Goal: Task Accomplishment & Management: Use online tool/utility

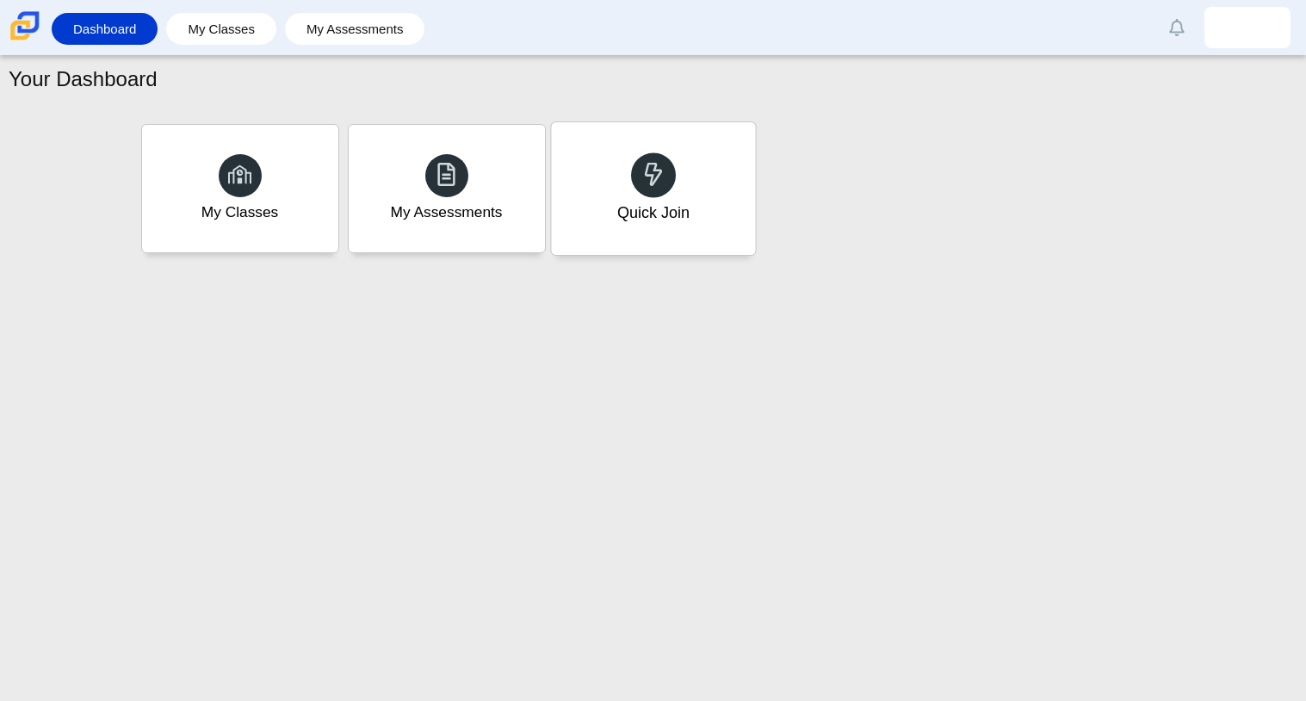
click at [680, 178] on div "Quick Join" at bounding box center [653, 188] width 204 height 133
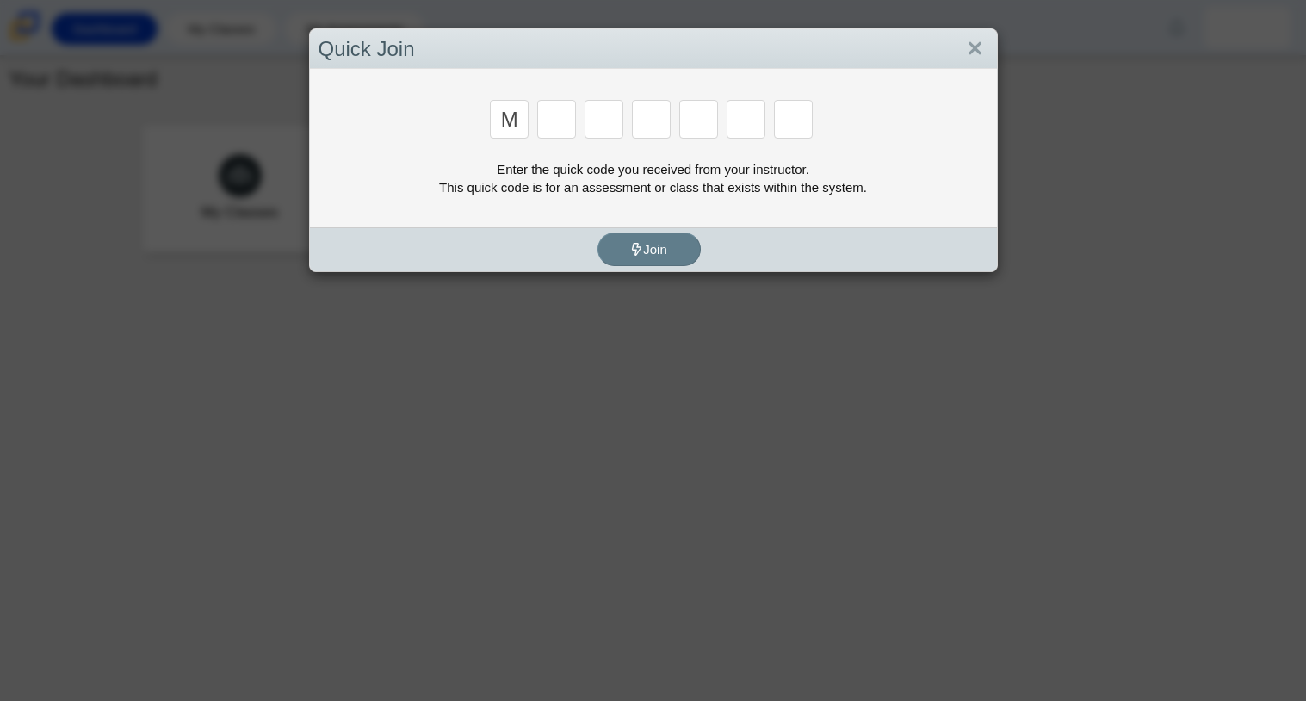
type input "m"
type input "7"
type input "e"
type input "3"
type input "d"
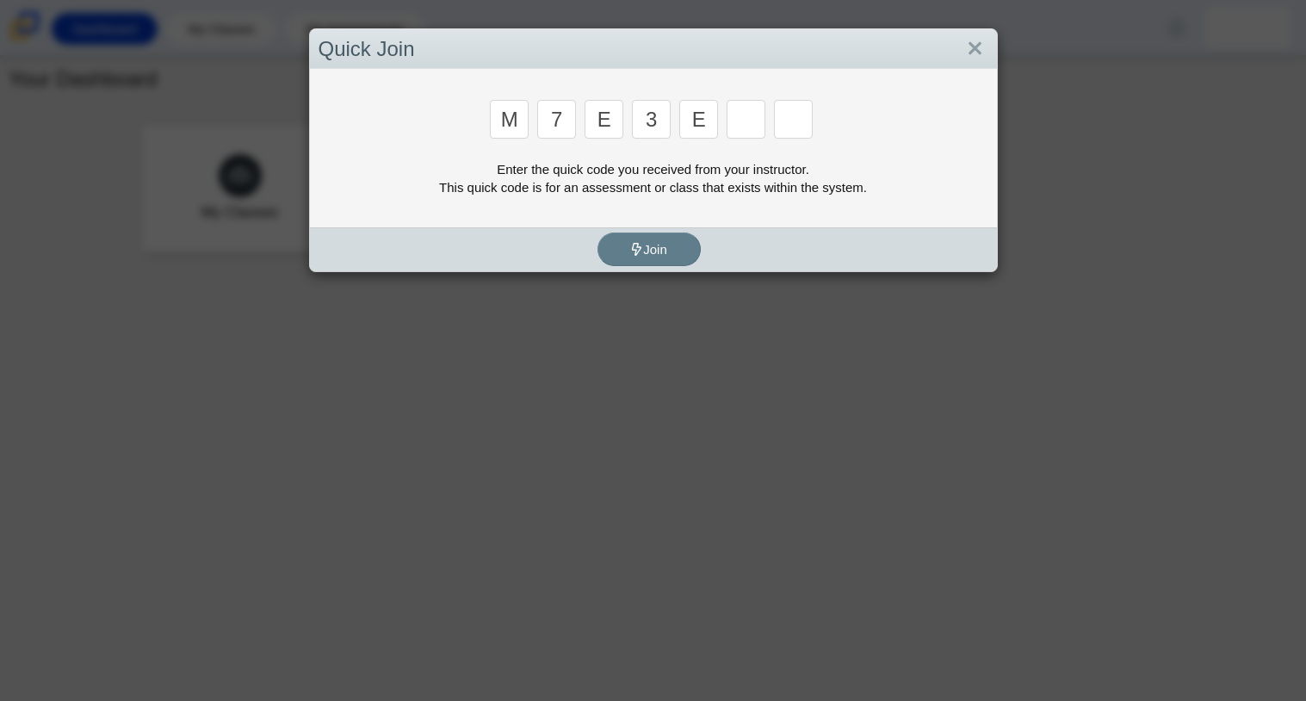
type input "e"
type input "v"
type input "w"
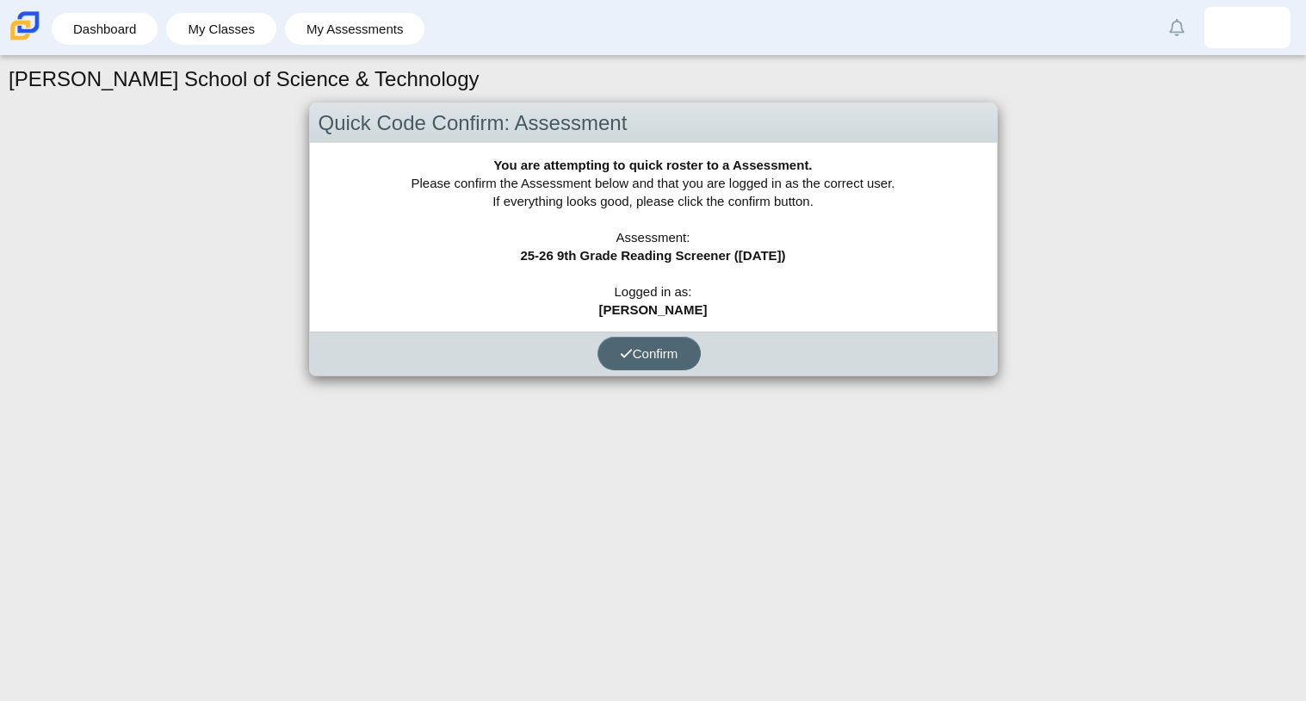
click at [641, 347] on span "Confirm" at bounding box center [649, 353] width 59 height 15
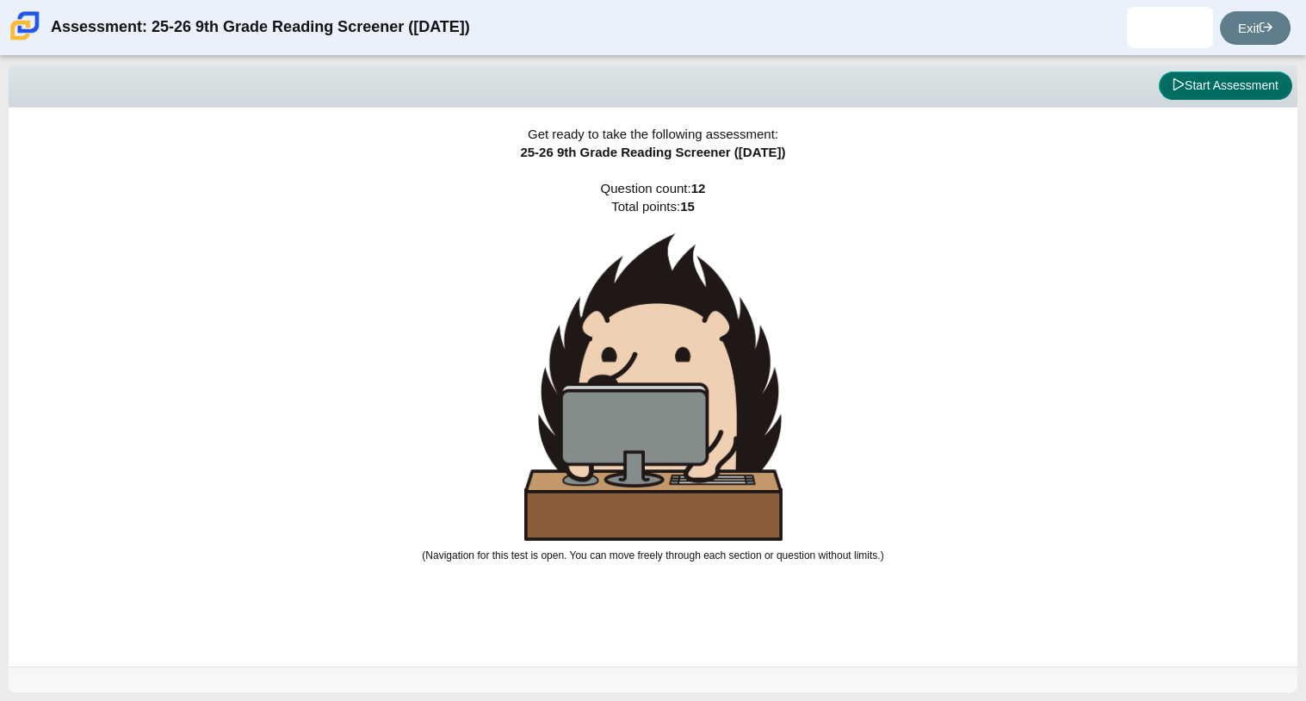
click at [1264, 79] on button "Start Assessment" at bounding box center [1225, 85] width 133 height 29
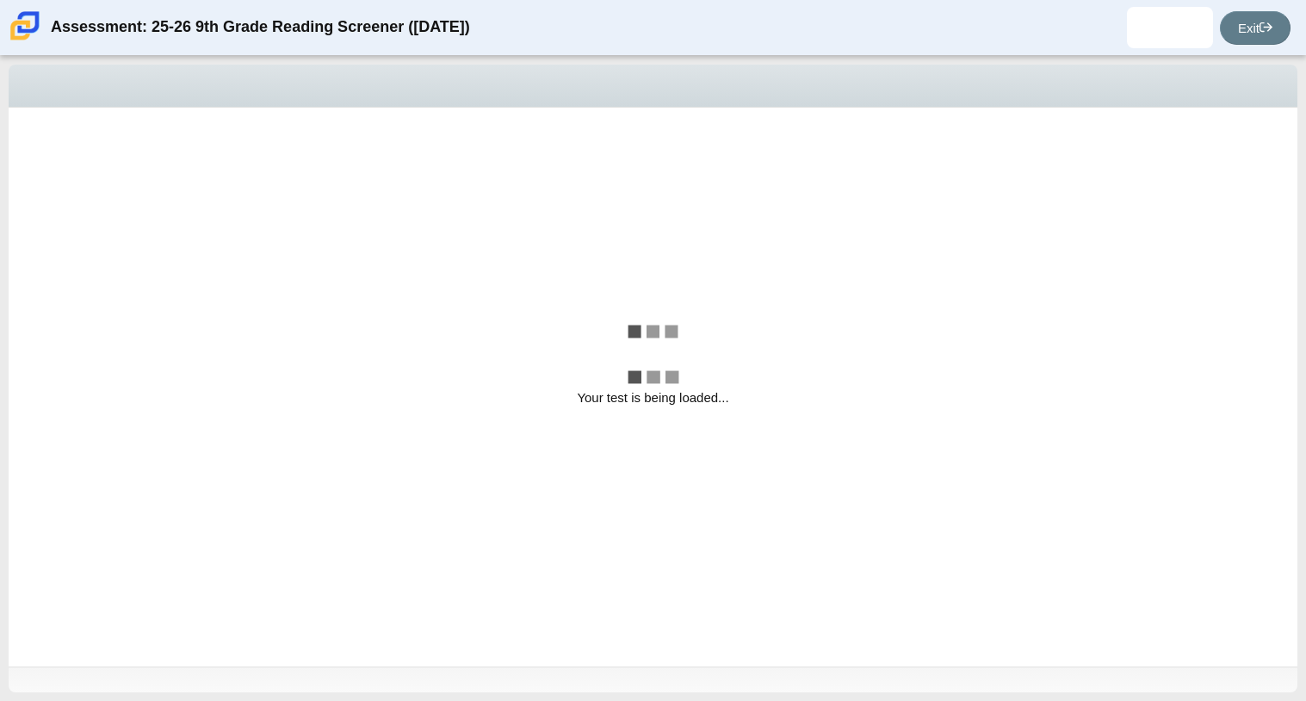
select select "ccc5b315-3c7c-471c-bf90-f22c8299c798"
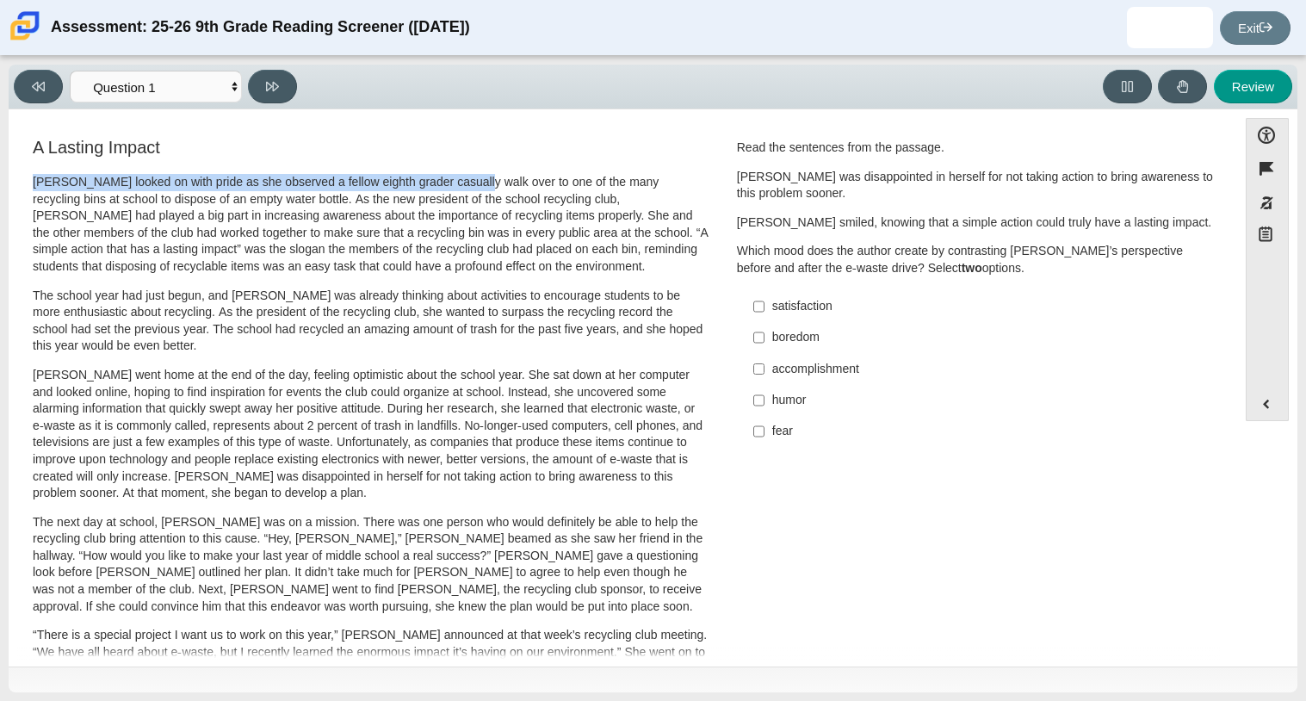
drag, startPoint x: 22, startPoint y: 179, endPoint x: 468, endPoint y: 167, distance: 446.1
click at [468, 167] on div "A Lasting Impact [PERSON_NAME] looked on with pride as she observed a fellow ei…" at bounding box center [370, 620] width 707 height 970
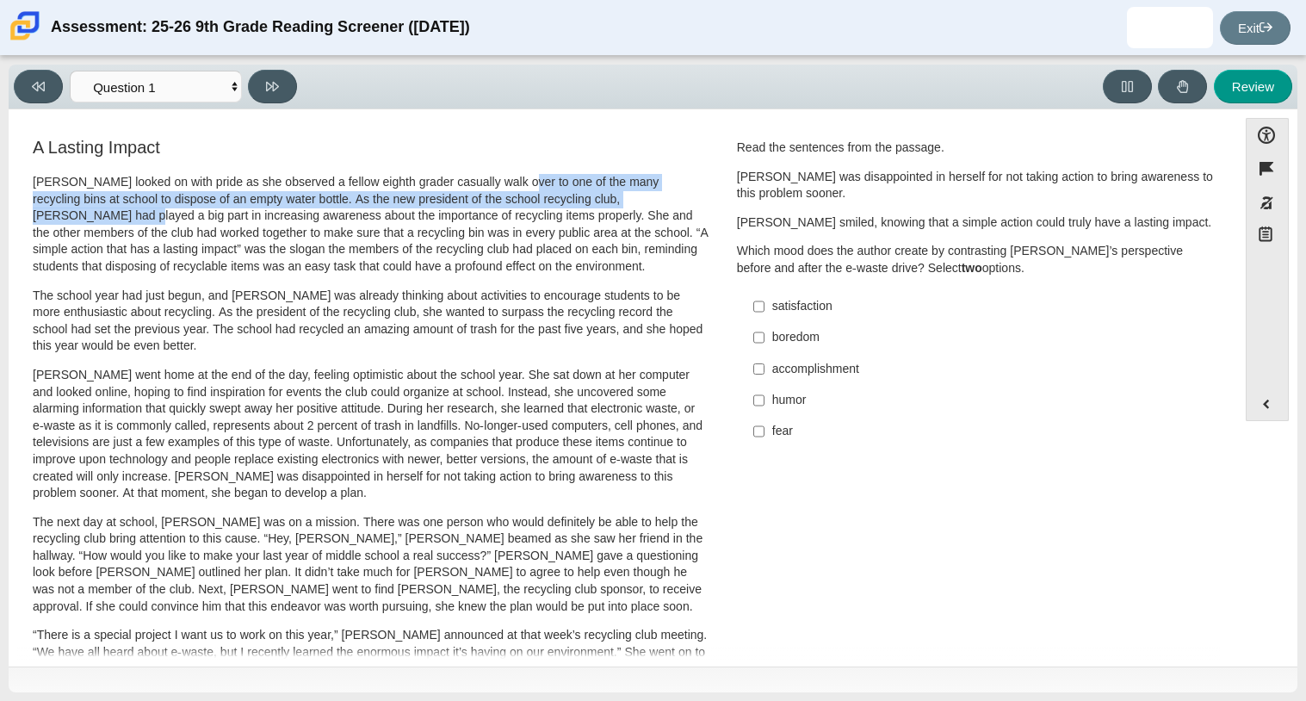
drag, startPoint x: 510, startPoint y: 189, endPoint x: 670, endPoint y: 203, distance: 160.8
click at [670, 203] on p "[PERSON_NAME] looked on with pride as she observed a fellow eighth grader casua…" at bounding box center [371, 225] width 676 height 102
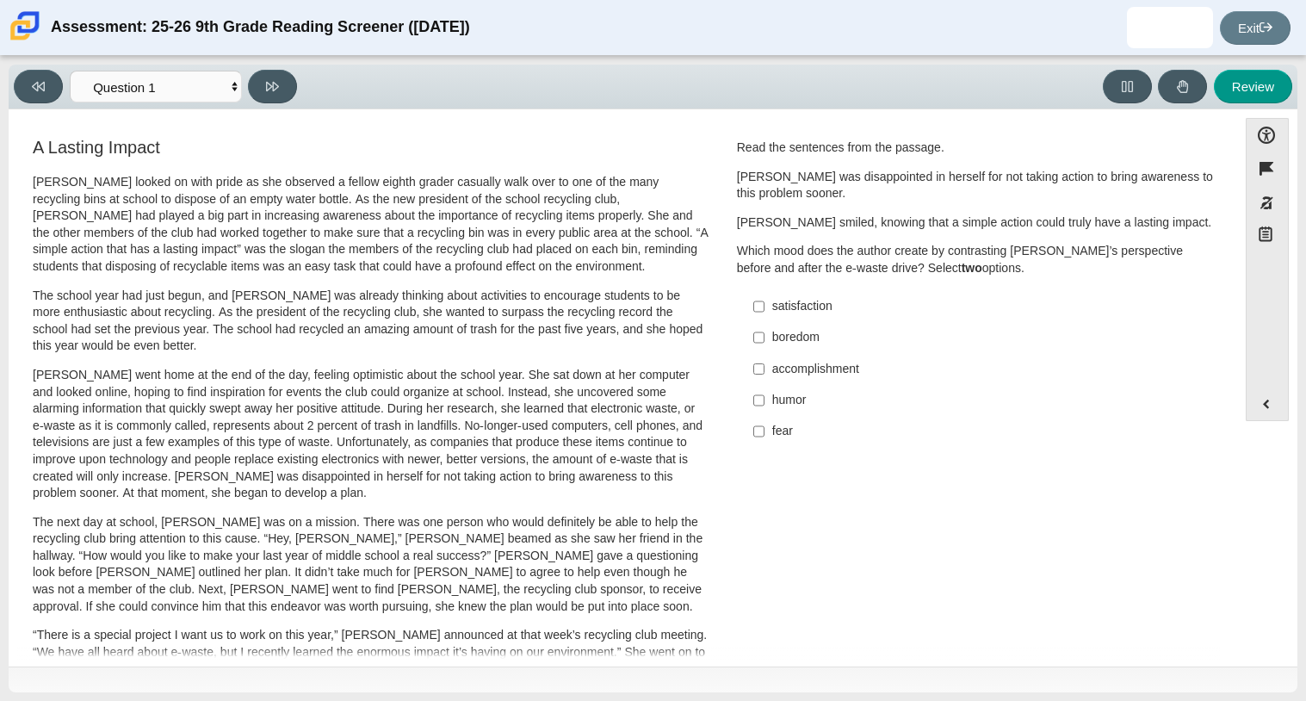
click at [284, 288] on p "The school year had just begun, and [PERSON_NAME] was already thinking about ac…" at bounding box center [371, 321] width 676 height 67
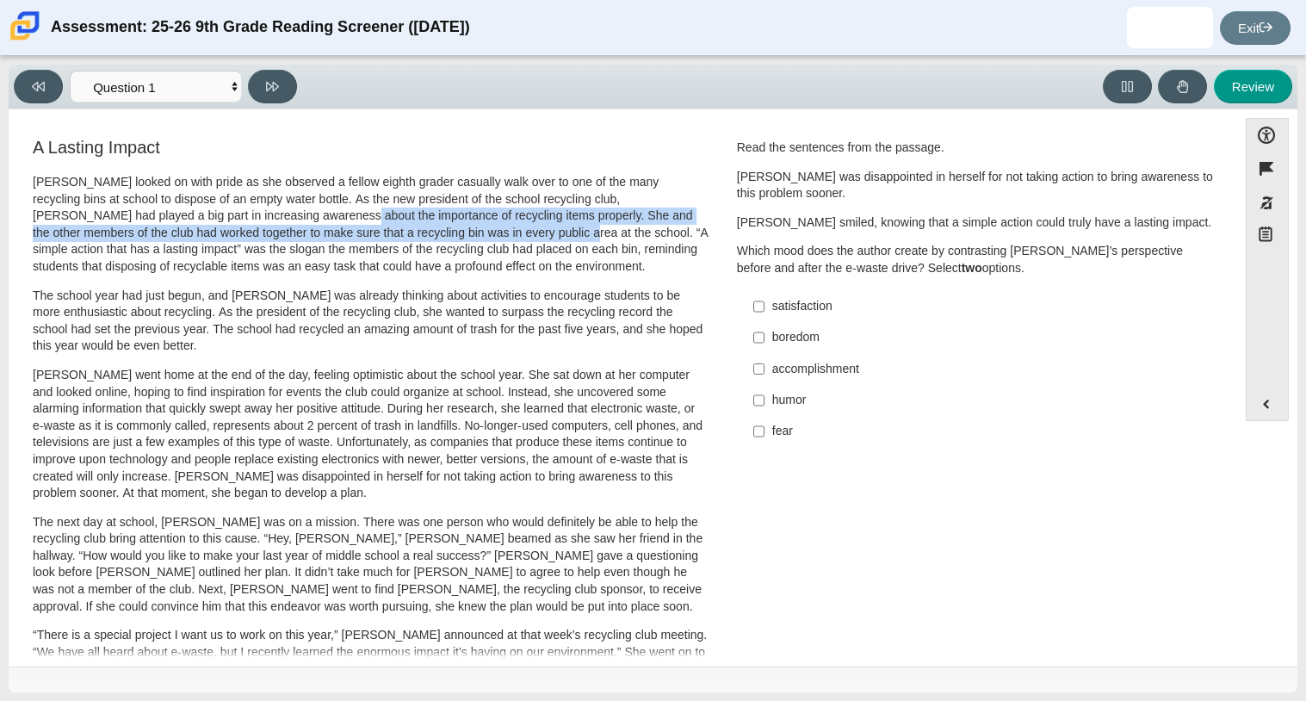
drag, startPoint x: 219, startPoint y: 217, endPoint x: 467, endPoint y: 237, distance: 248.7
click at [467, 237] on p "[PERSON_NAME] looked on with pride as she observed a fellow eighth grader casua…" at bounding box center [371, 225] width 676 height 102
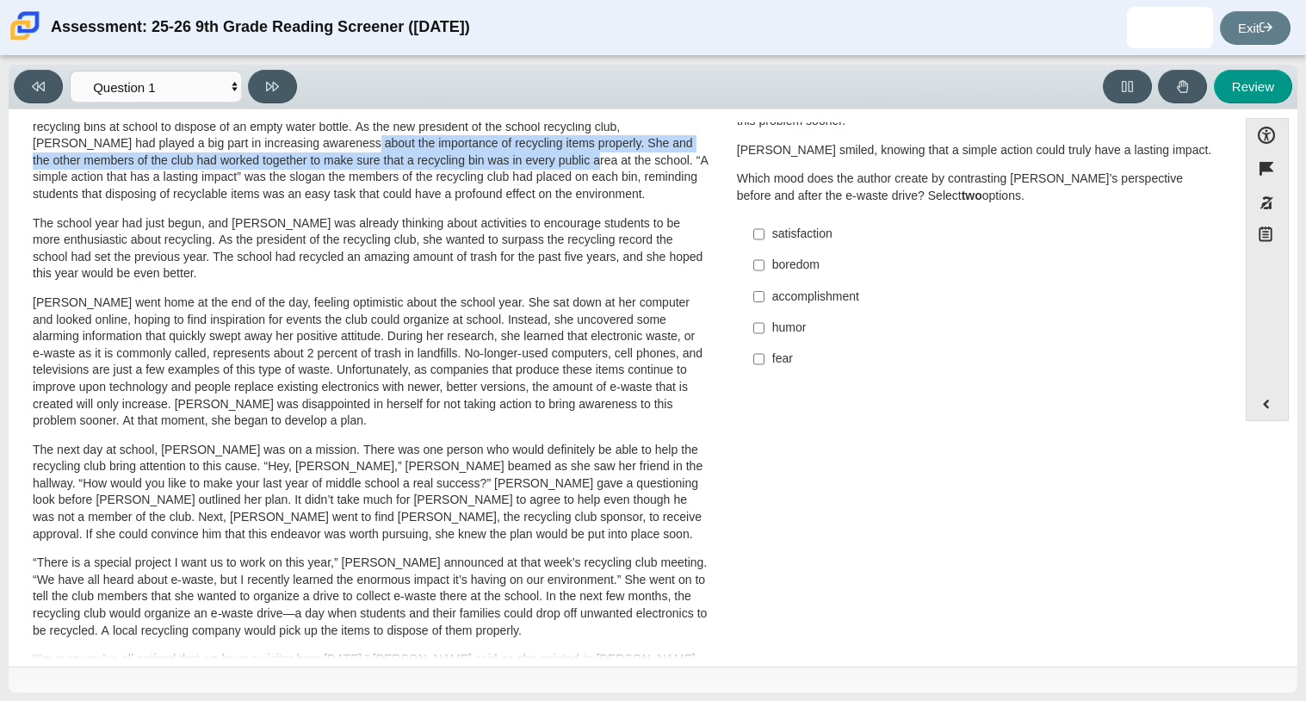
scroll to position [82, 0]
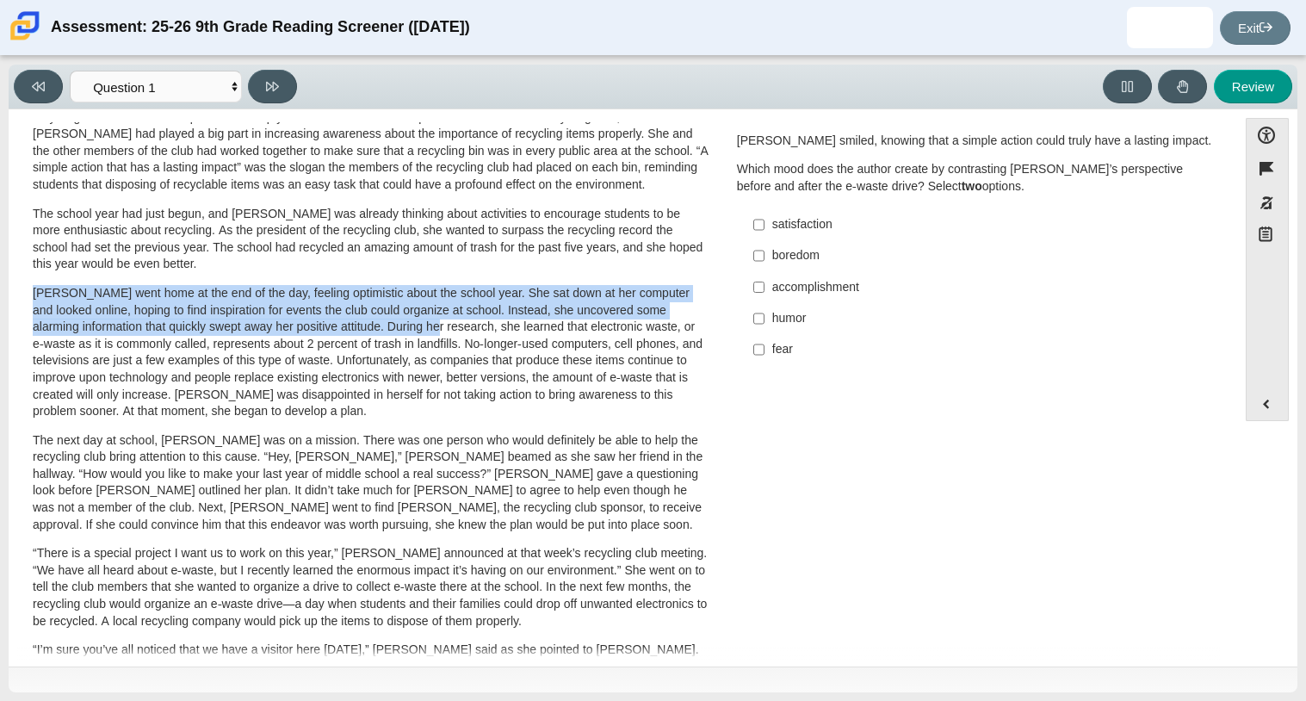
drag, startPoint x: 11, startPoint y: 290, endPoint x: 416, endPoint y: 332, distance: 406.8
click at [416, 332] on div "Accessibility options Close Color scheme Font size Zoom Change the background a…" at bounding box center [653, 387] width 1289 height 557
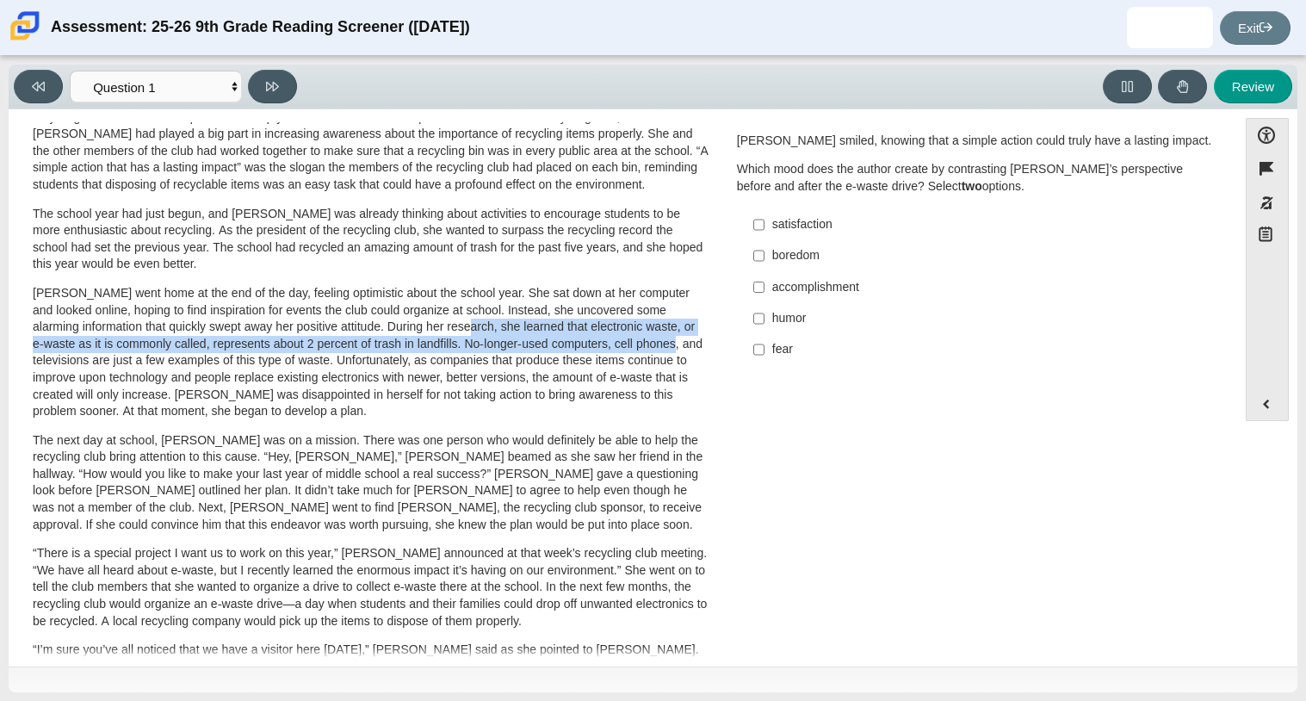
drag, startPoint x: 452, startPoint y: 329, endPoint x: 673, endPoint y: 336, distance: 221.4
click at [673, 336] on p "[PERSON_NAME] went home at the end of the day, feeling optimistic about the sch…" at bounding box center [371, 352] width 676 height 135
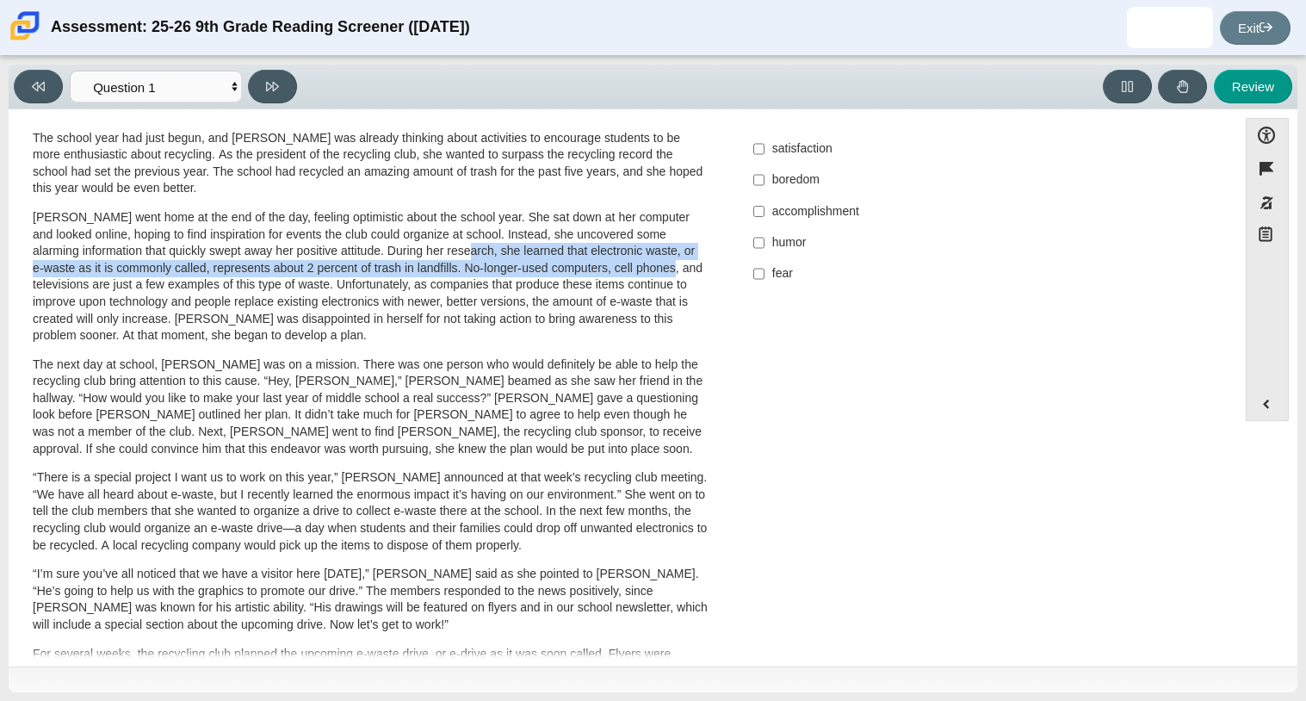
scroll to position [193, 0]
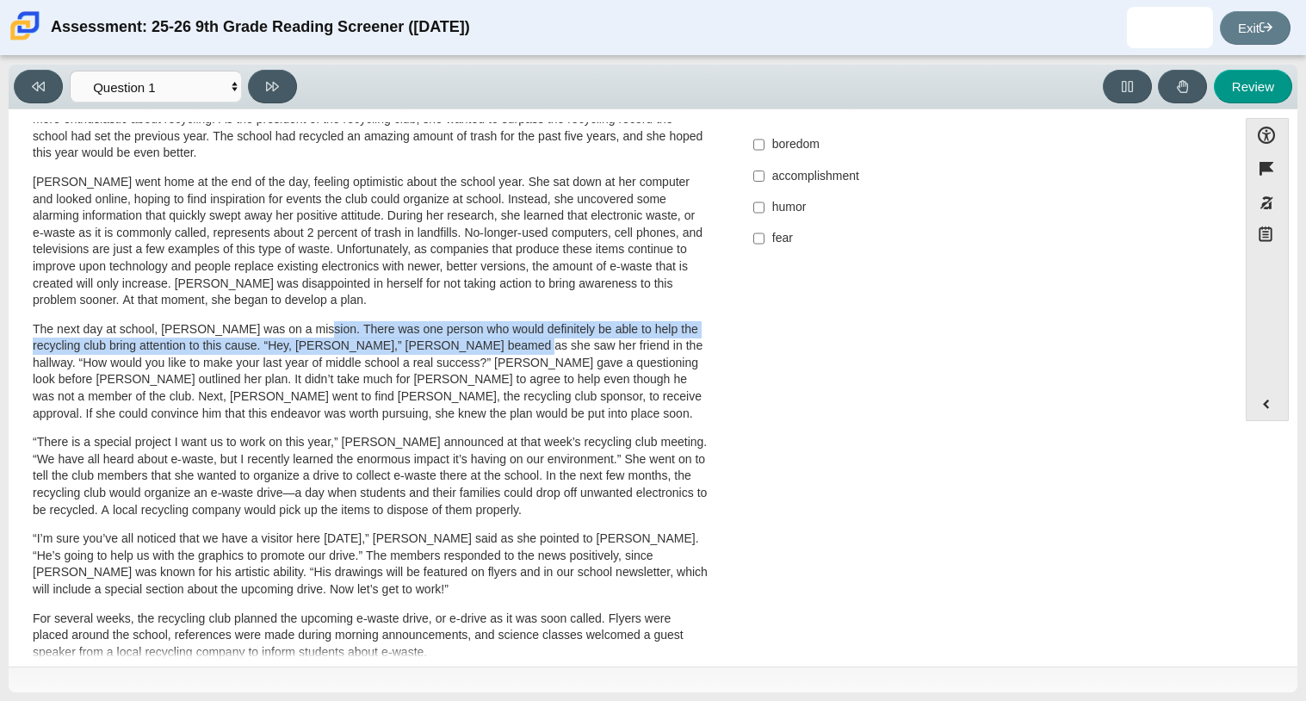
drag, startPoint x: 306, startPoint y: 329, endPoint x: 485, endPoint y: 352, distance: 179.7
click at [485, 352] on p "The next day at school, [PERSON_NAME] was on a mission. There was one person wh…" at bounding box center [371, 372] width 676 height 102
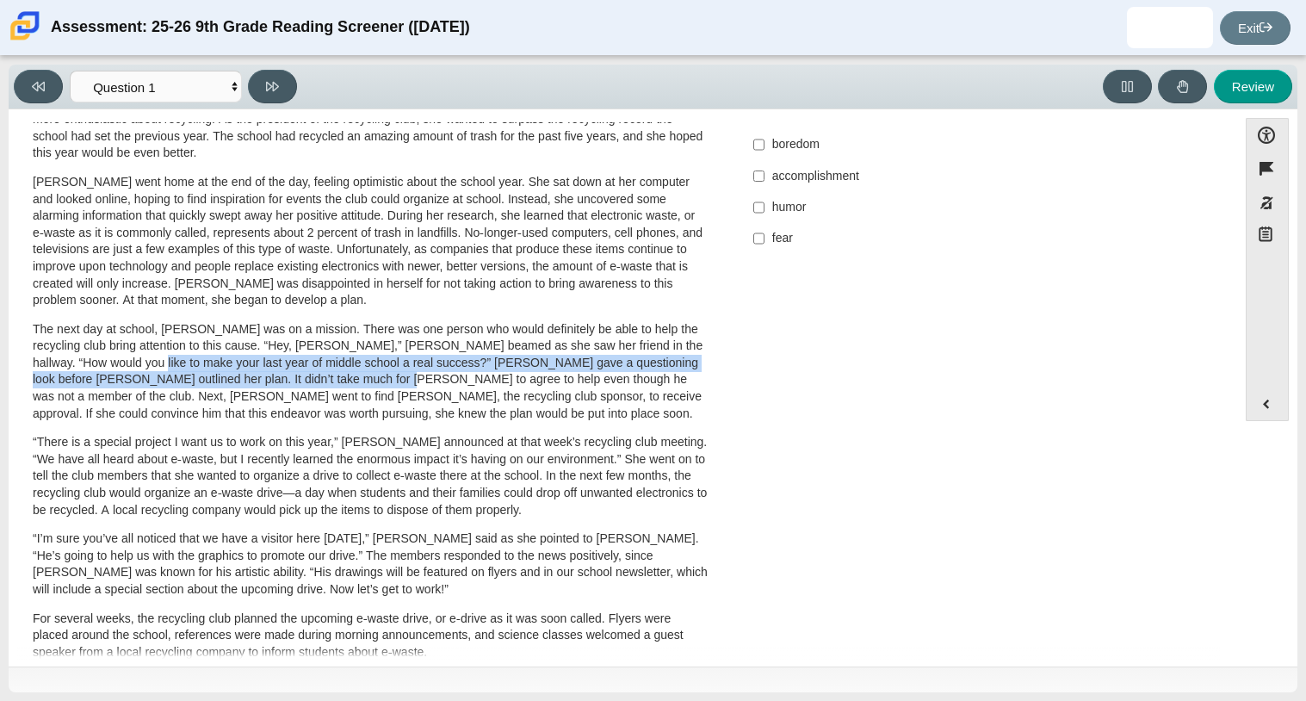
drag, startPoint x: 97, startPoint y: 364, endPoint x: 316, endPoint y: 375, distance: 219.0
click at [316, 375] on p "The next day at school, [PERSON_NAME] was on a mission. There was one person wh…" at bounding box center [371, 372] width 676 height 102
click at [98, 364] on p "The next day at school, [PERSON_NAME] was on a mission. There was one person wh…" at bounding box center [371, 372] width 676 height 102
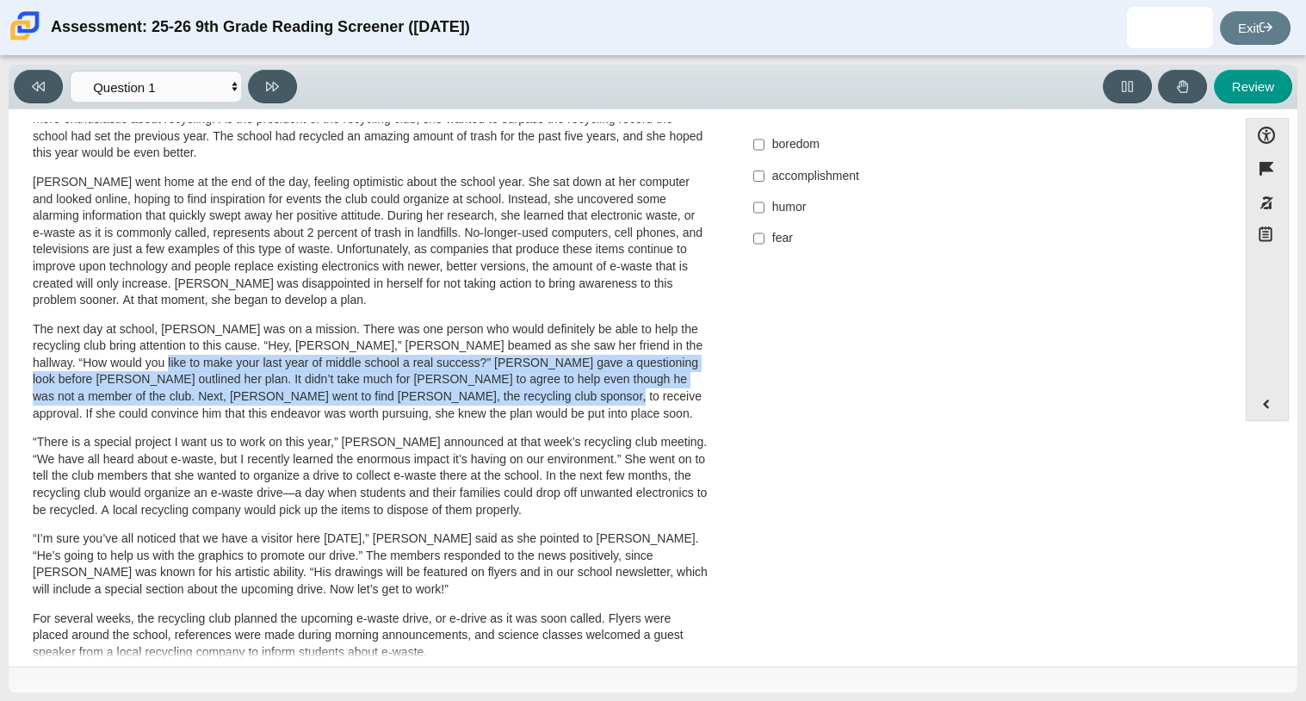
drag, startPoint x: 99, startPoint y: 368, endPoint x: 462, endPoint y: 399, distance: 364.6
click at [462, 399] on p "The next day at school, [PERSON_NAME] was on a mission. There was one person wh…" at bounding box center [371, 372] width 676 height 102
click at [466, 399] on p "The next day at school, [PERSON_NAME] was on a mission. There was one person wh…" at bounding box center [371, 372] width 676 height 102
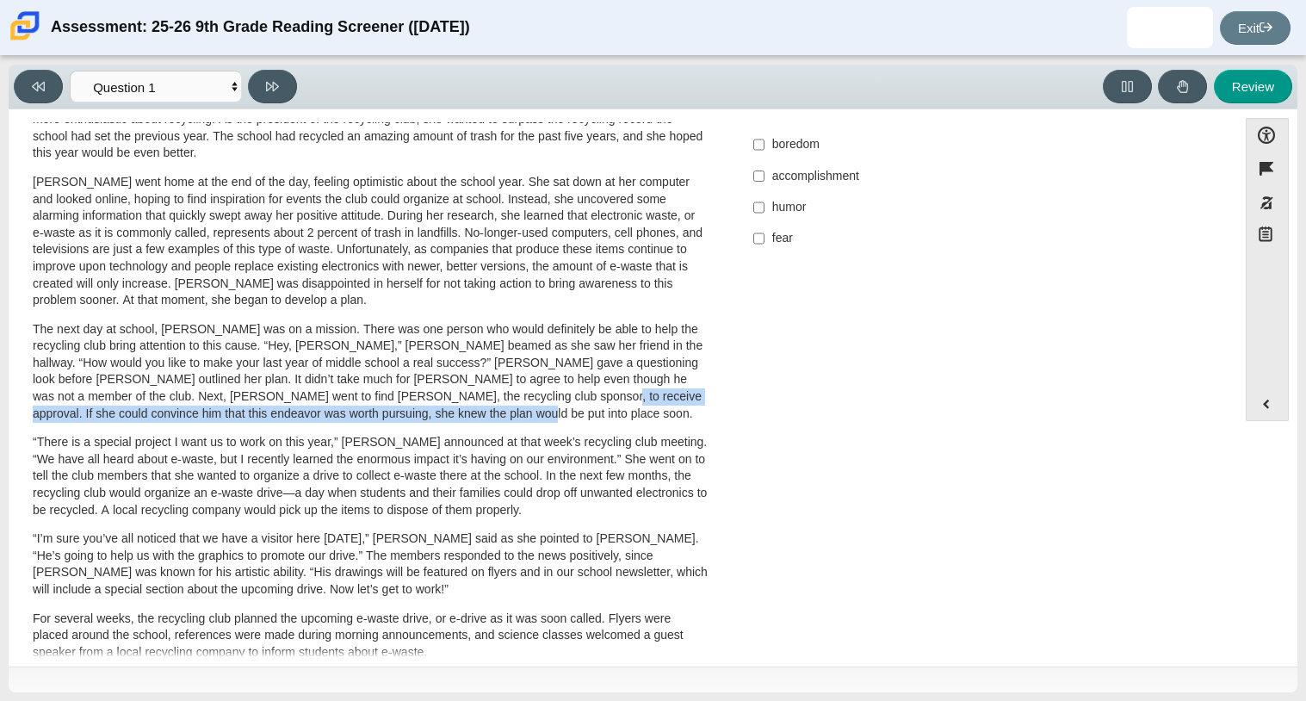
drag, startPoint x: 456, startPoint y: 397, endPoint x: 562, endPoint y: 418, distance: 108.1
click at [562, 418] on p "The next day at school, [PERSON_NAME] was on a mission. There was one person wh…" at bounding box center [371, 372] width 676 height 102
click at [199, 429] on div "[PERSON_NAME] looked on with pride as she observed a fellow eighth grader casua…" at bounding box center [371, 440] width 676 height 919
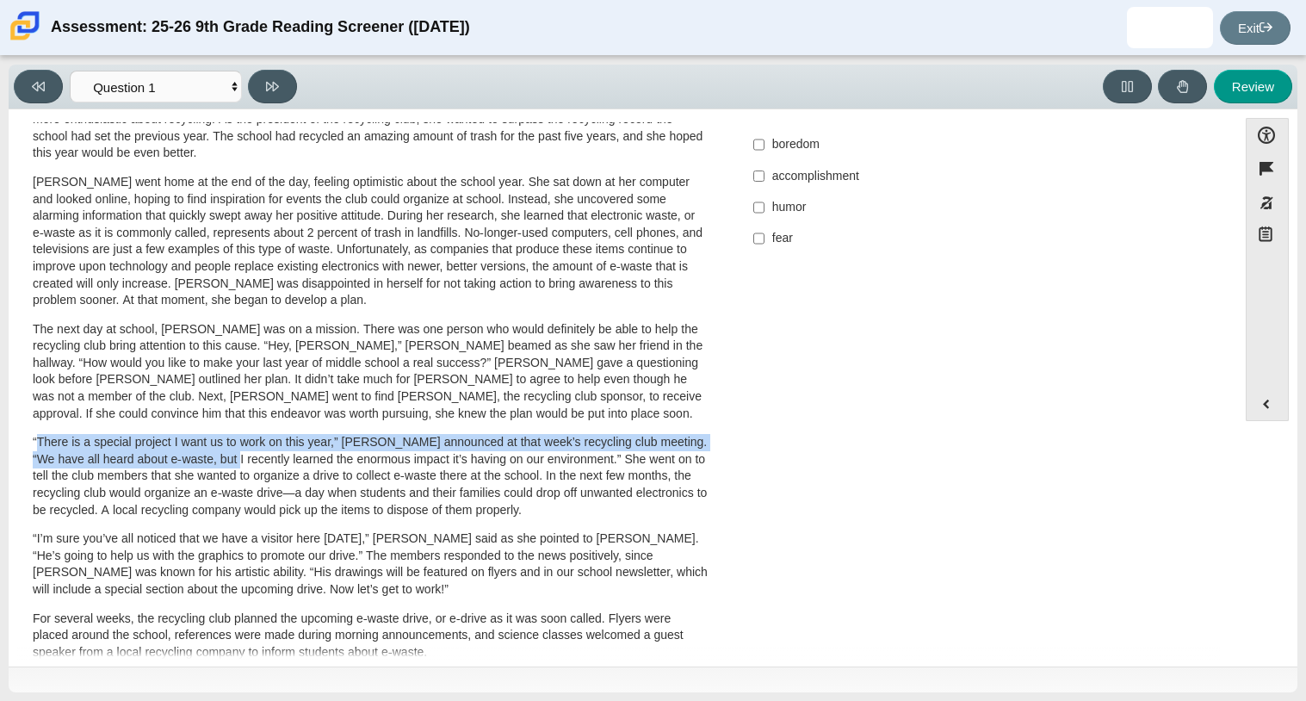
drag, startPoint x: 35, startPoint y: 443, endPoint x: 239, endPoint y: 467, distance: 205.4
click at [239, 467] on p "“There is a special project I want us to work on this year,” [PERSON_NAME] anno…" at bounding box center [371, 476] width 676 height 84
click at [279, 467] on p "“There is a special project I want us to work on this year,” [PERSON_NAME] anno…" at bounding box center [371, 476] width 676 height 84
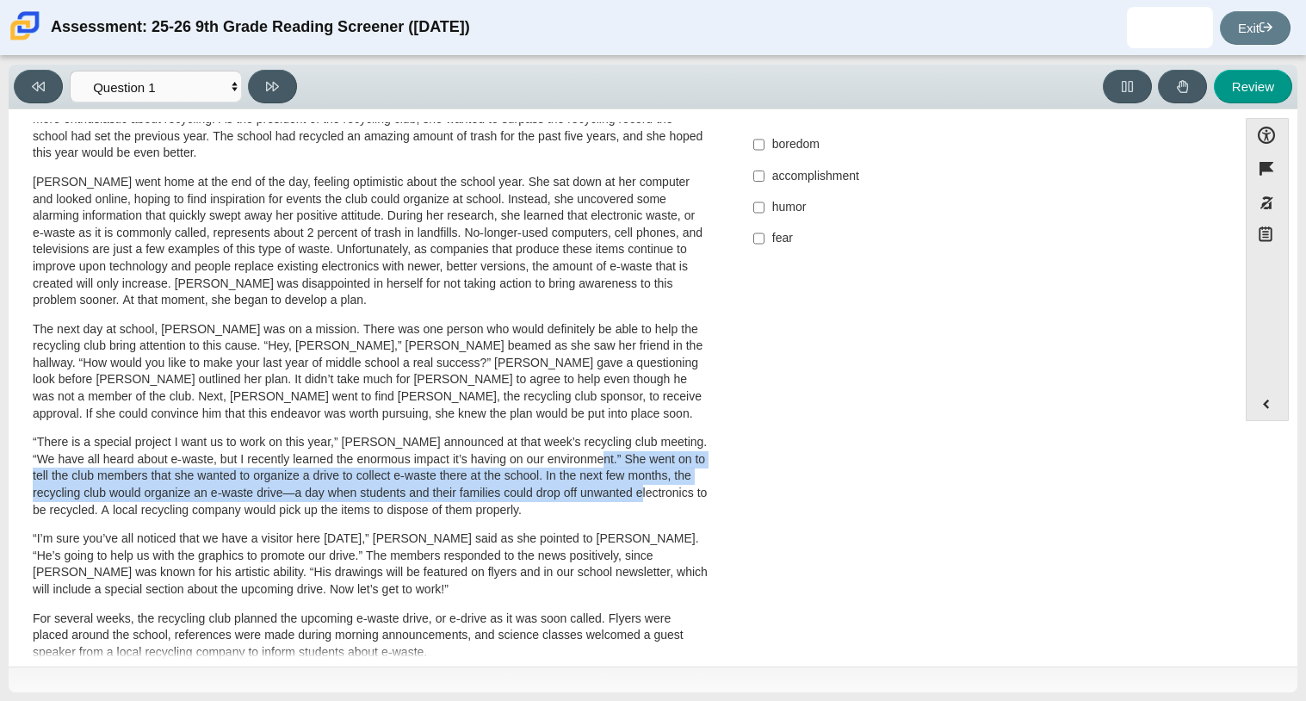
drag, startPoint x: 606, startPoint y: 457, endPoint x: 672, endPoint y: 491, distance: 73.5
click at [672, 491] on p "“There is a special project I want us to work on this year,” [PERSON_NAME] anno…" at bounding box center [371, 476] width 676 height 84
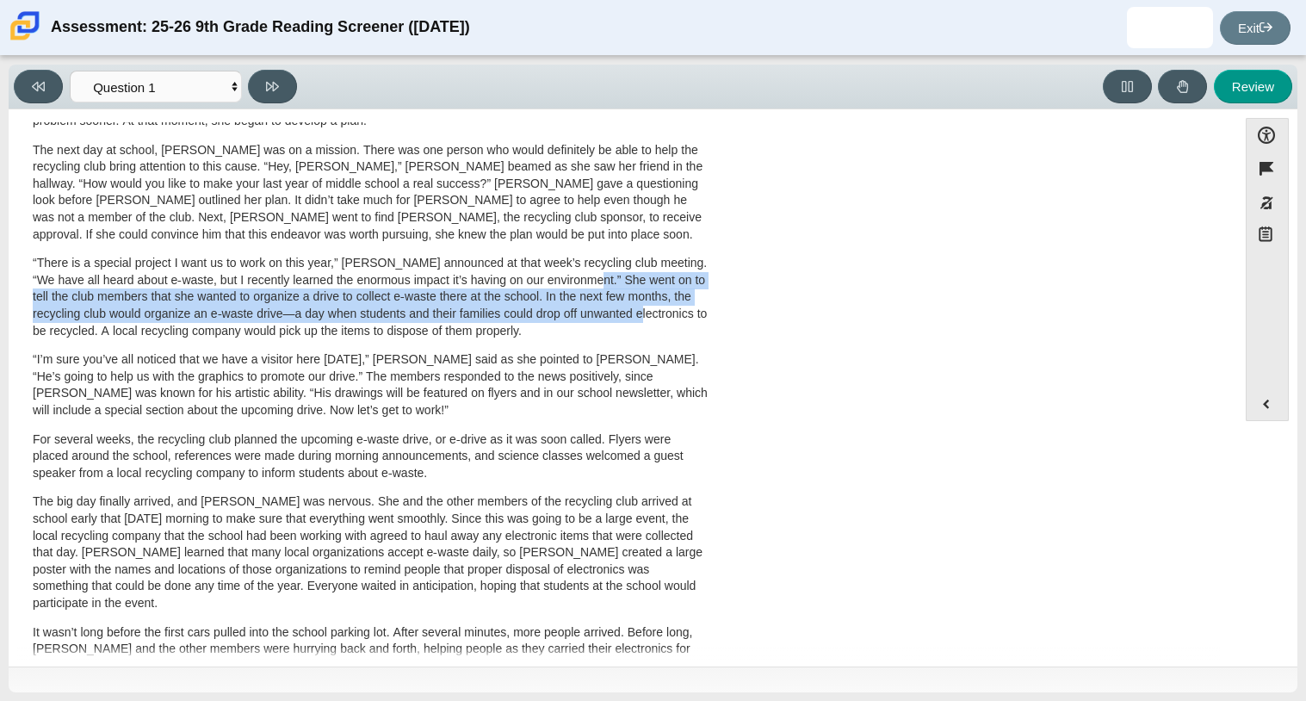
scroll to position [373, 0]
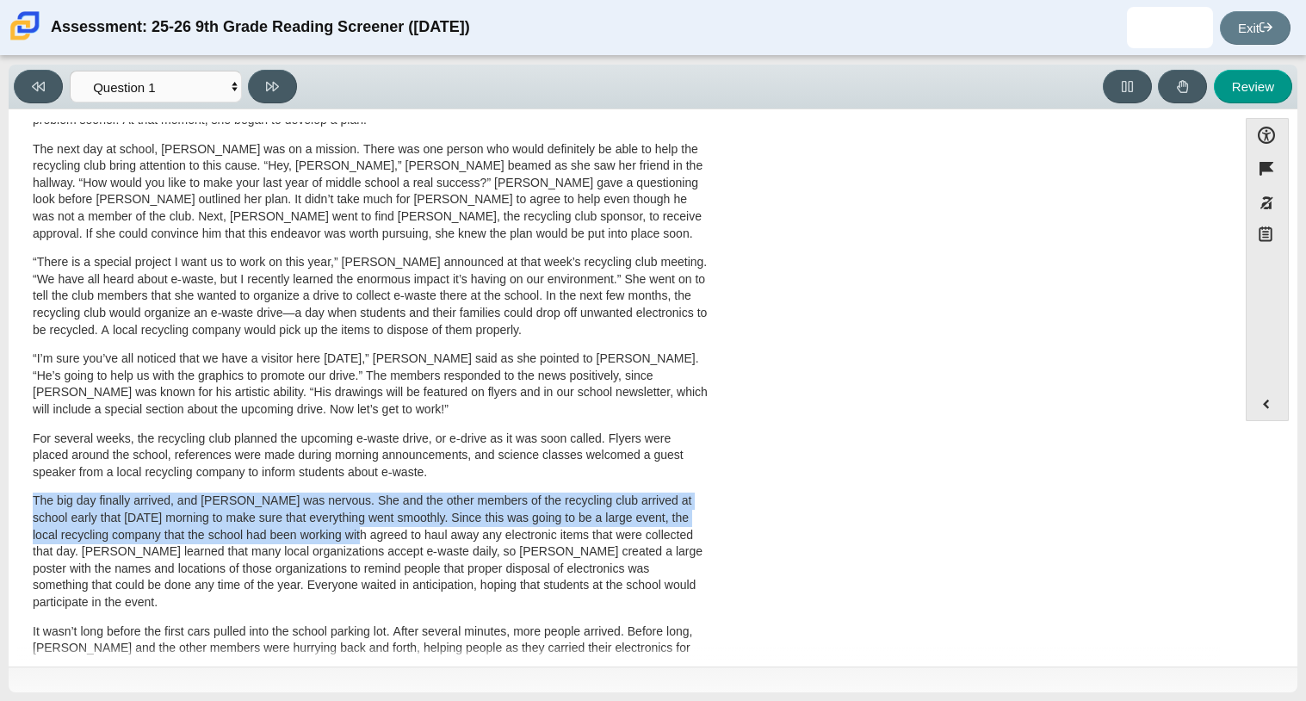
drag, startPoint x: 35, startPoint y: 495, endPoint x: 352, endPoint y: 542, distance: 320.2
click at [352, 542] on p "The big day finally arrived, and [PERSON_NAME] was nervous. She and the other m…" at bounding box center [371, 551] width 676 height 118
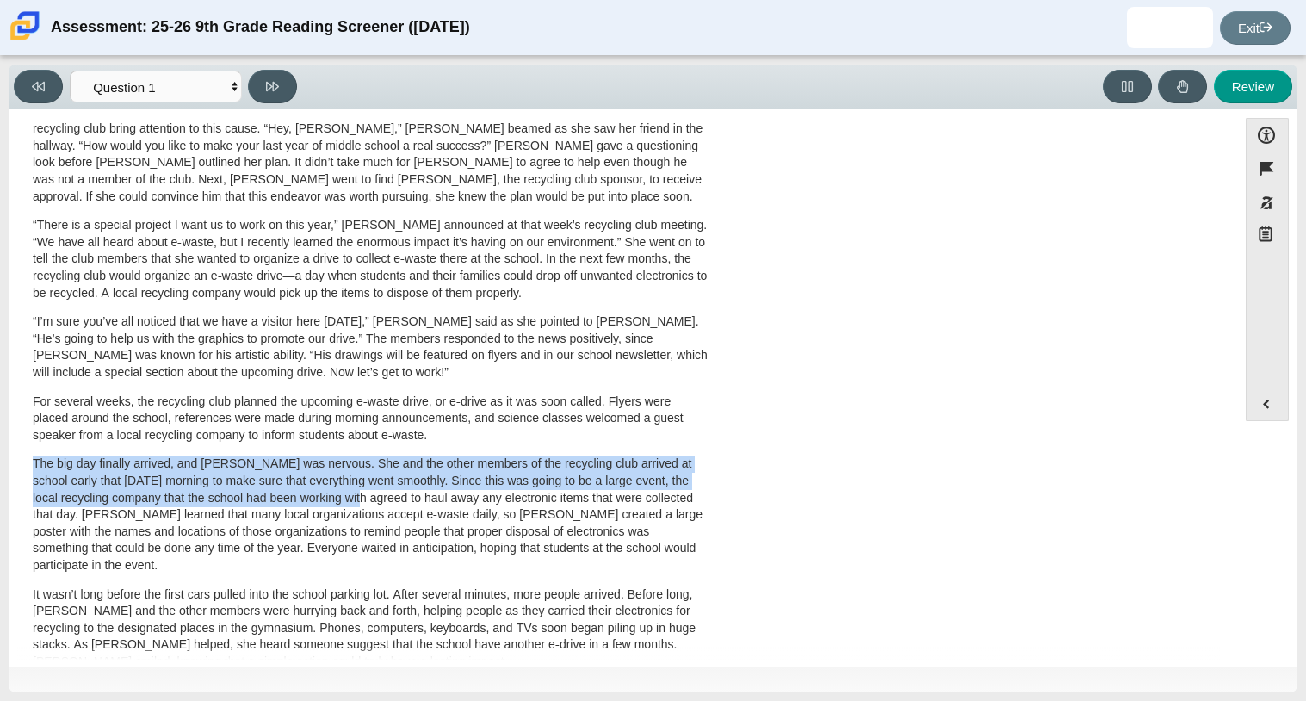
scroll to position [409, 0]
click at [320, 461] on p "The big day finally arrived, and [PERSON_NAME] was nervous. She and the other m…" at bounding box center [371, 515] width 676 height 118
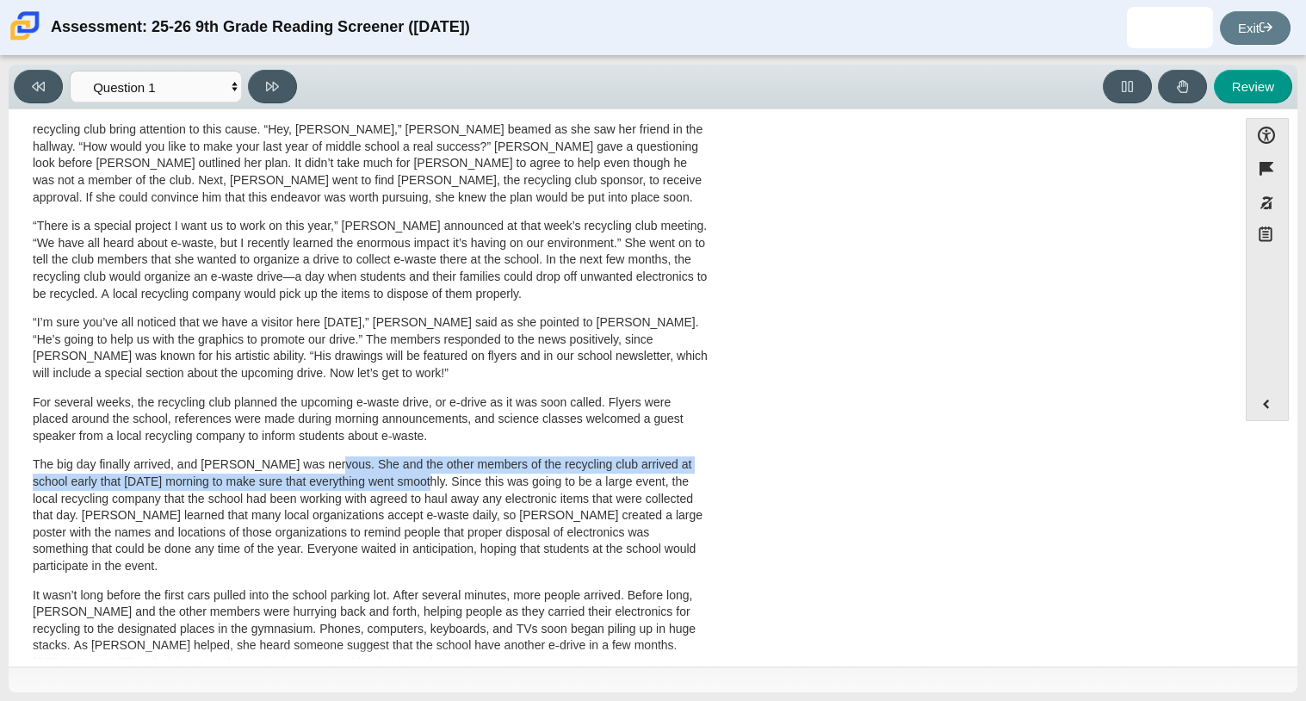
drag, startPoint x: 320, startPoint y: 461, endPoint x: 402, endPoint y: 482, distance: 84.6
click at [402, 482] on p "The big day finally arrived, and [PERSON_NAME] was nervous. She and the other m…" at bounding box center [371, 515] width 676 height 118
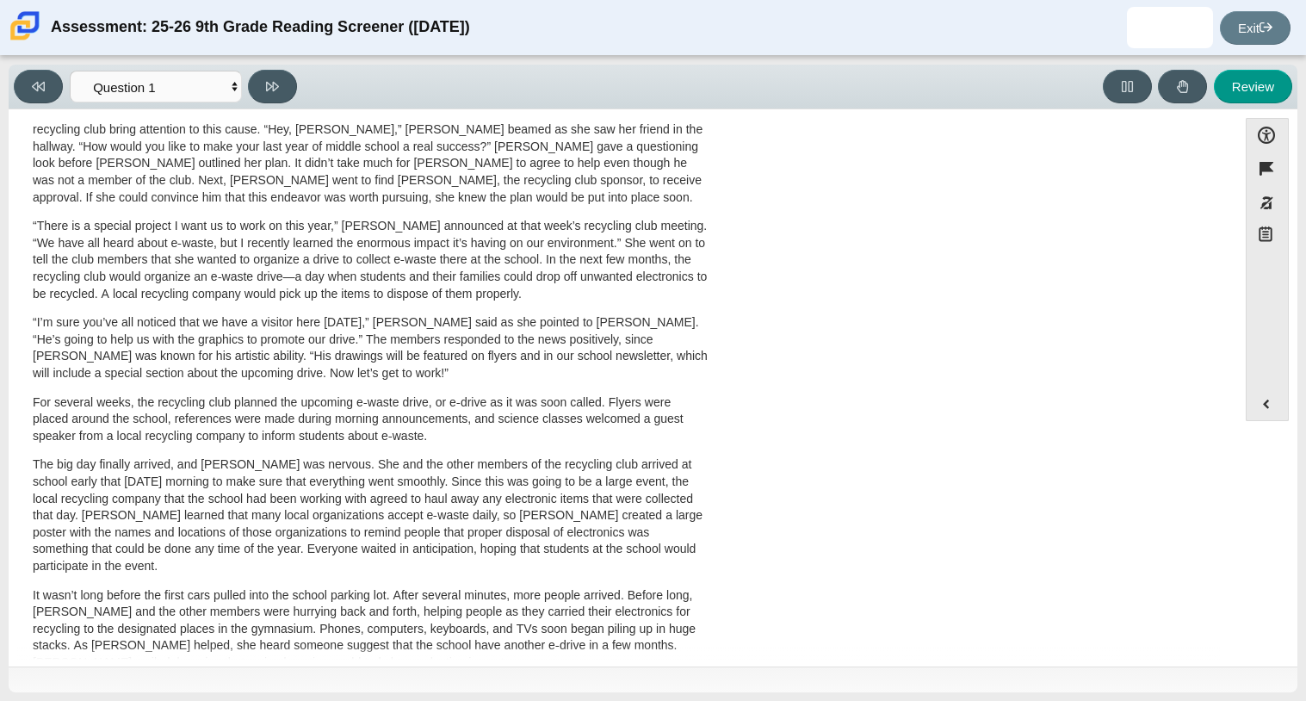
click at [434, 485] on p "The big day finally arrived, and [PERSON_NAME] was nervous. She and the other m…" at bounding box center [371, 515] width 676 height 118
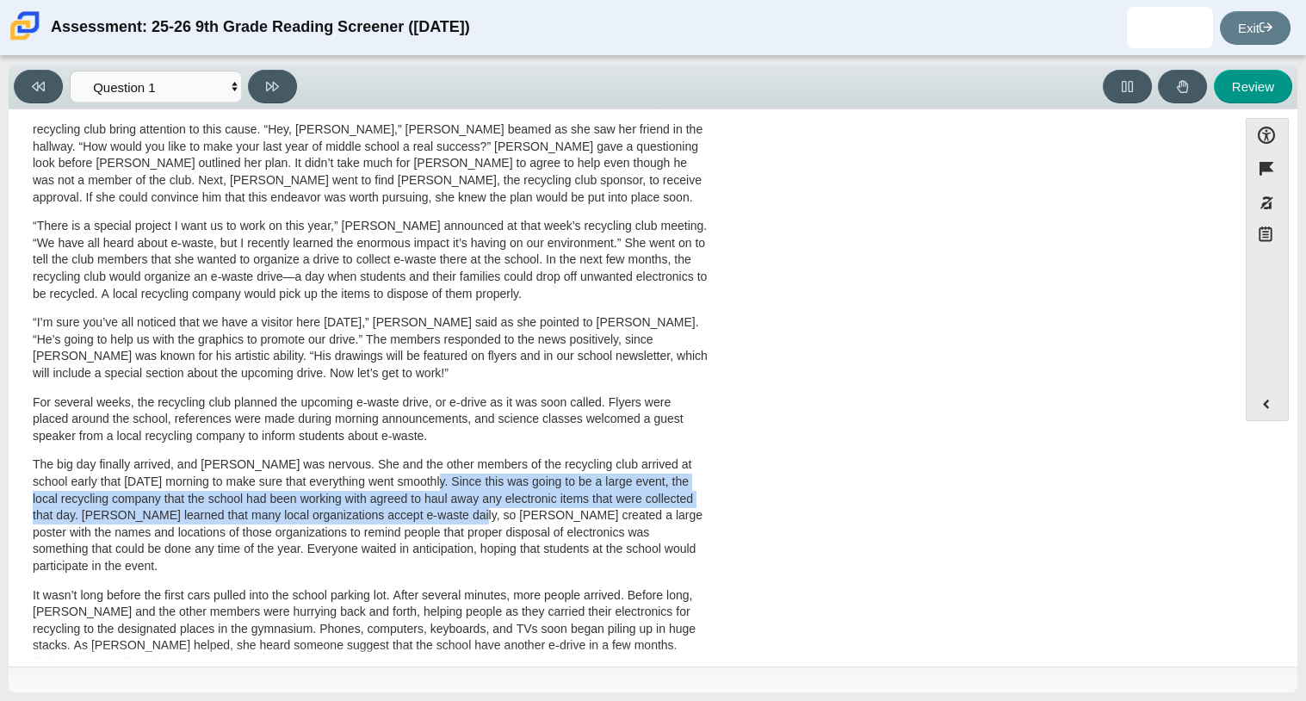
drag, startPoint x: 429, startPoint y: 481, endPoint x: 445, endPoint y: 516, distance: 38.1
click at [445, 516] on p "The big day finally arrived, and [PERSON_NAME] was nervous. She and the other m…" at bounding box center [371, 515] width 676 height 118
click at [93, 523] on p "The big day finally arrived, and [PERSON_NAME] was nervous. She and the other m…" at bounding box center [371, 515] width 676 height 118
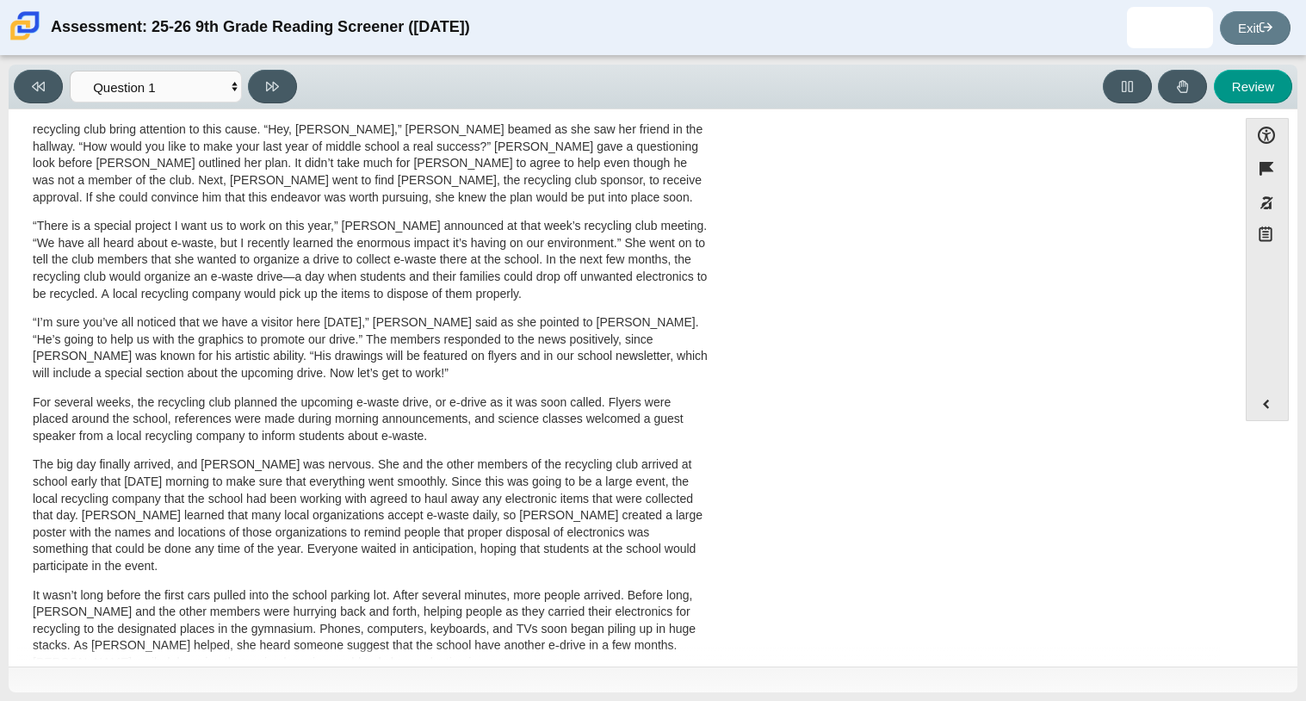
drag, startPoint x: 62, startPoint y: 515, endPoint x: 188, endPoint y: 540, distance: 128.2
click at [188, 540] on p "The big day finally arrived, and [PERSON_NAME] was nervous. She and the other m…" at bounding box center [371, 515] width 676 height 118
drag, startPoint x: 56, startPoint y: 512, endPoint x: 121, endPoint y: 527, distance: 66.2
click at [121, 527] on p "The big day finally arrived, and [PERSON_NAME] was nervous. She and the other m…" at bounding box center [371, 515] width 676 height 118
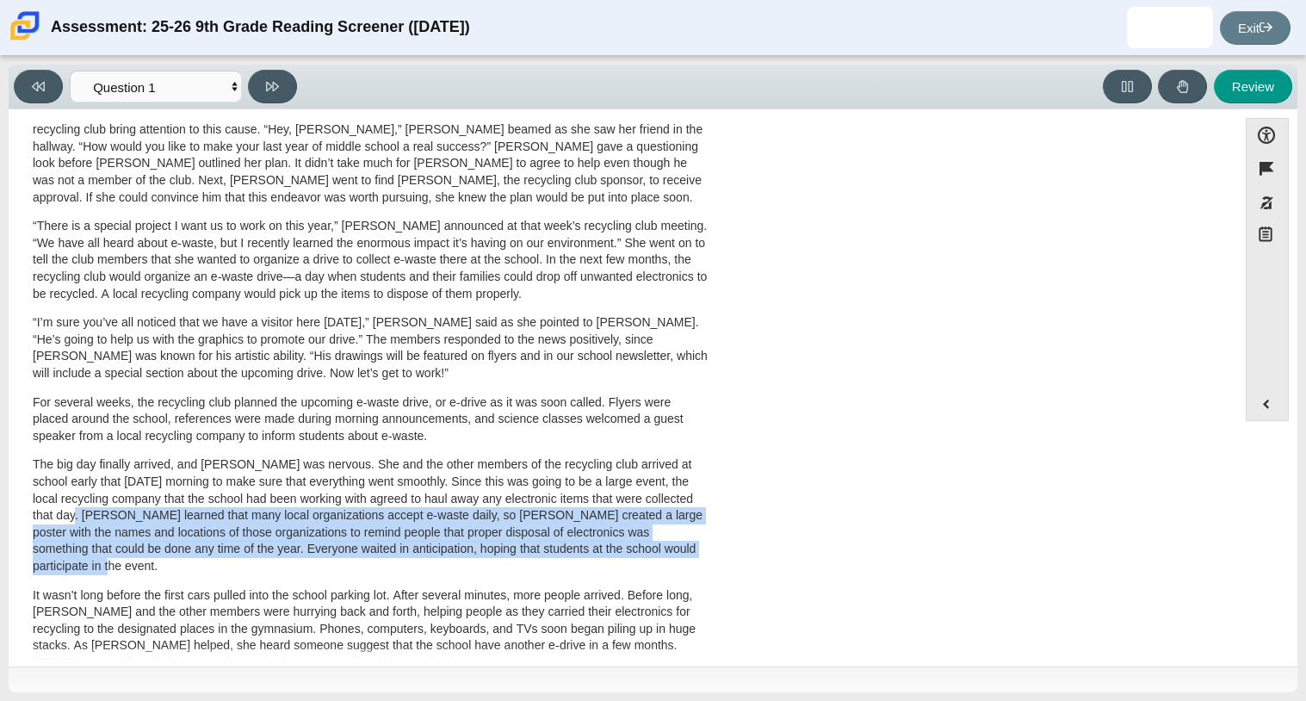
drag, startPoint x: 65, startPoint y: 519, endPoint x: 178, endPoint y: 560, distance: 119.8
click at [178, 560] on p "The big day finally arrived, and [PERSON_NAME] was nervous. She and the other m…" at bounding box center [371, 515] width 676 height 118
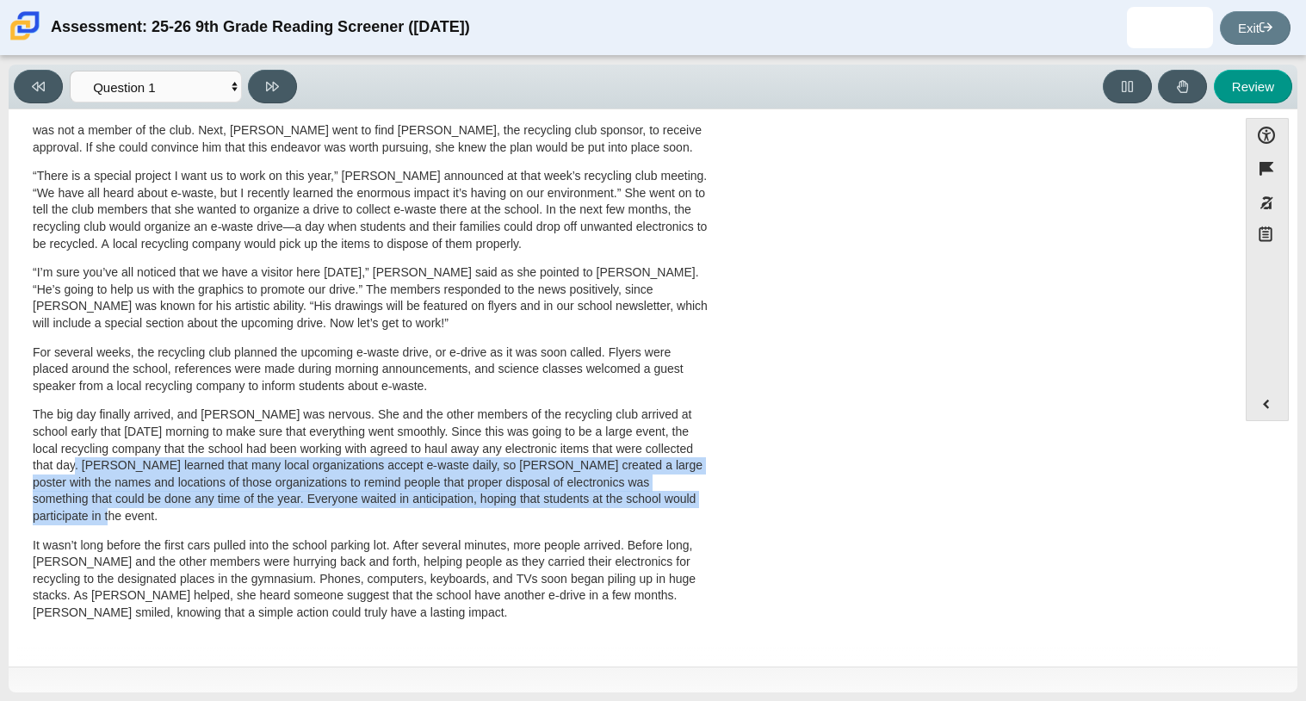
scroll to position [0, 0]
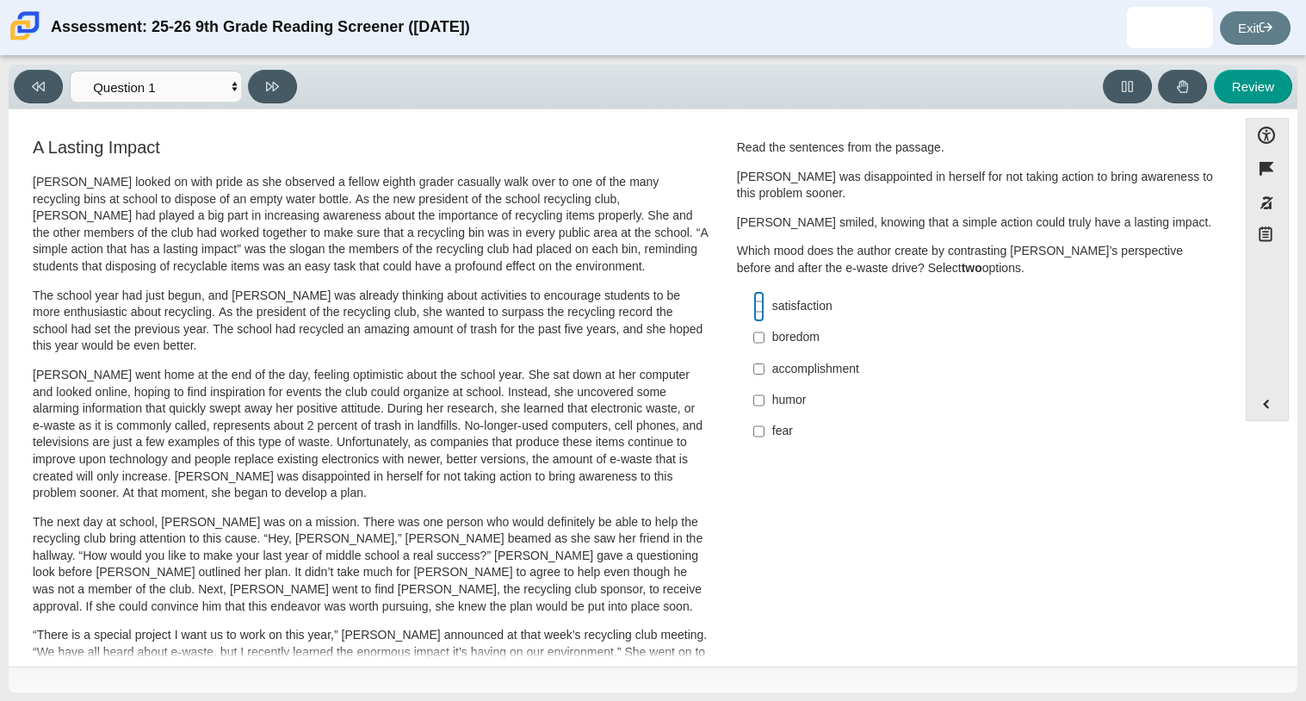
click at [757, 307] on input "satisfaction satisfaction" at bounding box center [758, 306] width 11 height 31
checkbox input "true"
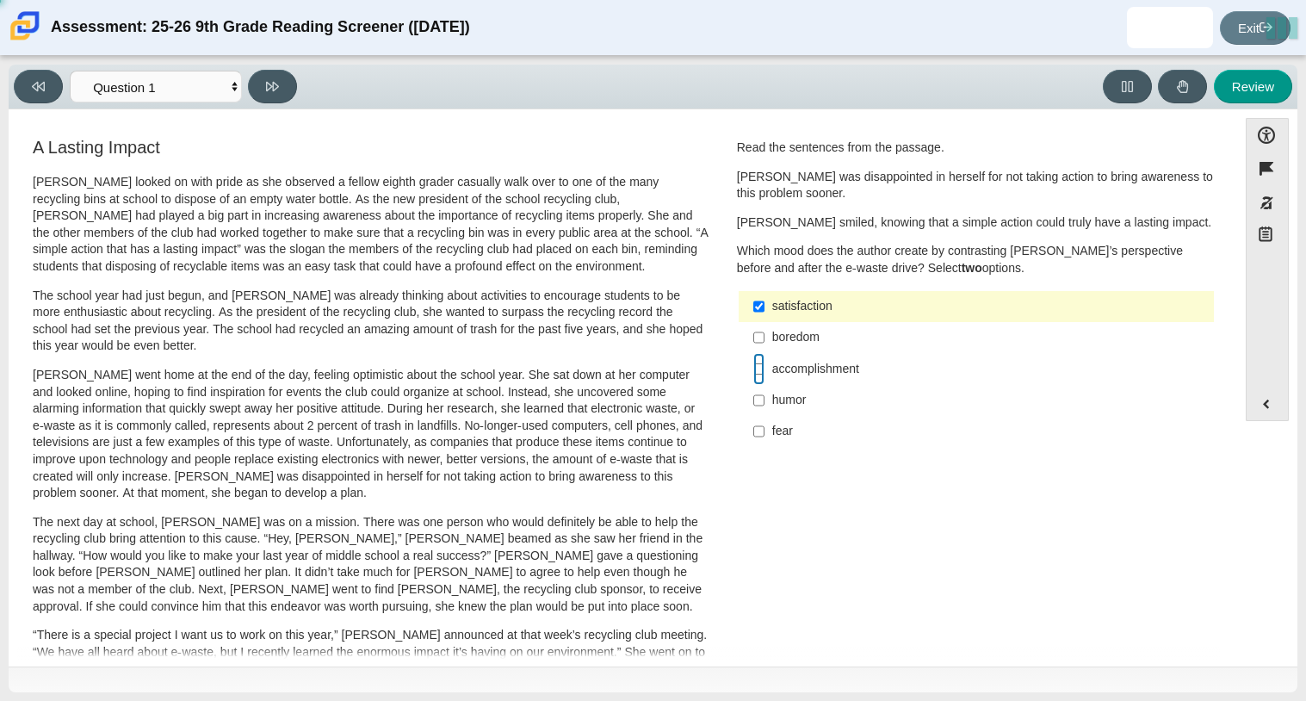
click at [758, 369] on input "accomplishment accomplishment" at bounding box center [758, 368] width 11 height 31
checkbox input "true"
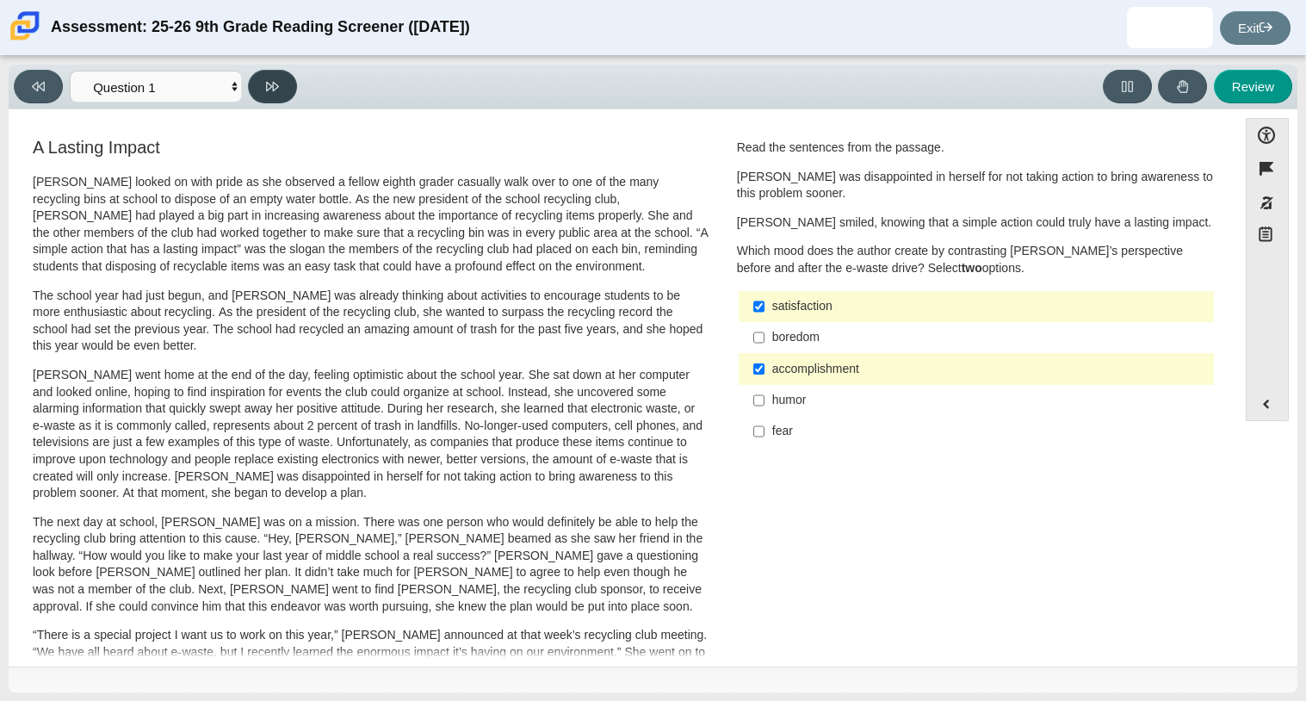
click at [266, 80] on icon at bounding box center [272, 86] width 13 height 13
select select "0ff64528-ffd7-428d-b192-babfaadd44e8"
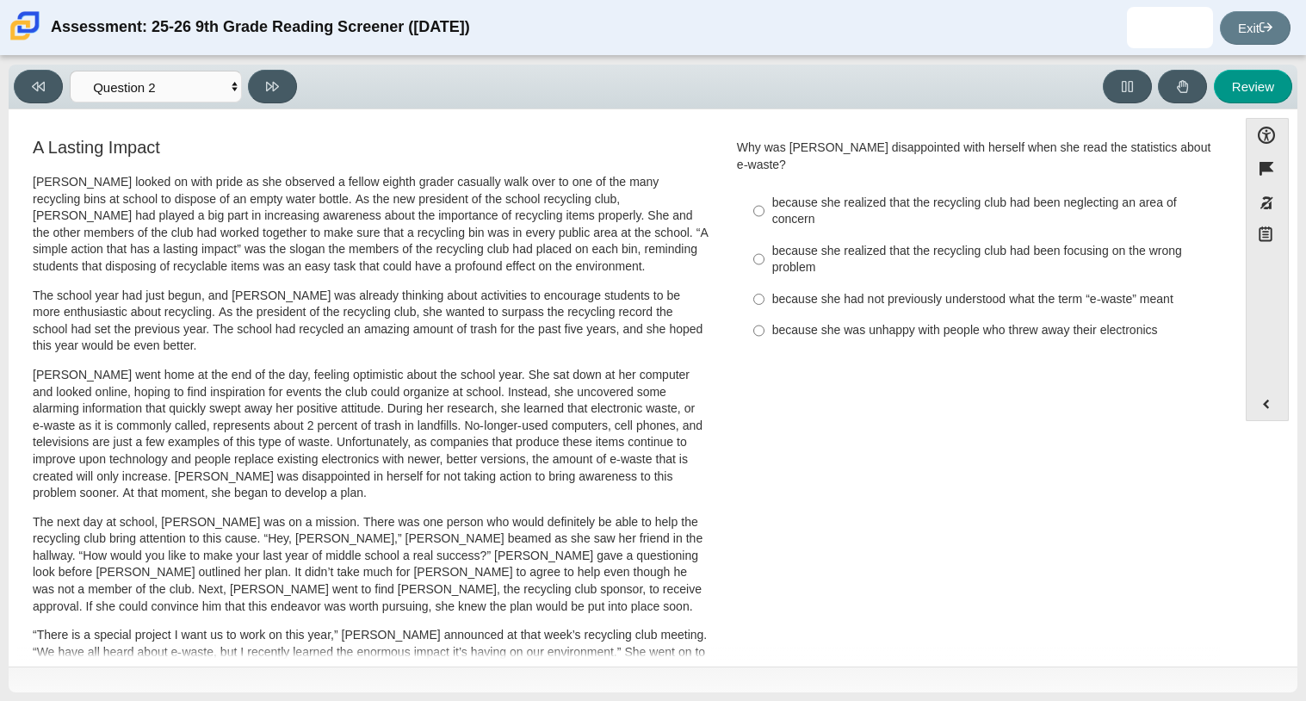
scroll to position [12, 0]
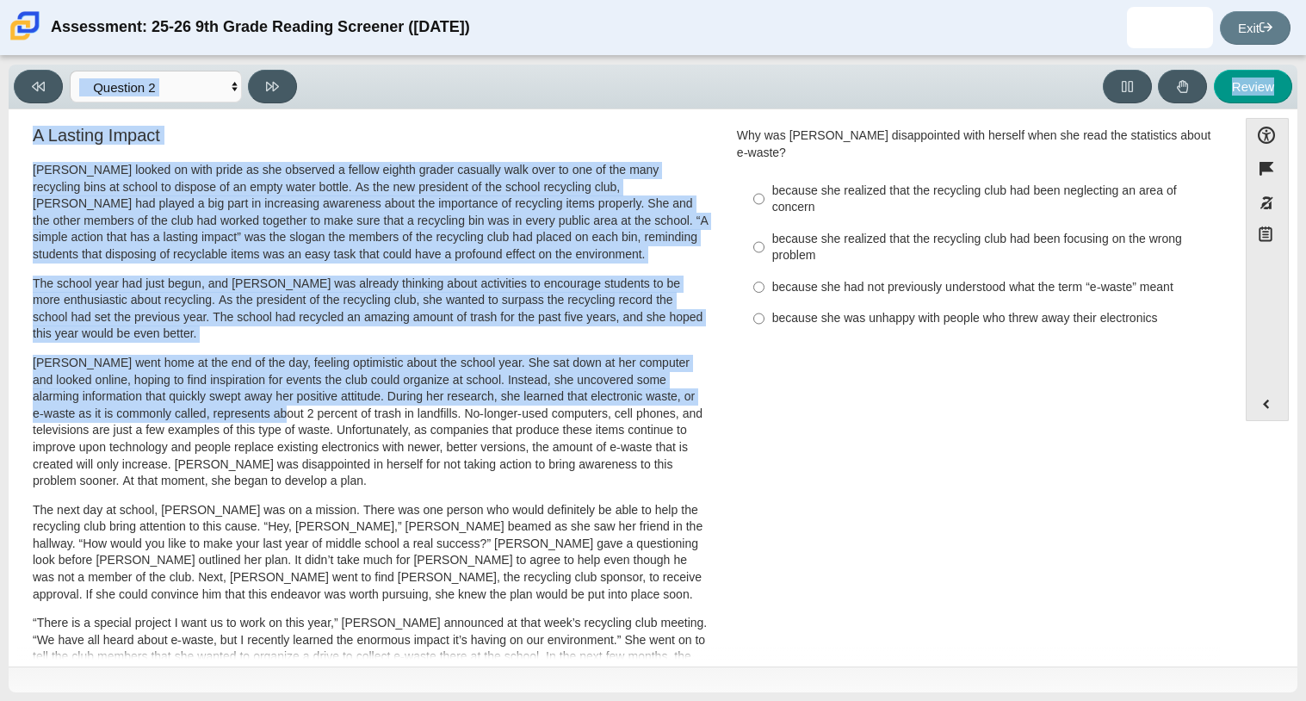
drag, startPoint x: 7, startPoint y: 360, endPoint x: 269, endPoint y: 412, distance: 267.6
click at [269, 412] on div "Viewing Question 2 of 12 in Pacing Mode Questions Question 1 Question 2 Questio…" at bounding box center [653, 378] width 1306 height 645
click at [269, 412] on p "[PERSON_NAME] went home at the end of the day, feeling optimistic about the sch…" at bounding box center [371, 422] width 676 height 135
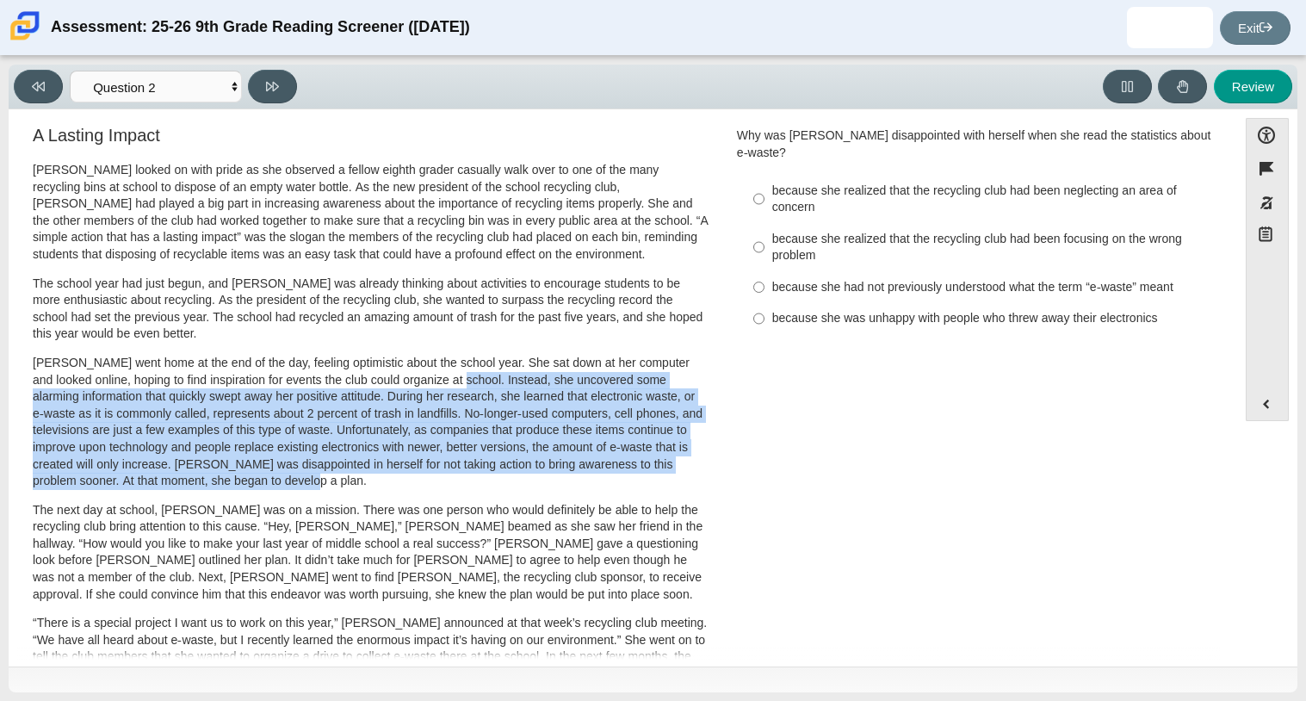
drag, startPoint x: 439, startPoint y: 380, endPoint x: 524, endPoint y: 482, distance: 133.3
click at [524, 482] on p "[PERSON_NAME] went home at the end of the day, feeling optimistic about the sch…" at bounding box center [371, 422] width 676 height 135
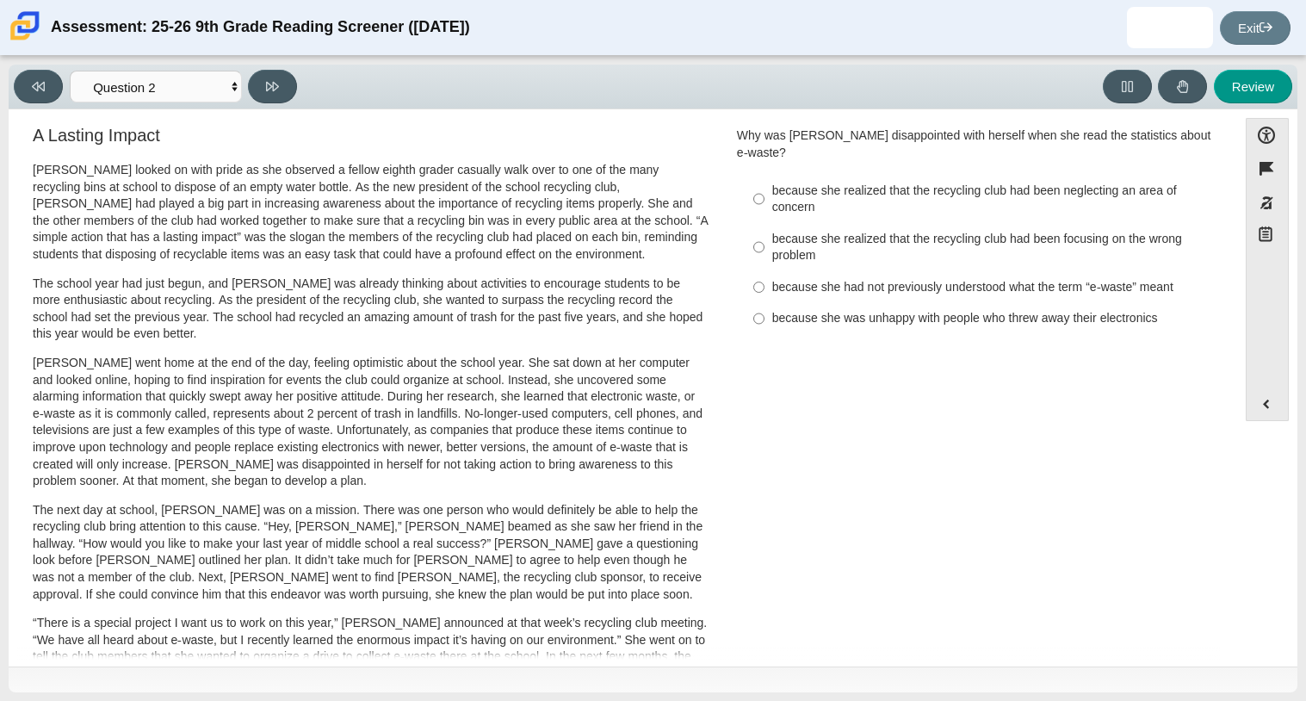
click at [870, 310] on div "because she was unhappy with people who threw away their electronics" at bounding box center [989, 318] width 435 height 17
click at [765, 304] on input "because she was unhappy with people who threw away their electronics because sh…" at bounding box center [758, 318] width 11 height 31
radio input "true"
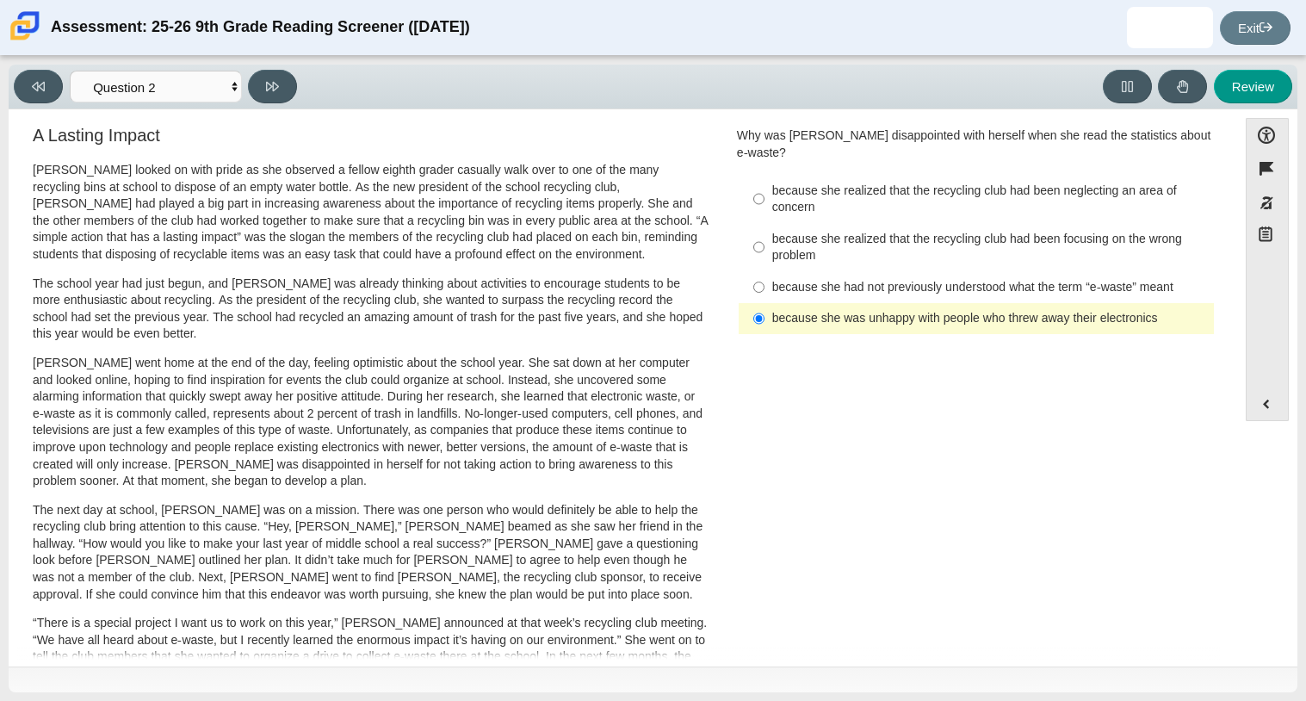
click at [901, 183] on div "because she realized that the recycling club had been neglecting an area of con…" at bounding box center [989, 200] width 435 height 34
click at [765, 181] on input "because she realized that the recycling club had been neglecting an area of con…" at bounding box center [758, 199] width 11 height 48
radio input "true"
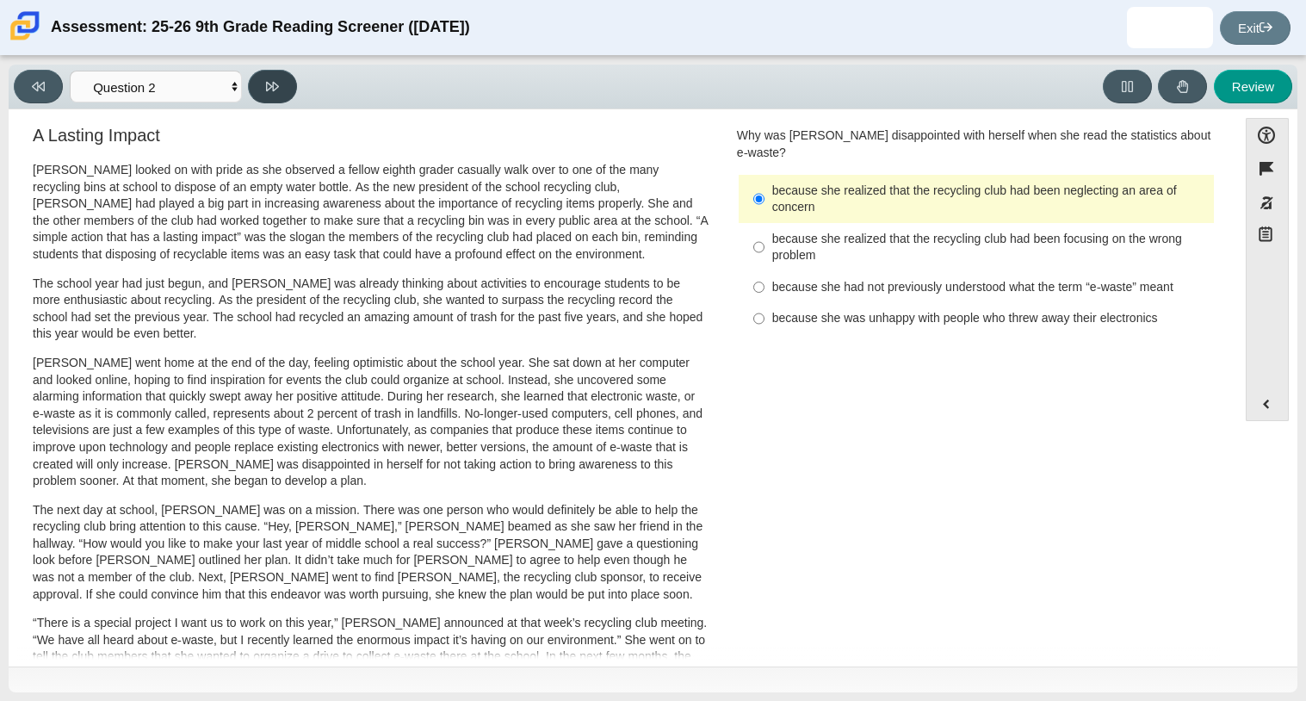
click at [257, 81] on button at bounding box center [272, 87] width 49 height 34
select select "7ce3d843-6974-4858-901c-1ff39630e843"
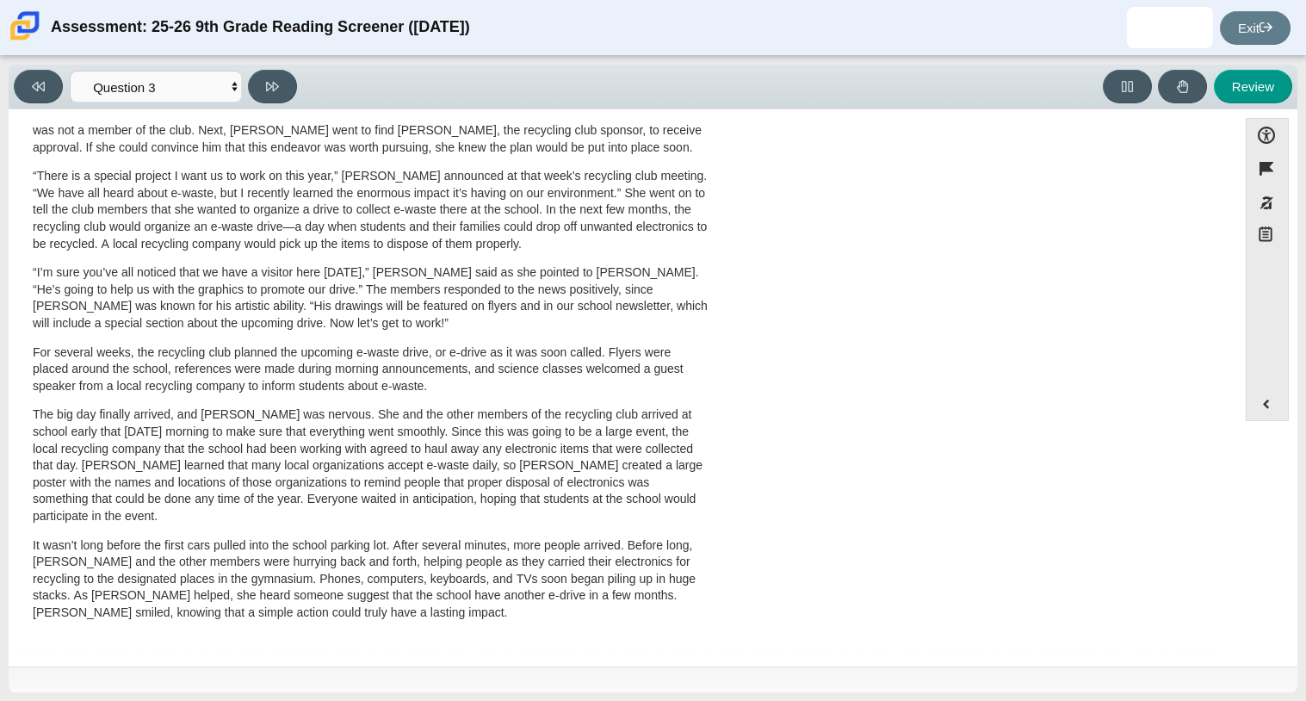
scroll to position [0, 0]
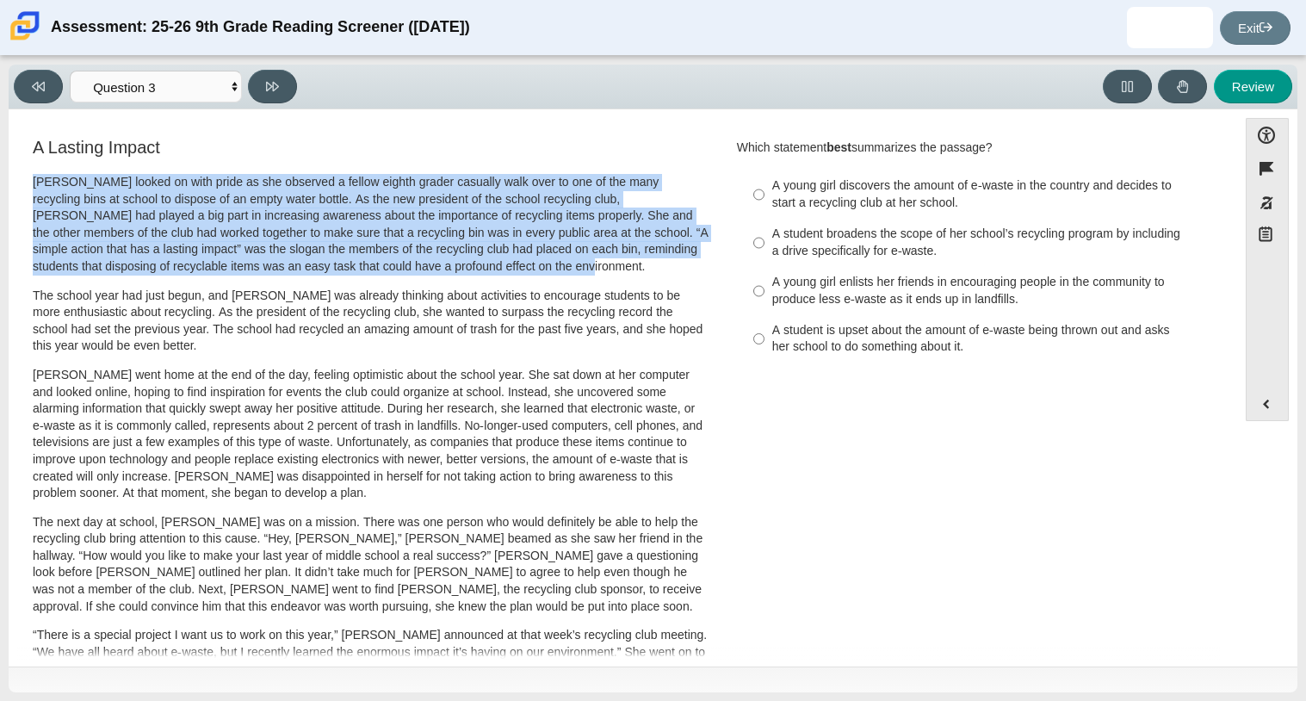
drag, startPoint x: 22, startPoint y: 180, endPoint x: 557, endPoint y: 275, distance: 543.8
click at [557, 275] on div "A Lasting Impact [PERSON_NAME] looked on with pride as she observed a fellow ei…" at bounding box center [370, 620] width 707 height 970
click at [1019, 294] on div "A young girl enlists her friends in encouraging people in the community to prod…" at bounding box center [989, 291] width 435 height 34
click at [765, 294] on input "A young girl enlists her friends in encouraging people in the community to prod…" at bounding box center [758, 291] width 11 height 48
radio input "true"
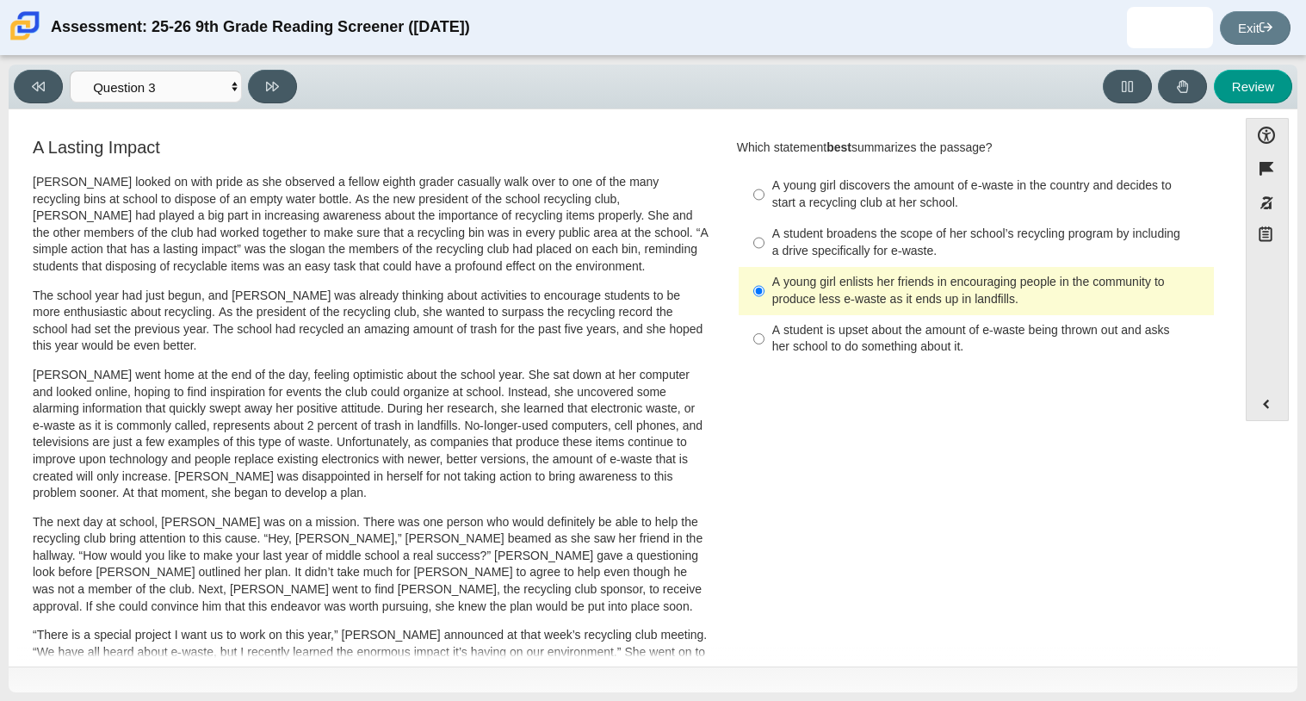
click at [1003, 236] on div "A student broadens the scope of her school’s recycling program by including a d…" at bounding box center [989, 243] width 435 height 34
click at [765, 236] on input "A student broadens the scope of her school’s recycling program by including a d…" at bounding box center [758, 243] width 11 height 48
radio input "true"
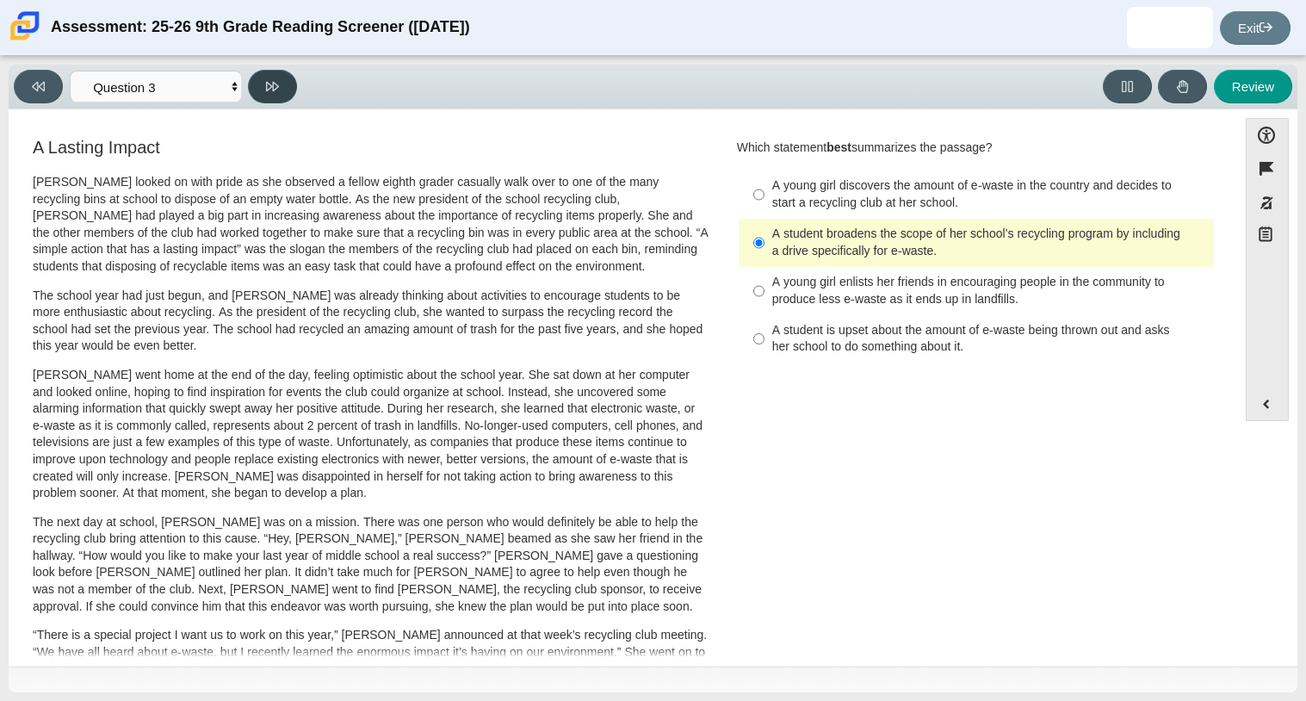
click at [283, 90] on button at bounding box center [272, 87] width 49 height 34
select select "ca9ea0f1-49c5-4bd1-83b0-472c18652b42"
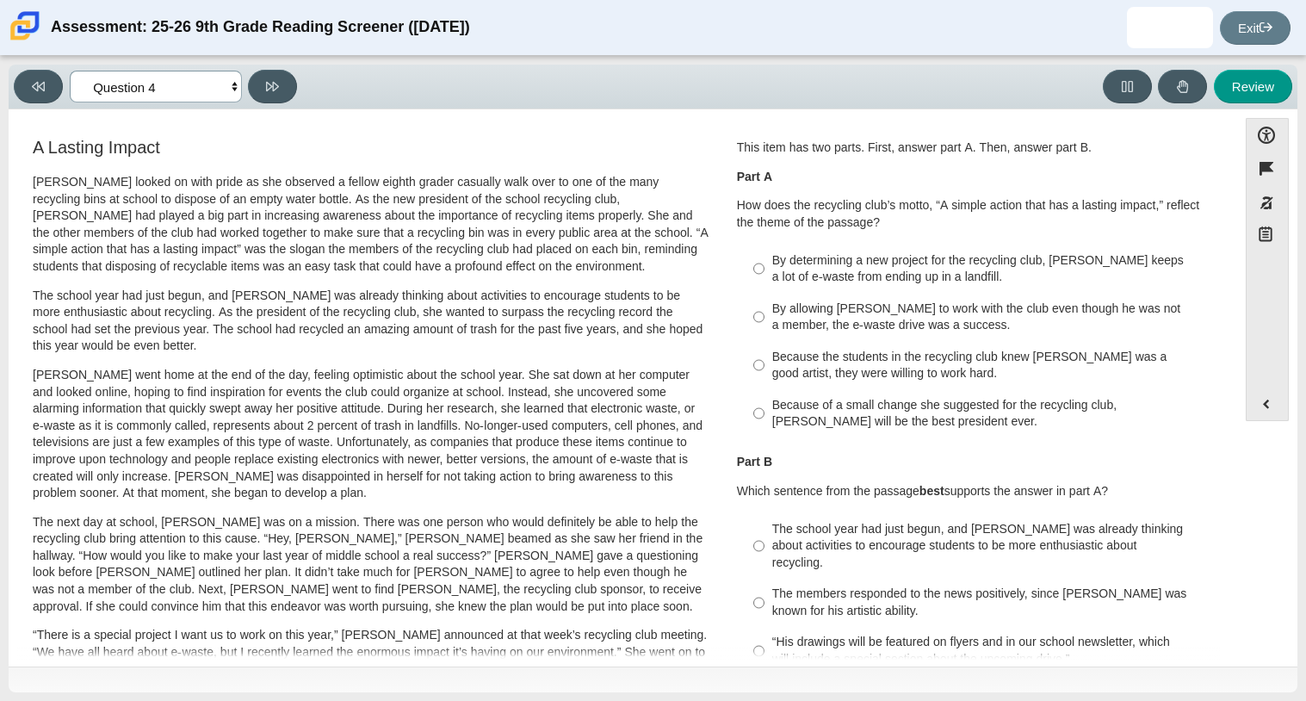
click at [226, 79] on select "Questions Question 1 Question 2 Question 3 Question 4 Question 5 Question 6 Que…" at bounding box center [156, 87] width 172 height 32
click at [324, 161] on div "A Lasting Impact [PERSON_NAME] looked on with pride as she observed a fellow ei…" at bounding box center [371, 615] width 676 height 955
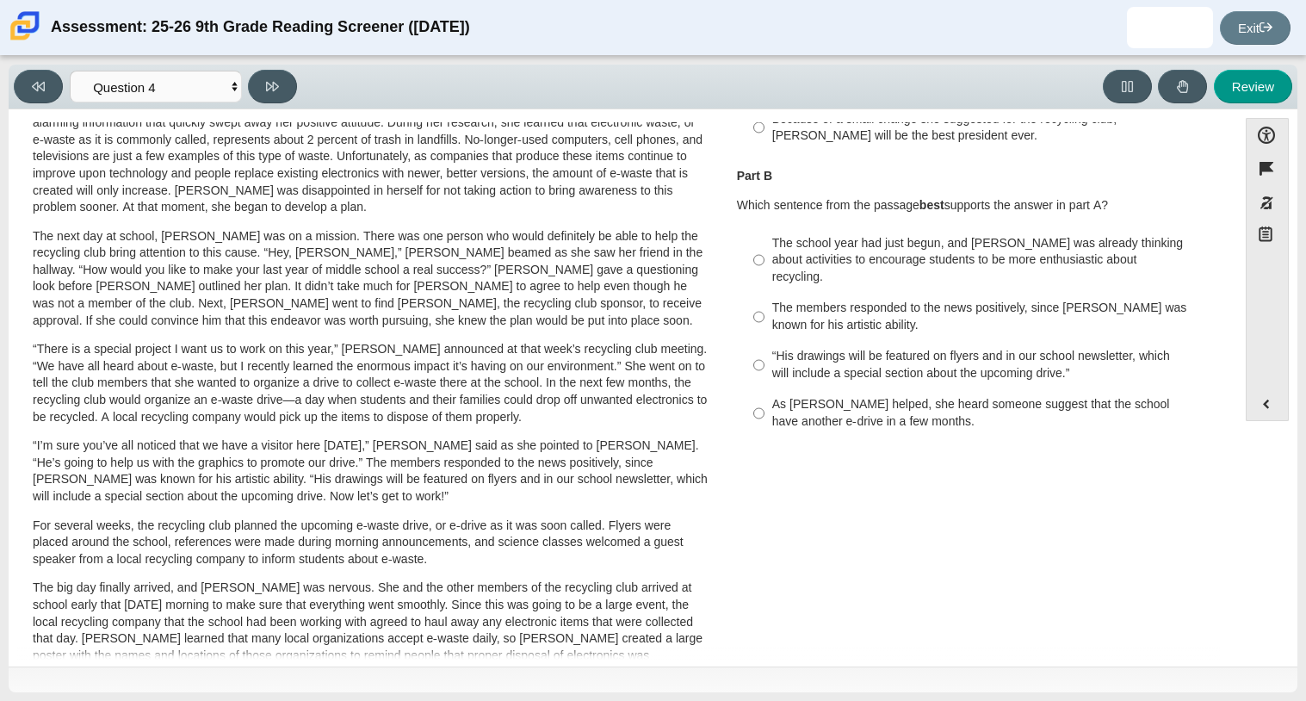
scroll to position [291, 0]
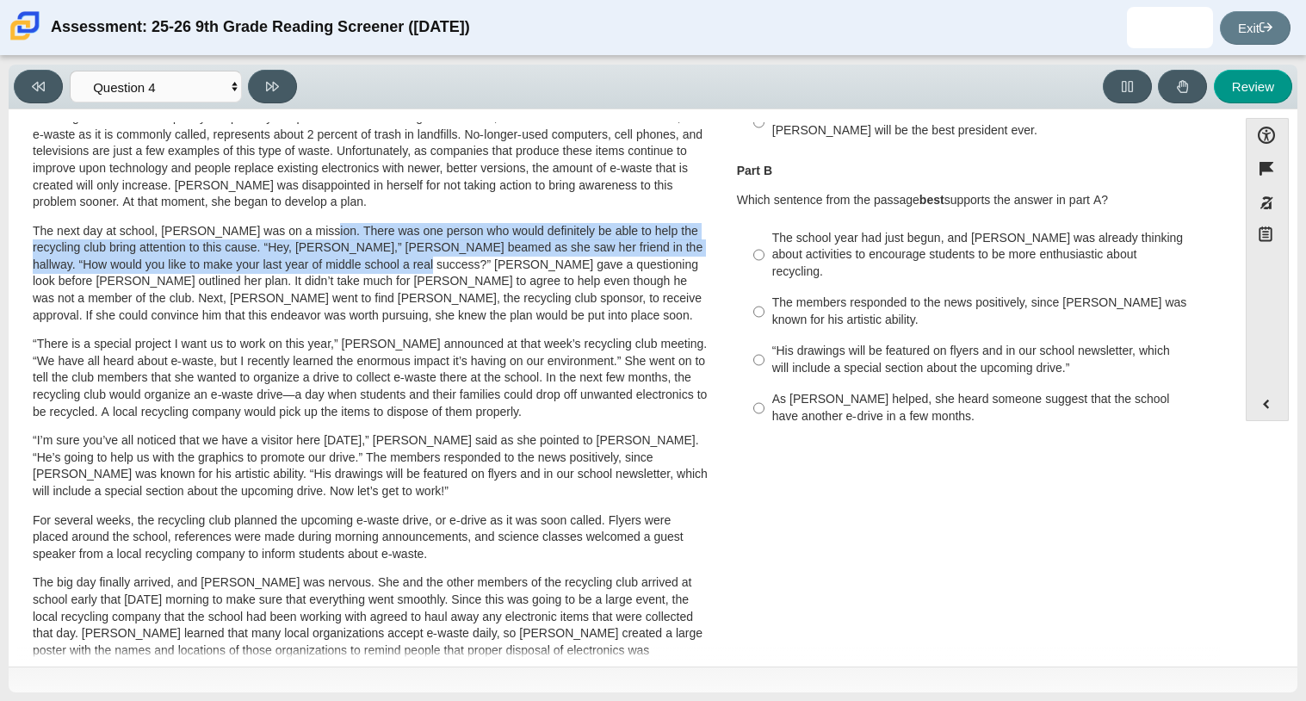
drag, startPoint x: 307, startPoint y: 226, endPoint x: 368, endPoint y: 261, distance: 69.8
click at [368, 261] on p "The next day at school, [PERSON_NAME] was on a mission. There was one person wh…" at bounding box center [371, 274] width 676 height 102
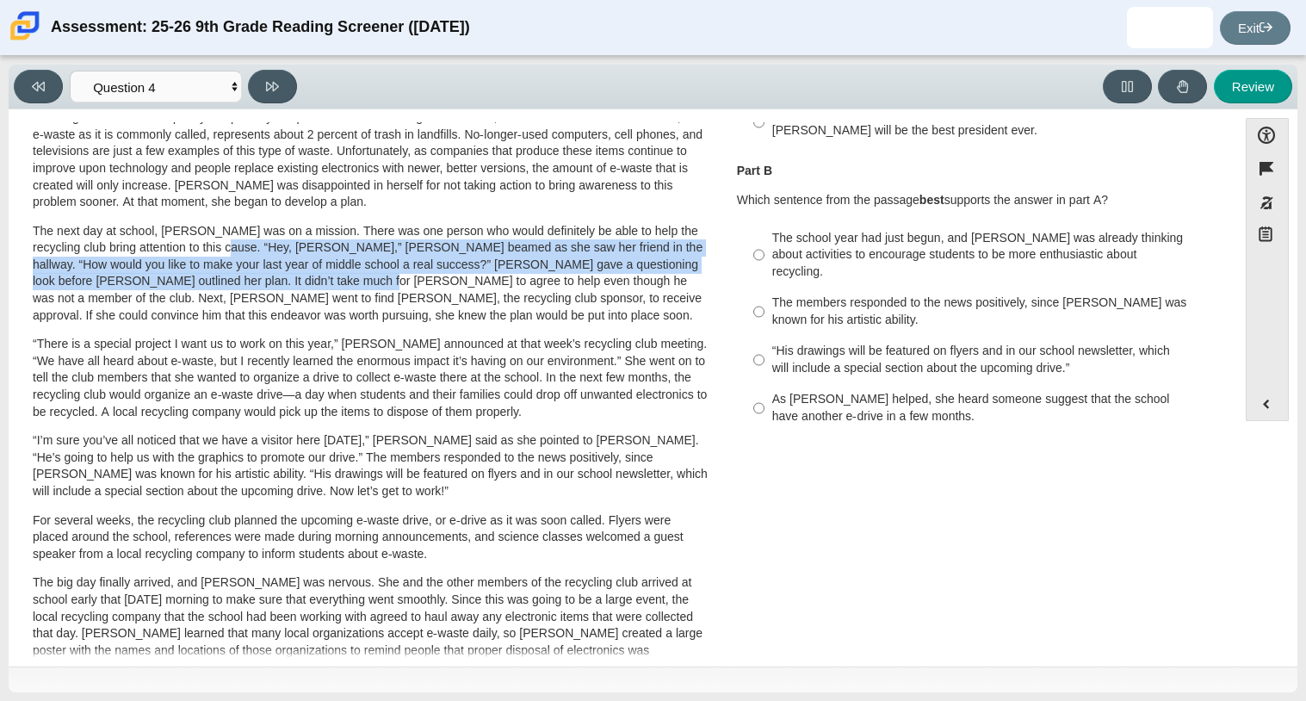
drag, startPoint x: 212, startPoint y: 243, endPoint x: 293, endPoint y: 282, distance: 90.1
click at [293, 282] on p "The next day at school, [PERSON_NAME] was on a mission. There was one person wh…" at bounding box center [371, 274] width 676 height 102
click at [197, 289] on p "The next day at school, [PERSON_NAME] was on a mission. There was one person wh…" at bounding box center [371, 274] width 676 height 102
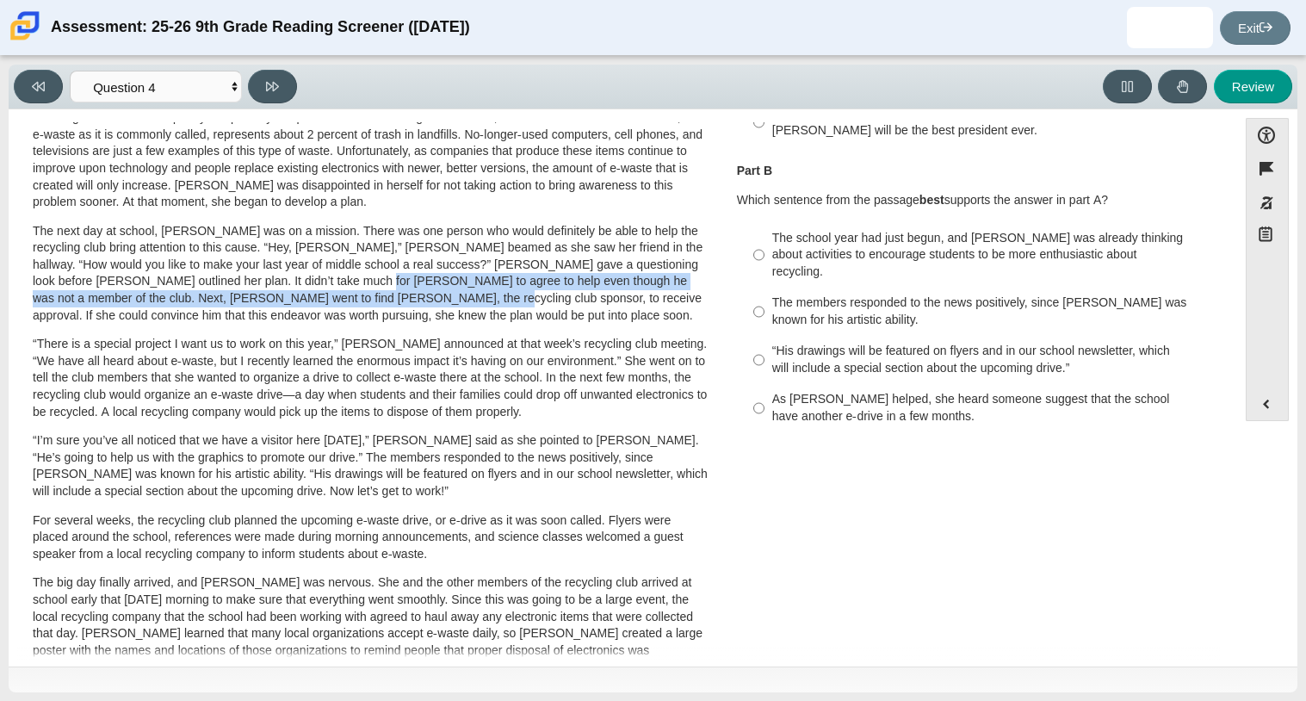
drag, startPoint x: 288, startPoint y: 285, endPoint x: 352, endPoint y: 297, distance: 64.8
click at [352, 297] on p "The next day at school, [PERSON_NAME] was on a mission. There was one person wh…" at bounding box center [371, 274] width 676 height 102
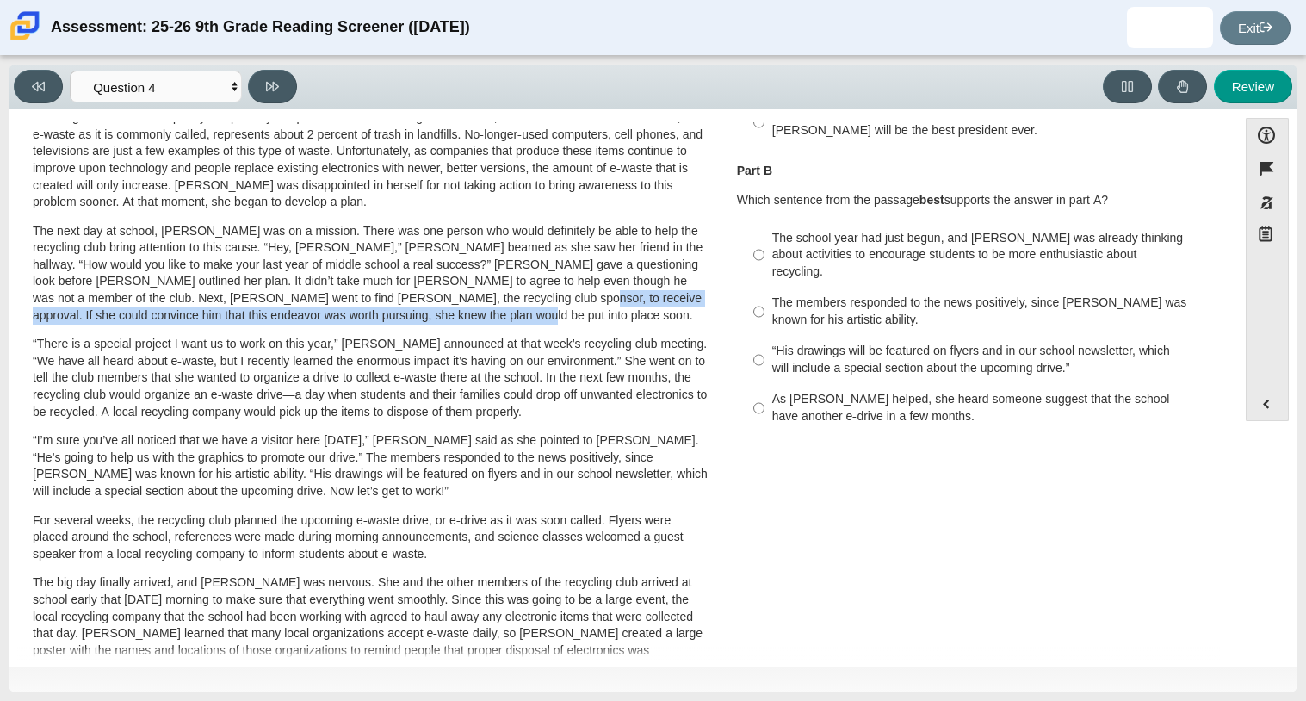
drag, startPoint x: 441, startPoint y: 300, endPoint x: 478, endPoint y: 319, distance: 41.6
click at [478, 319] on p "The next day at school, [PERSON_NAME] was on a mission. There was one person wh…" at bounding box center [371, 274] width 676 height 102
click at [168, 324] on div "[PERSON_NAME] looked on with pride as she observed a fellow eighth grader casua…" at bounding box center [371, 342] width 676 height 919
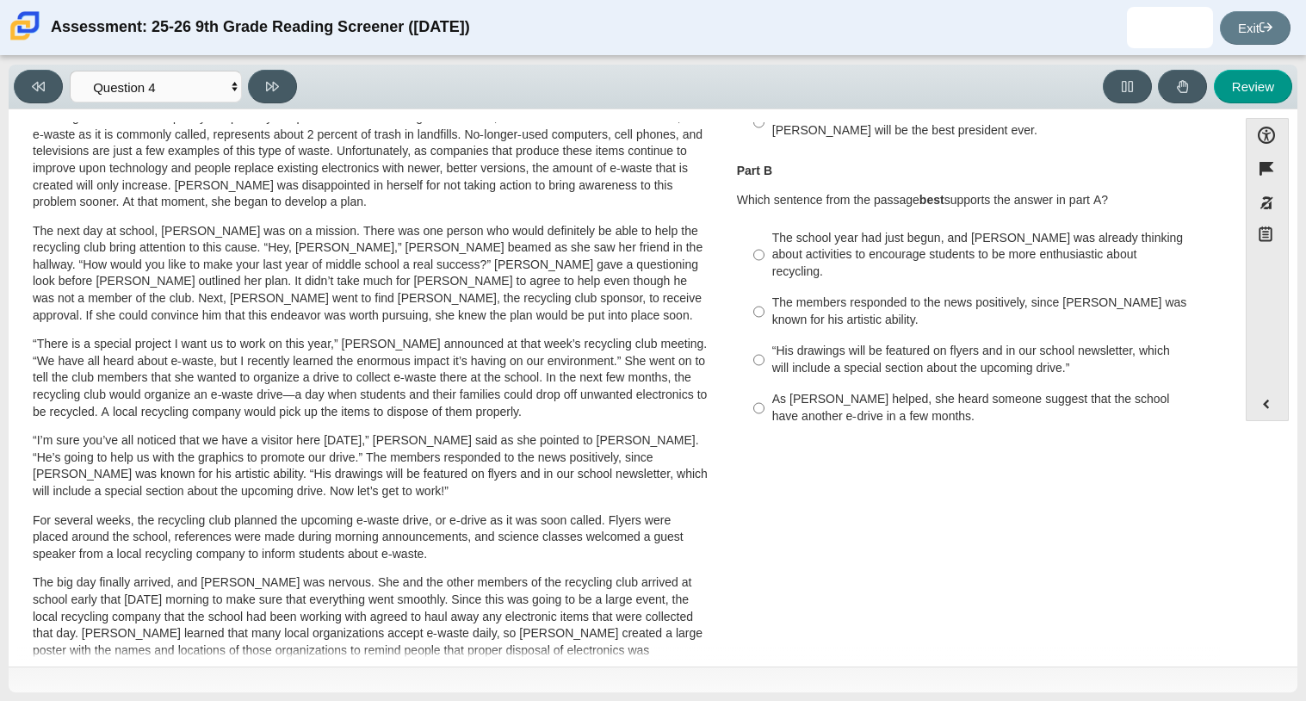
click at [168, 324] on div "[PERSON_NAME] looked on with pride as she observed a fellow eighth grader casua…" at bounding box center [371, 342] width 676 height 919
click at [74, 344] on p "“There is a special project I want us to work on this year,” [PERSON_NAME] anno…" at bounding box center [371, 378] width 676 height 84
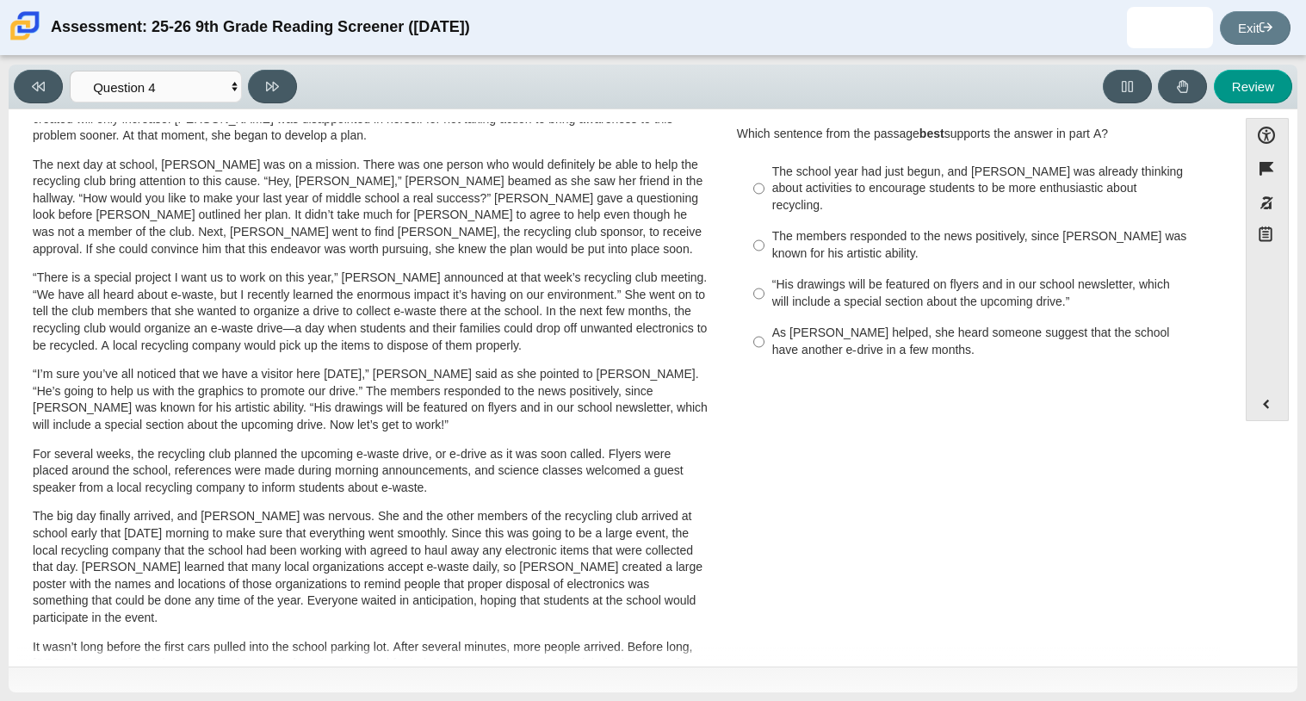
scroll to position [369, 0]
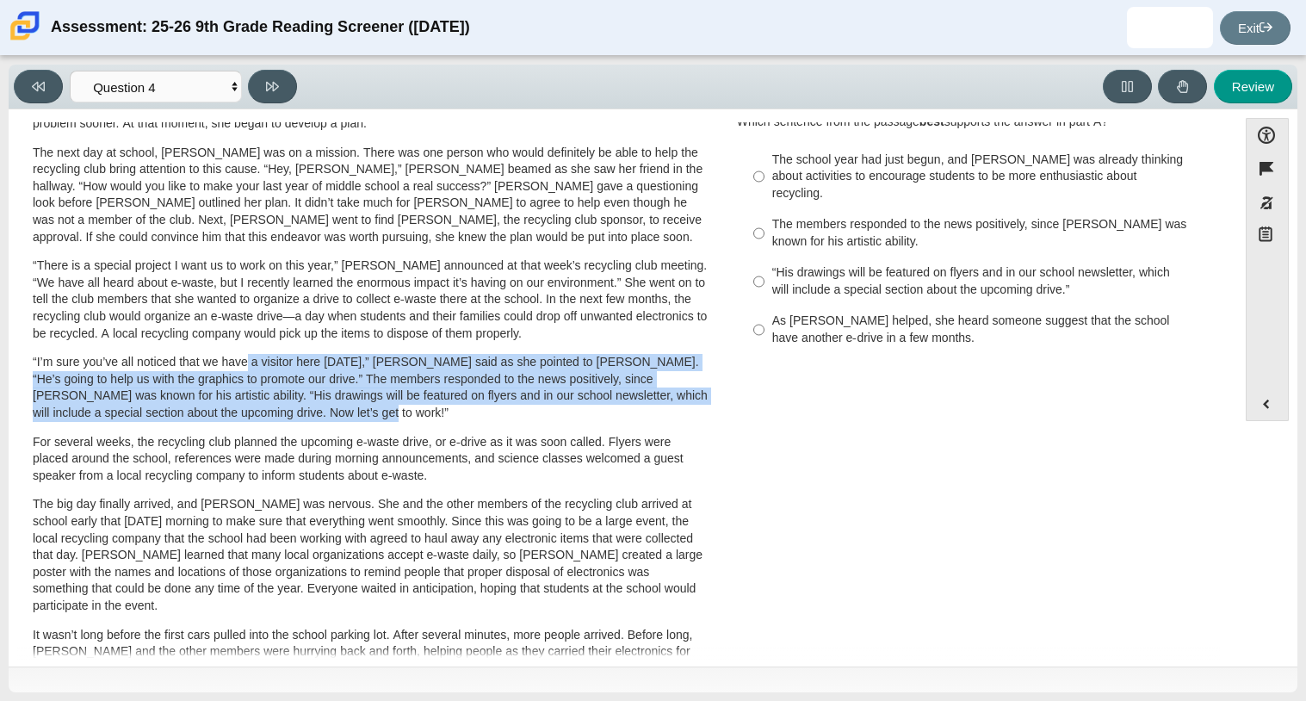
drag, startPoint x: 250, startPoint y: 365, endPoint x: 356, endPoint y: 417, distance: 117.8
click at [356, 417] on p "“I’m sure you’ve all noticed that we have a visitor here [DATE],” [PERSON_NAME]…" at bounding box center [371, 387] width 676 height 67
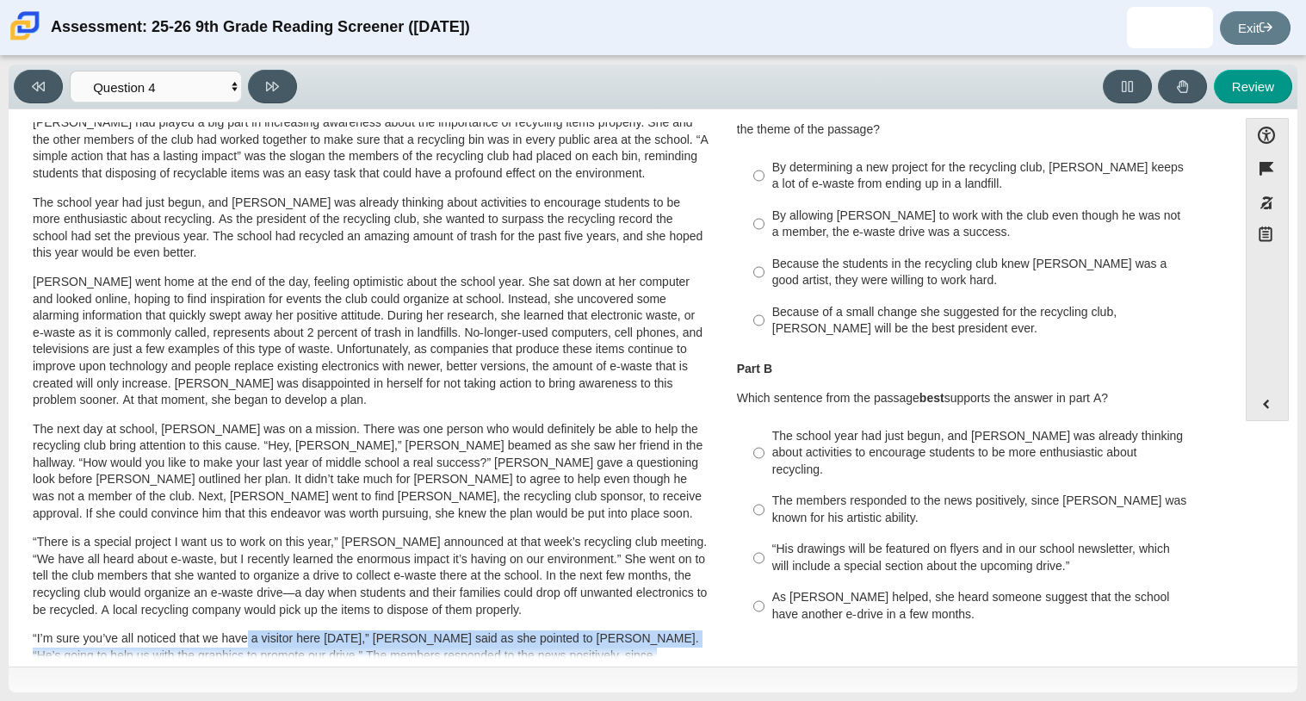
scroll to position [121, 0]
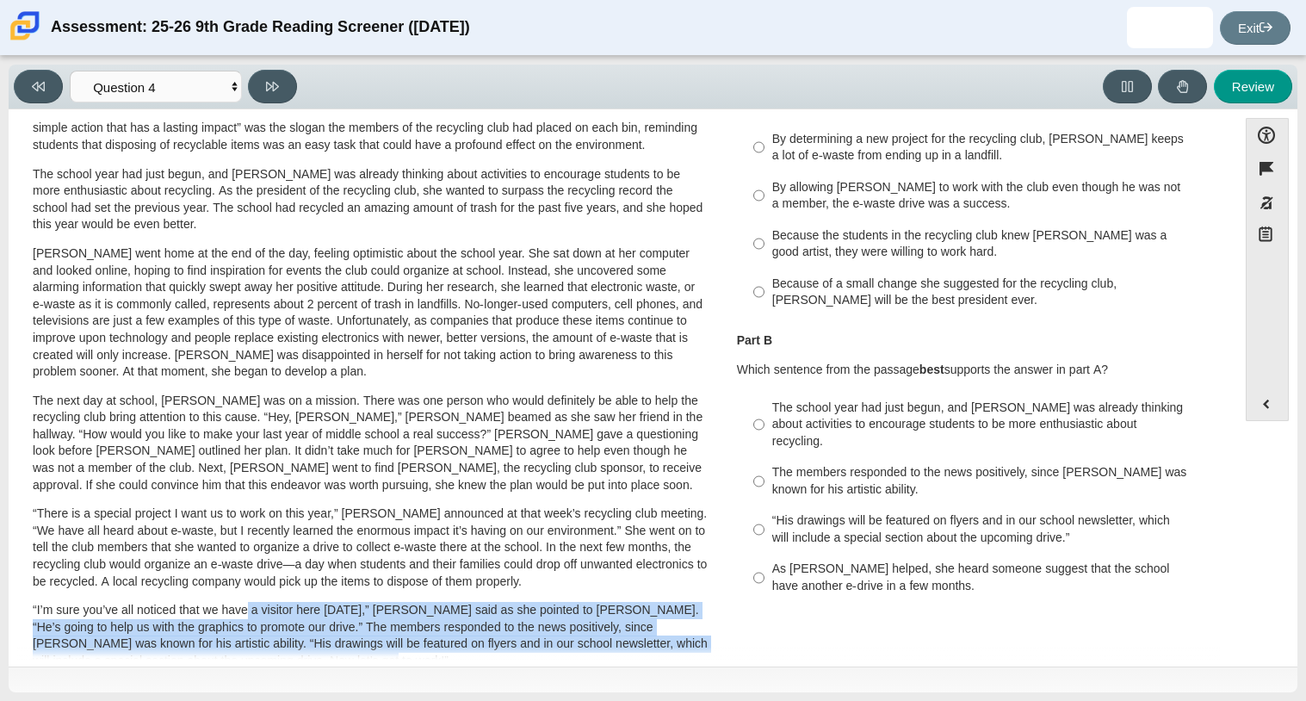
click at [443, 549] on p "“There is a special project I want us to work on this year,” [PERSON_NAME] anno…" at bounding box center [371, 547] width 676 height 84
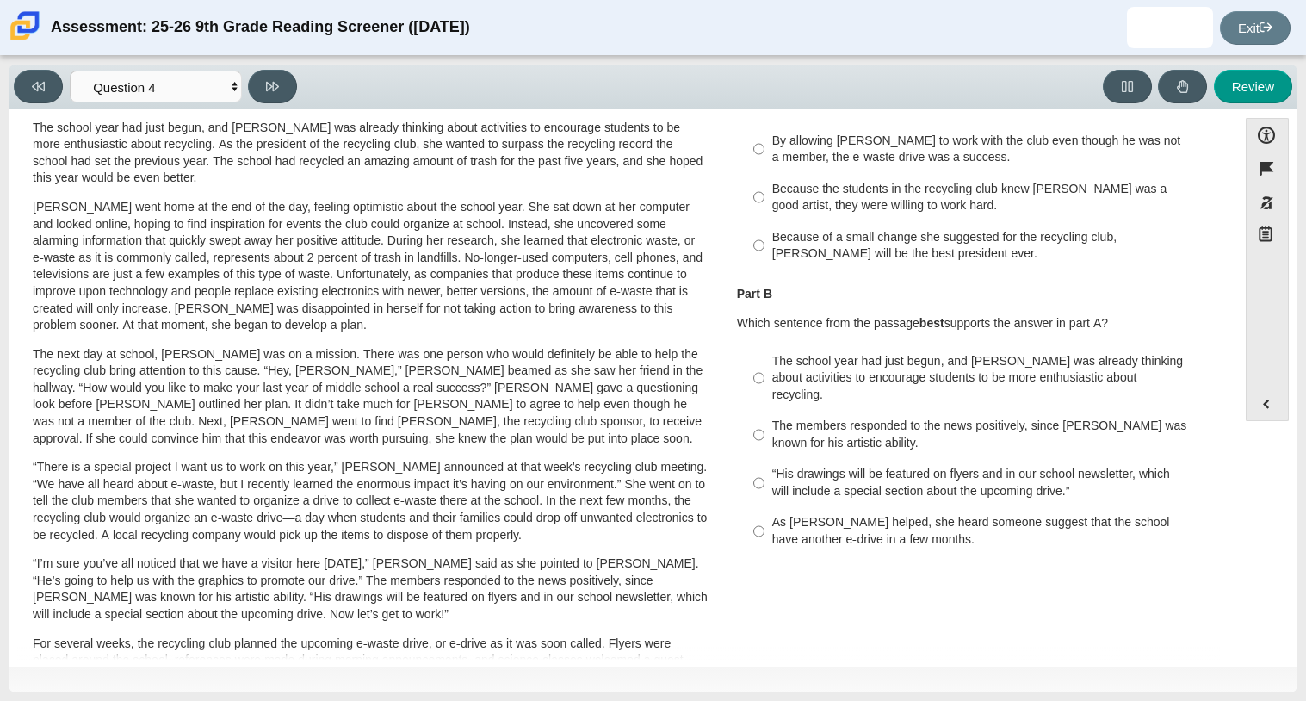
scroll to position [0, 0]
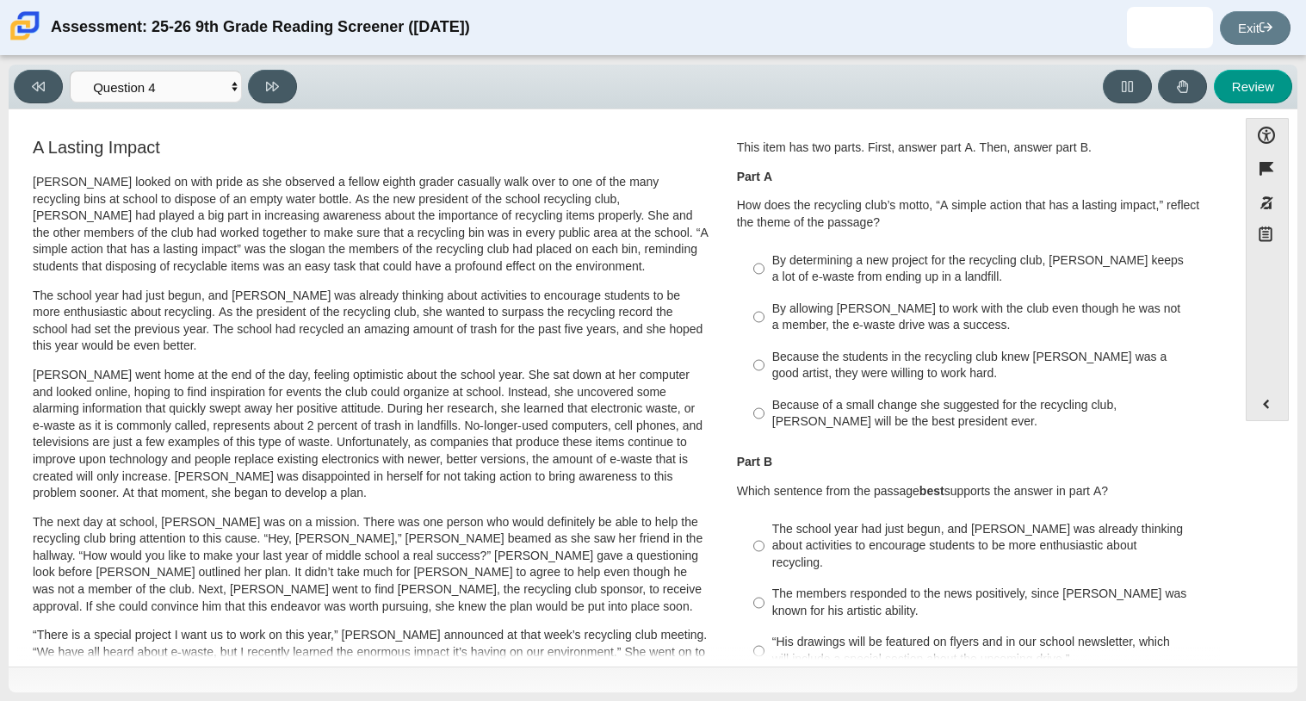
click at [860, 270] on div "By determining a new project for the recycling club, [PERSON_NAME] keeps a lot …" at bounding box center [989, 269] width 435 height 34
click at [765, 270] on input "By determining a new project for the recycling club, [PERSON_NAME] keeps a lot …" at bounding box center [758, 269] width 11 height 48
radio input "true"
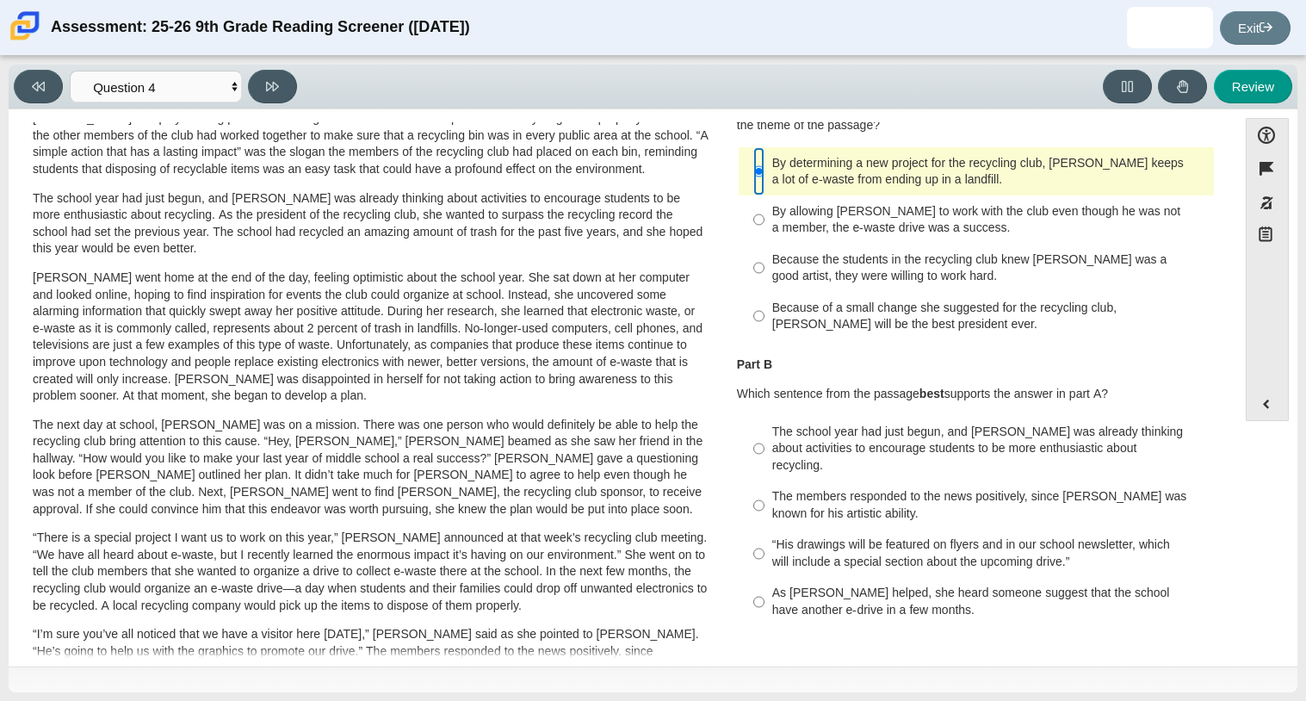
scroll to position [116, 0]
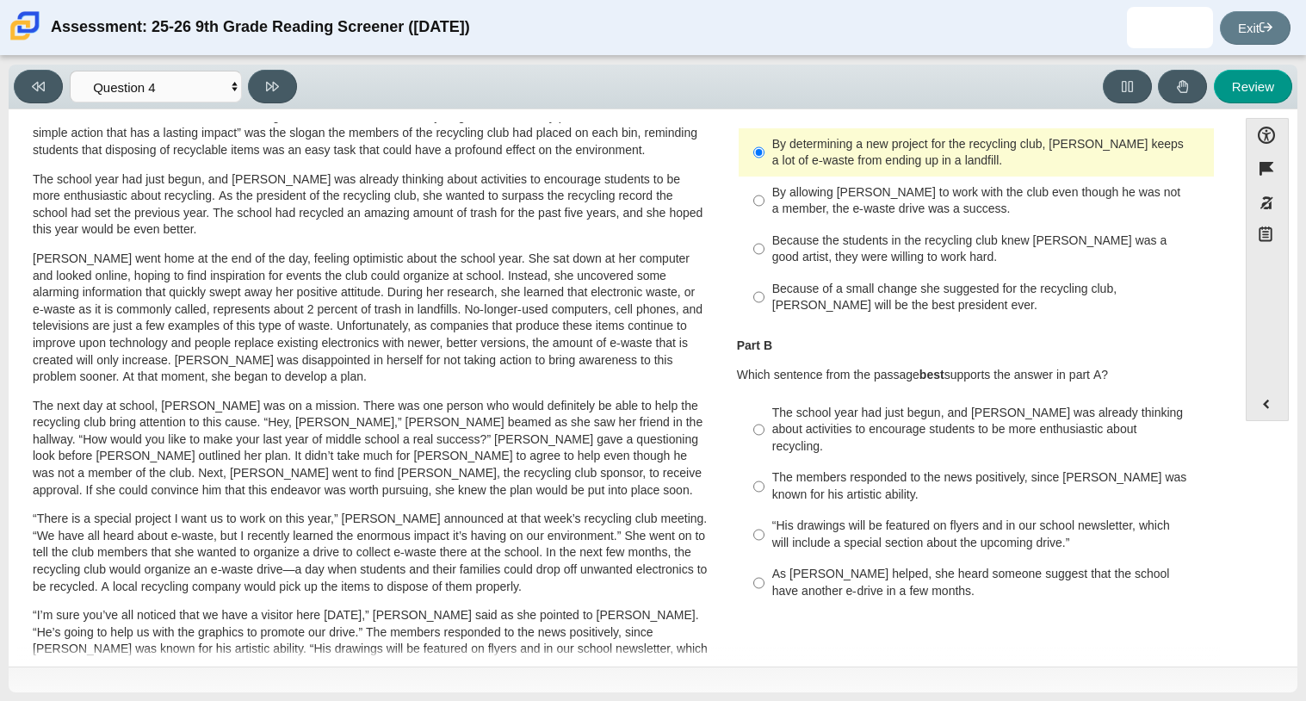
click at [851, 424] on div "The school year had just begun, and [PERSON_NAME] was already thinking about ac…" at bounding box center [989, 430] width 435 height 51
click at [765, 424] on input "The school year had just begun, and [PERSON_NAME] was already thinking about ac…" at bounding box center [758, 429] width 11 height 65
radio input "true"
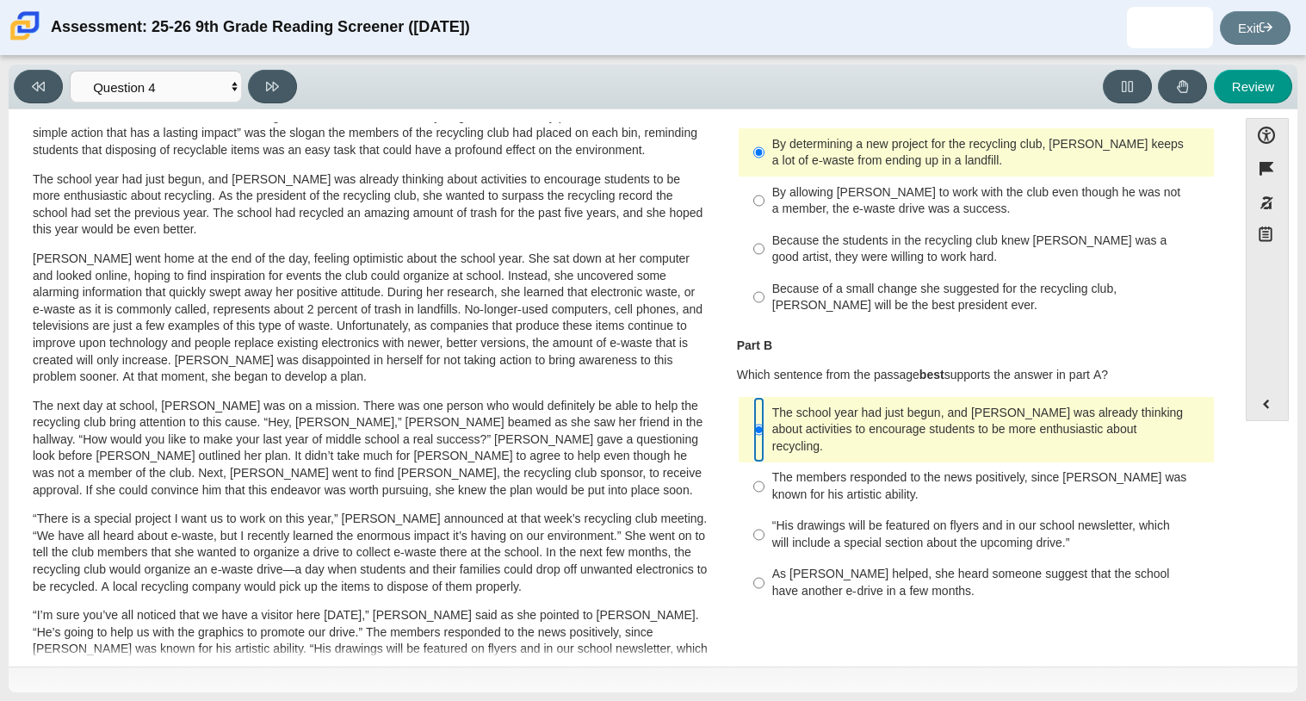
scroll to position [0, 0]
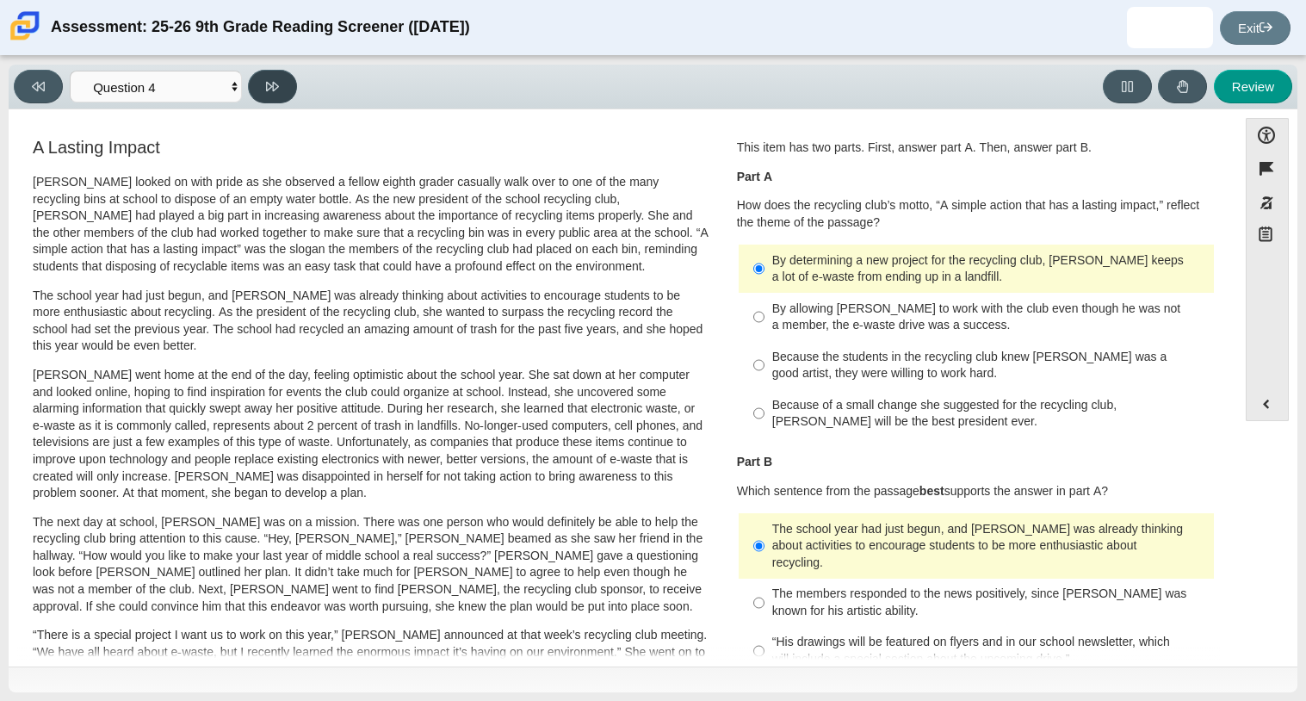
click at [279, 85] on button at bounding box center [272, 87] width 49 height 34
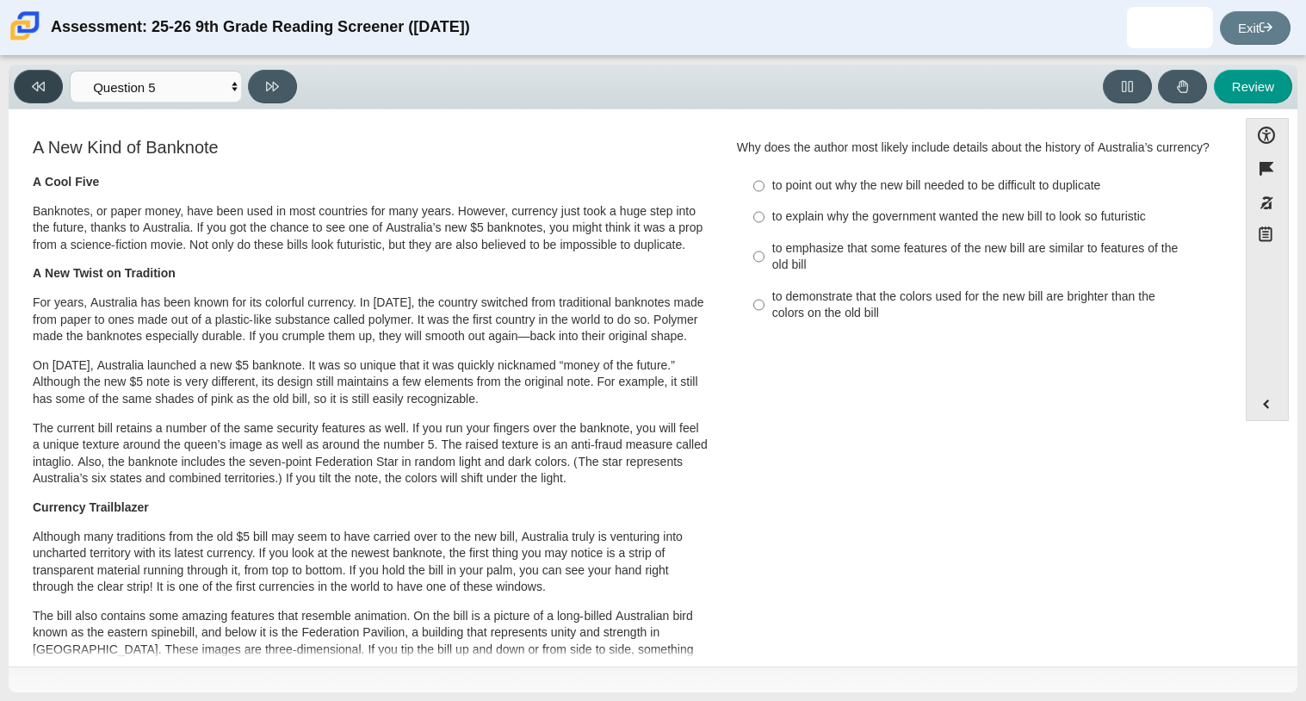
click at [41, 86] on icon at bounding box center [38, 86] width 13 height 13
select select "ca9ea0f1-49c5-4bd1-83b0-472c18652b42"
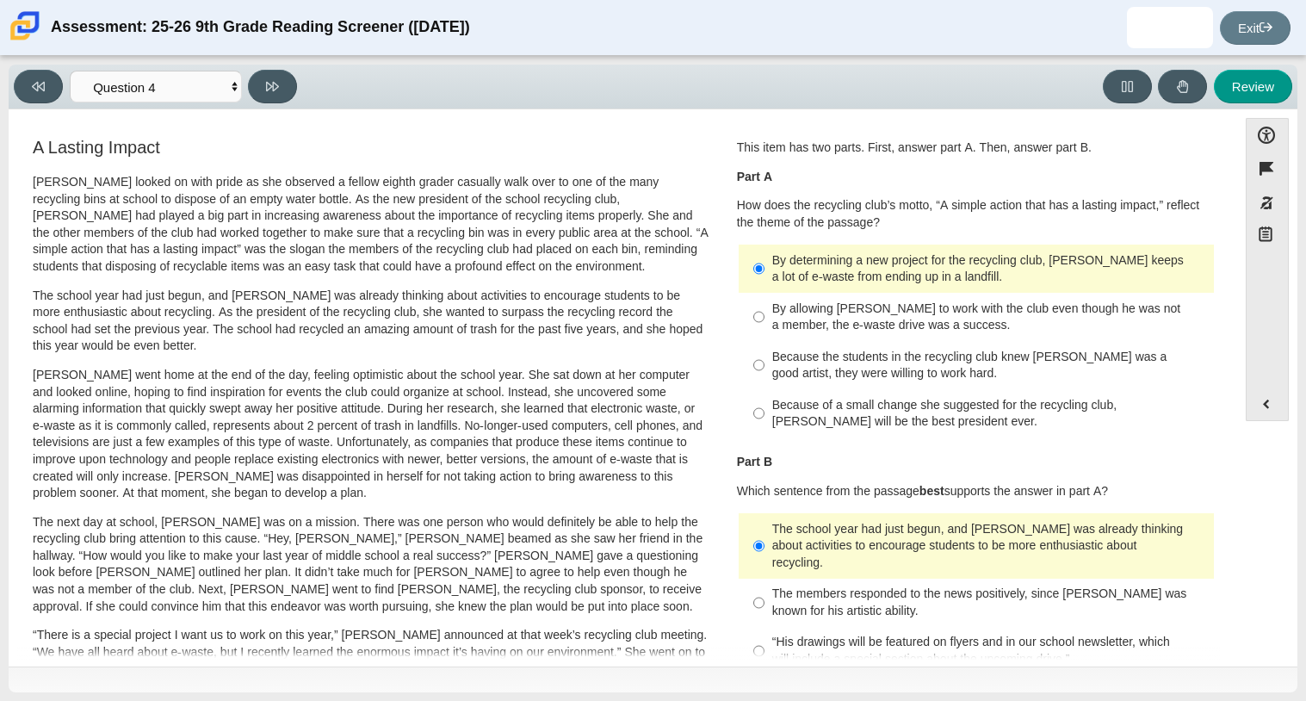
click at [1006, 326] on div "By allowing [PERSON_NAME] to work with the club even though he was not a member…" at bounding box center [989, 317] width 435 height 34
click at [765, 326] on input "By allowing [PERSON_NAME] to work with the club even though he was not a member…" at bounding box center [758, 317] width 11 height 48
radio input "true"
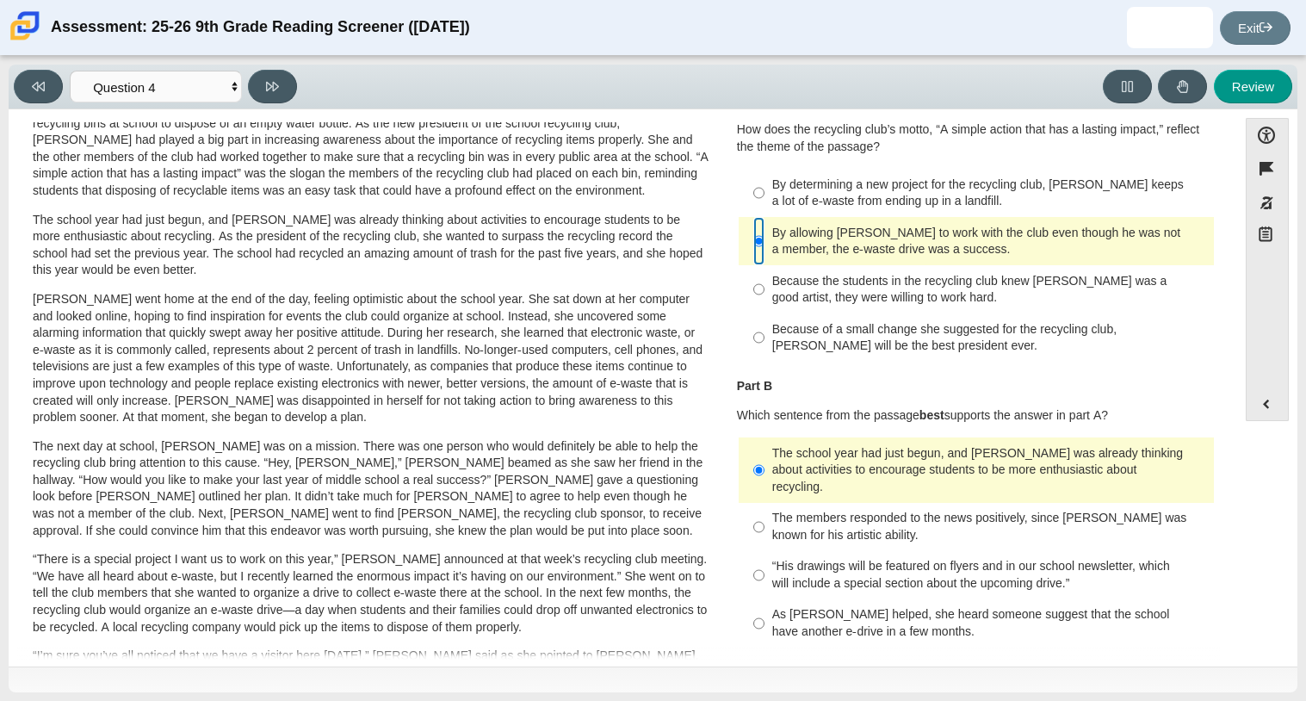
scroll to position [96, 0]
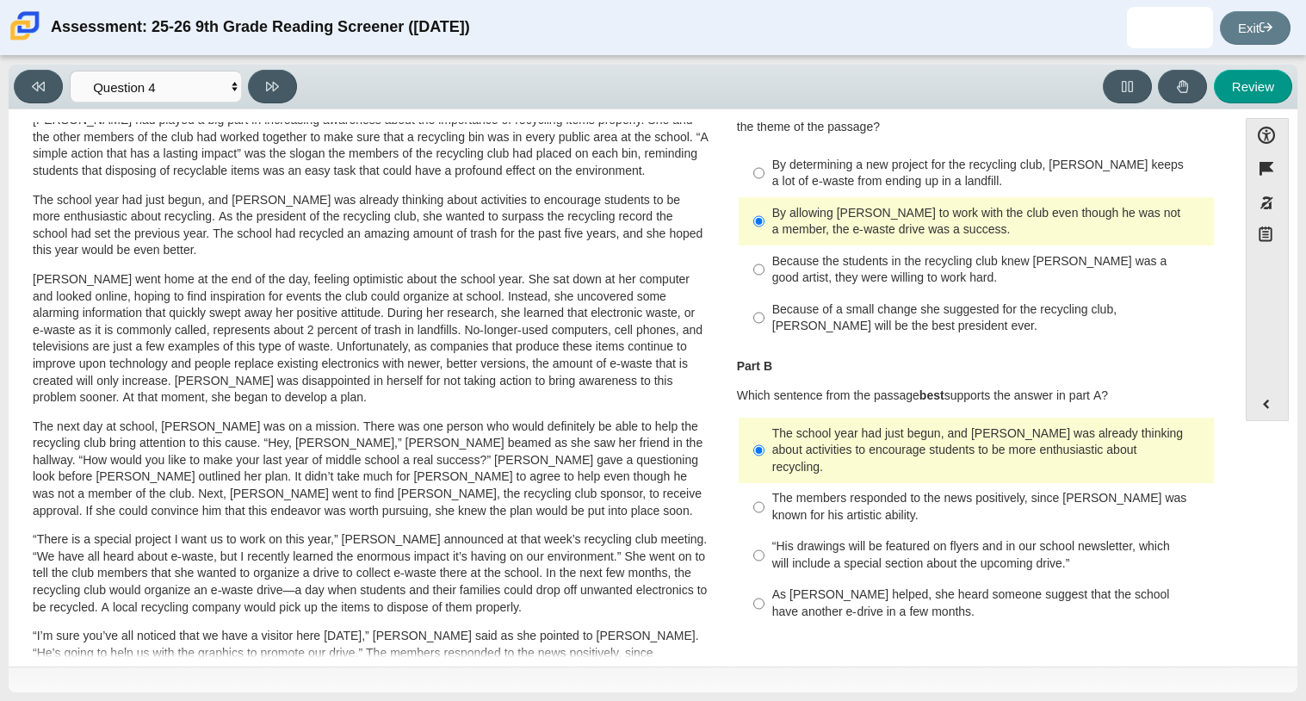
click at [1013, 490] on div "The members responded to the news positively, since [PERSON_NAME] was known for…" at bounding box center [989, 507] width 435 height 34
click at [765, 487] on input "The members responded to the news positively, since [PERSON_NAME] was known for…" at bounding box center [758, 507] width 11 height 48
radio input "true"
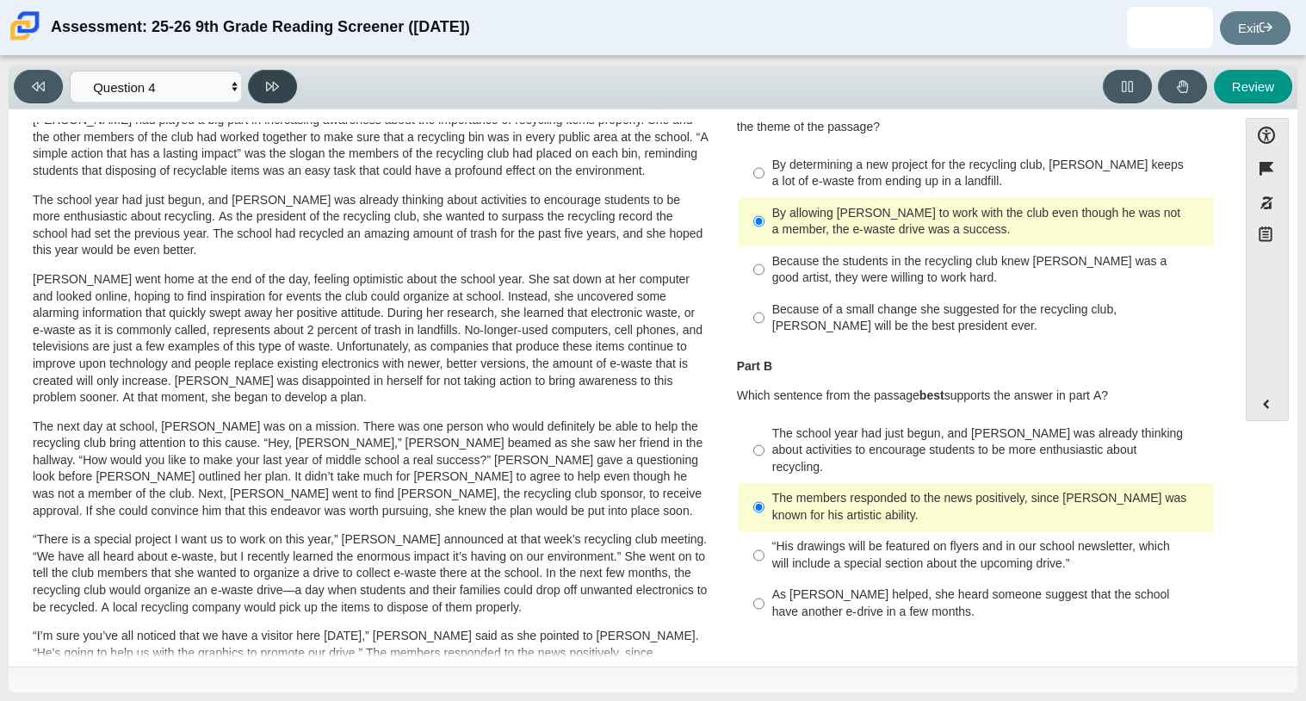
click at [272, 81] on icon at bounding box center [272, 86] width 13 height 13
select select "e41f1a79-e29f-4095-8030-a53364015bed"
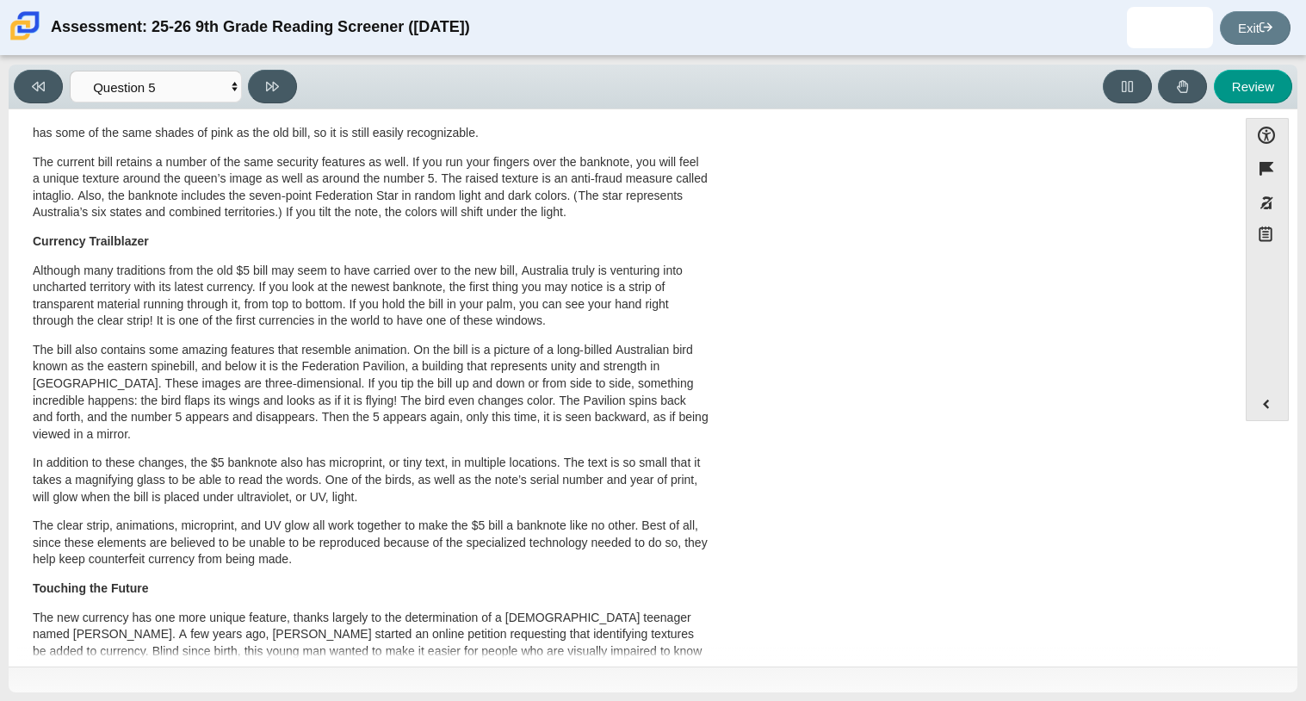
scroll to position [270, 0]
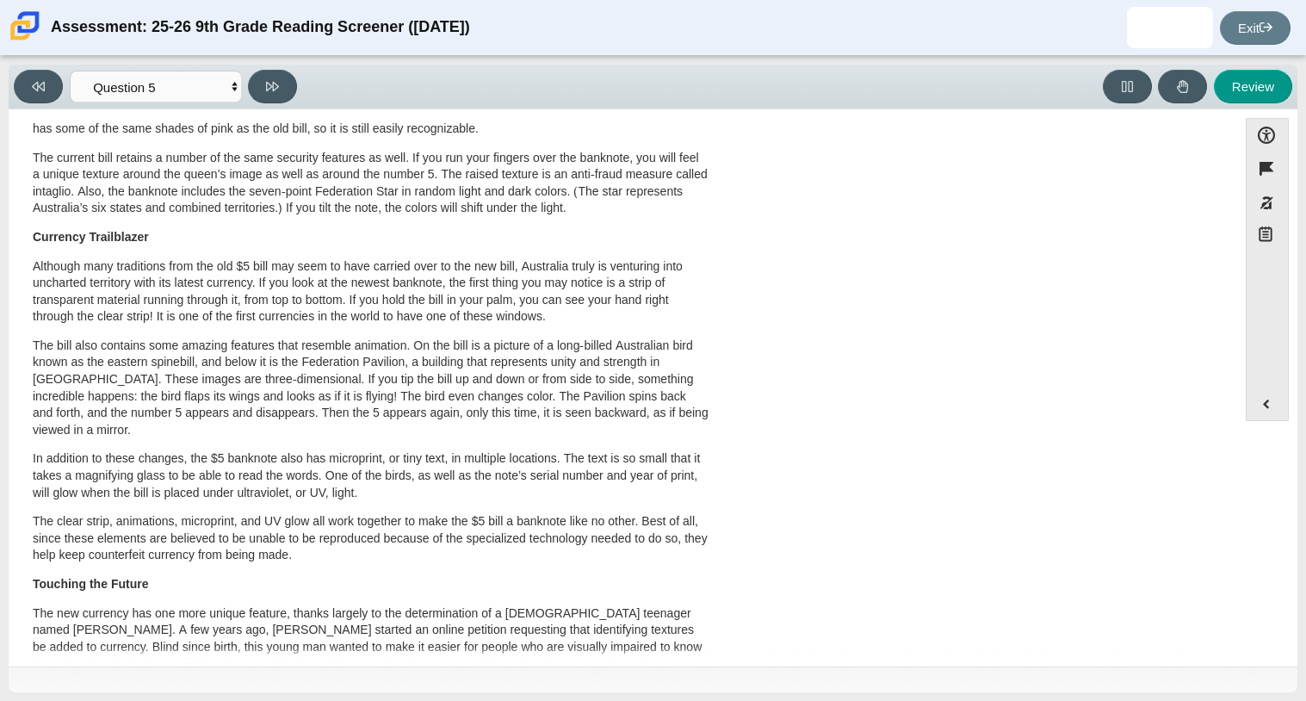
click at [275, 123] on p "On [DATE], Australia launched a new $5 banknote. It was so unique that it was q…" at bounding box center [371, 112] width 676 height 51
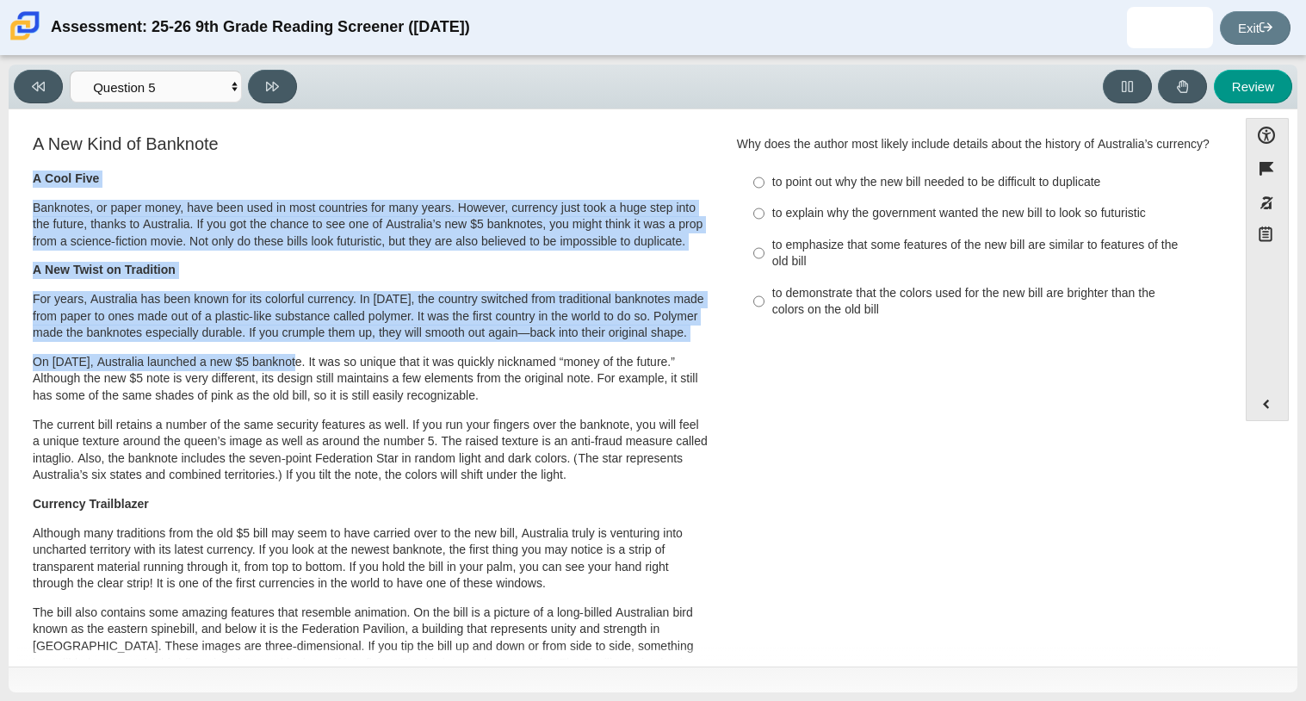
scroll to position [0, 0]
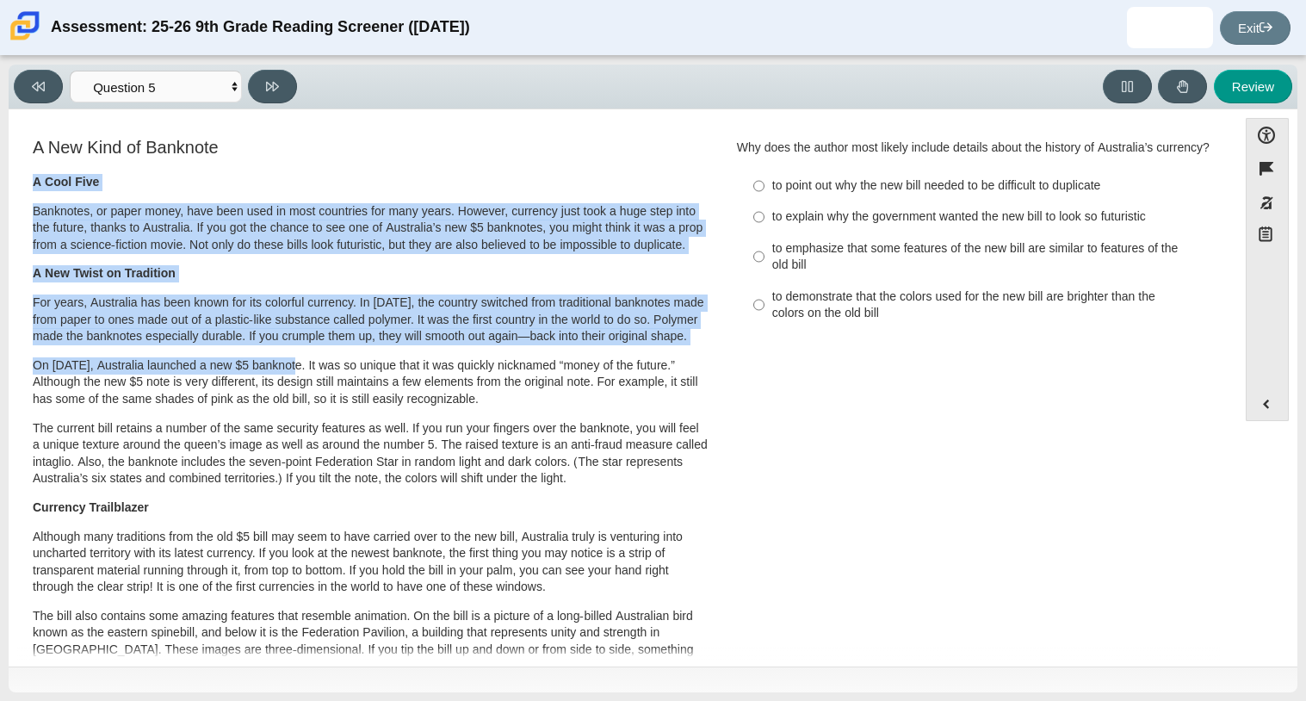
drag, startPoint x: 275, startPoint y: 123, endPoint x: 442, endPoint y: 135, distance: 167.5
click at [442, 135] on div "A New Kind of Banknote A Cool Five Banknotes, or paper money, have been used in…" at bounding box center [370, 625] width 681 height 981
click at [469, 300] on div "A Cool Five Banknotes, or paper money, have been used in most countries for man…" at bounding box center [371, 644] width 676 height 940
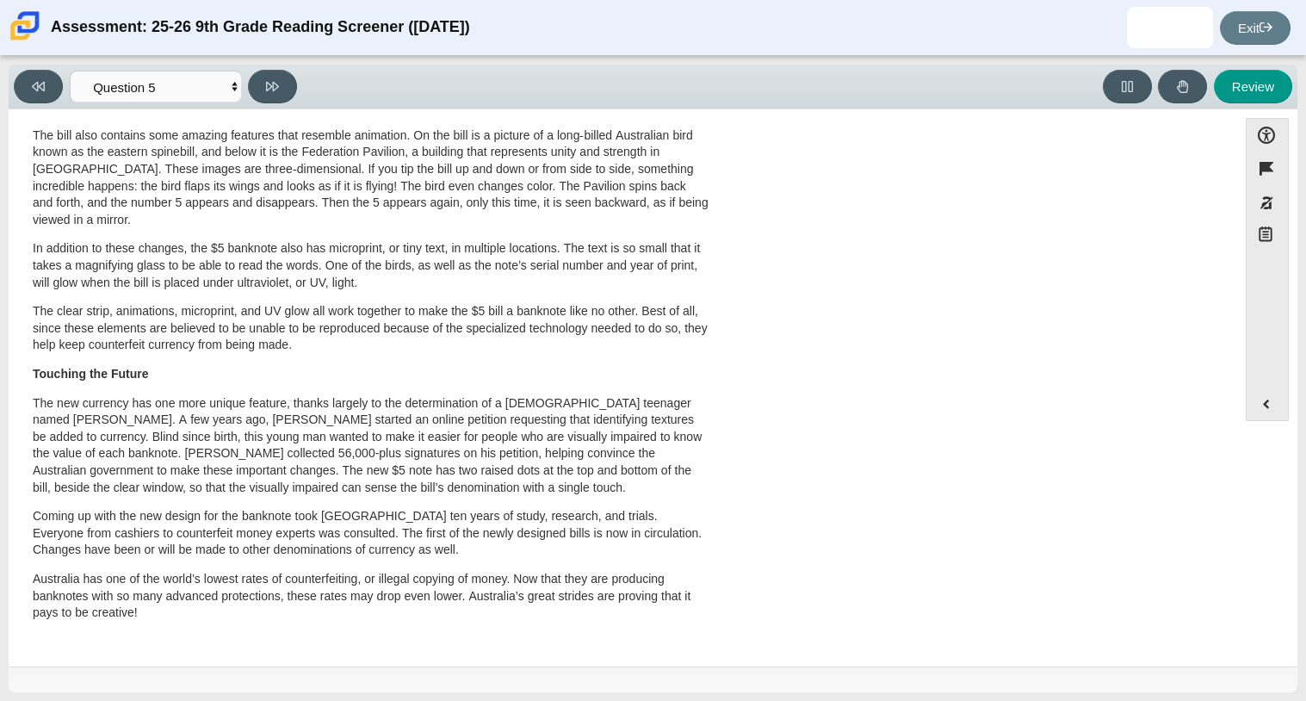
scroll to position [514, 0]
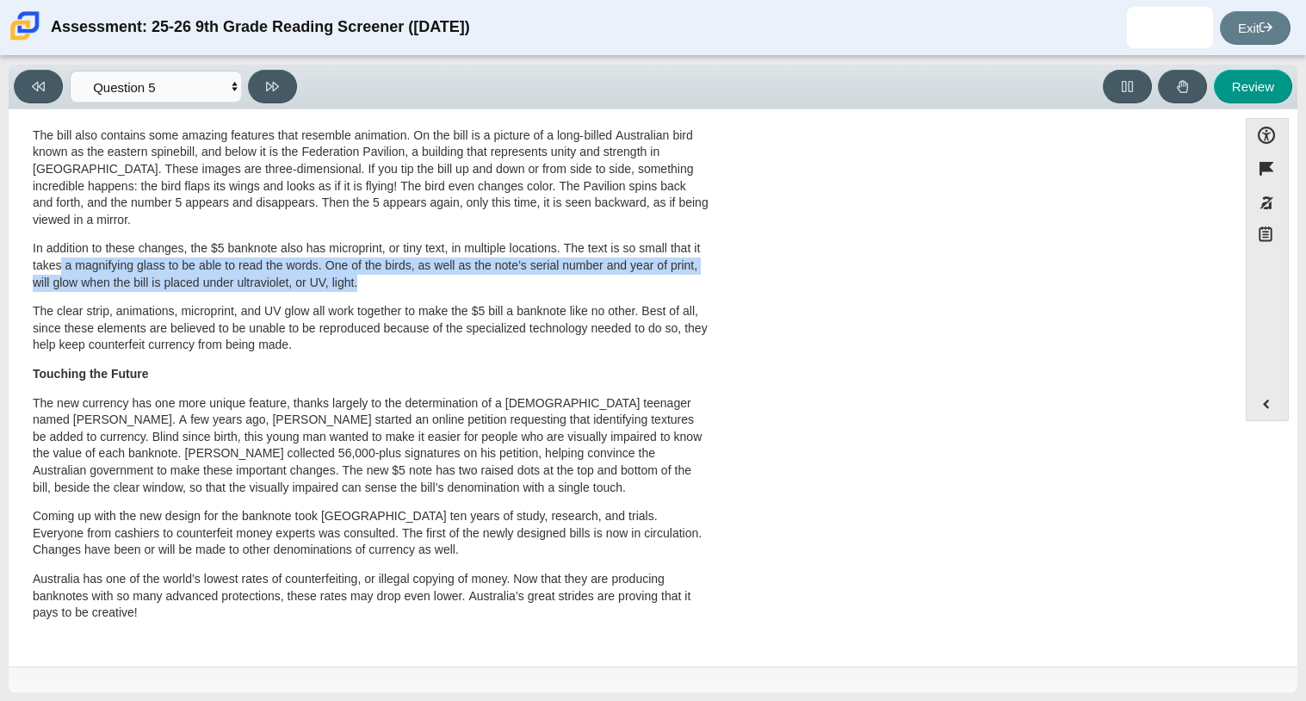
drag, startPoint x: 71, startPoint y: 269, endPoint x: 413, endPoint y: 288, distance: 343.1
click at [413, 288] on p "In addition to these changes, the $5 banknote also has microprint, or tiny text…" at bounding box center [371, 265] width 676 height 51
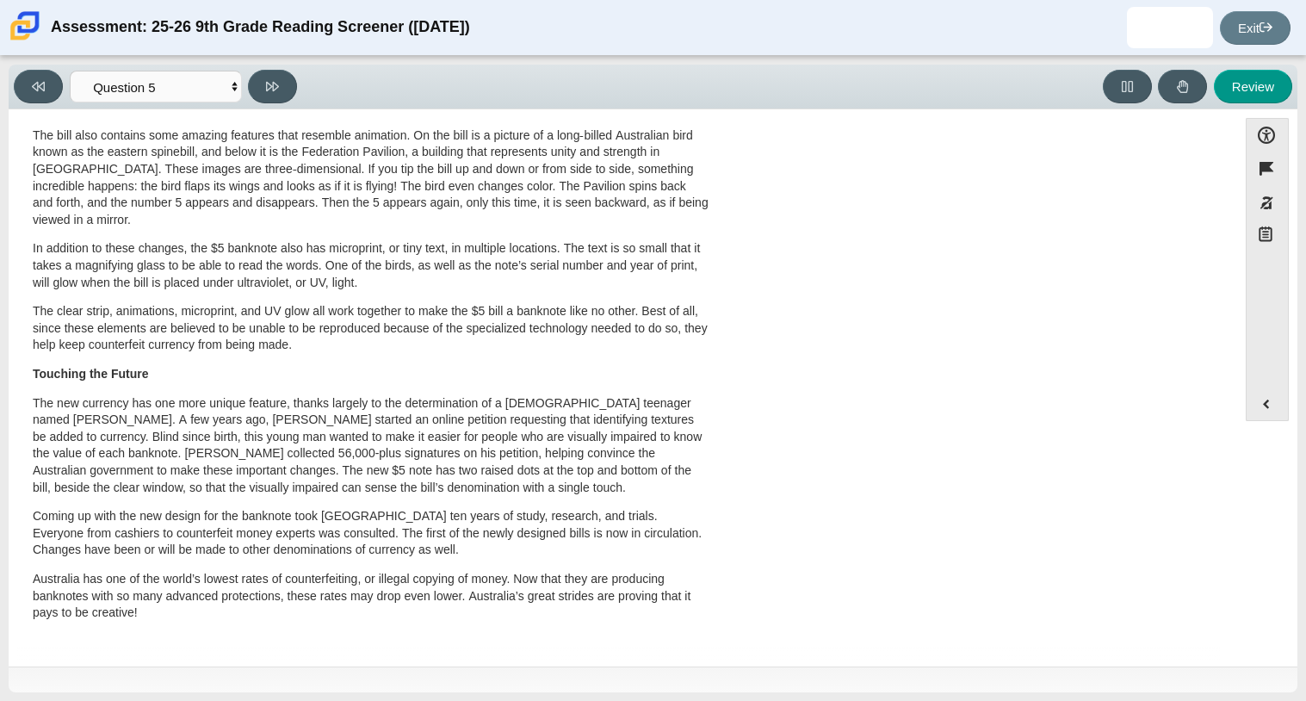
drag, startPoint x: 7, startPoint y: 310, endPoint x: 151, endPoint y: 315, distance: 143.9
click at [151, 315] on div "Accessibility options Close Color scheme Font size Zoom Change the background a…" at bounding box center [653, 387] width 1289 height 557
drag, startPoint x: 49, startPoint y: 308, endPoint x: 368, endPoint y: 353, distance: 322.5
click at [368, 353] on p "The clear strip, animations, microprint, and UV glow all work together to make …" at bounding box center [371, 328] width 676 height 51
click at [159, 378] on p "Touching the Future" at bounding box center [371, 374] width 676 height 17
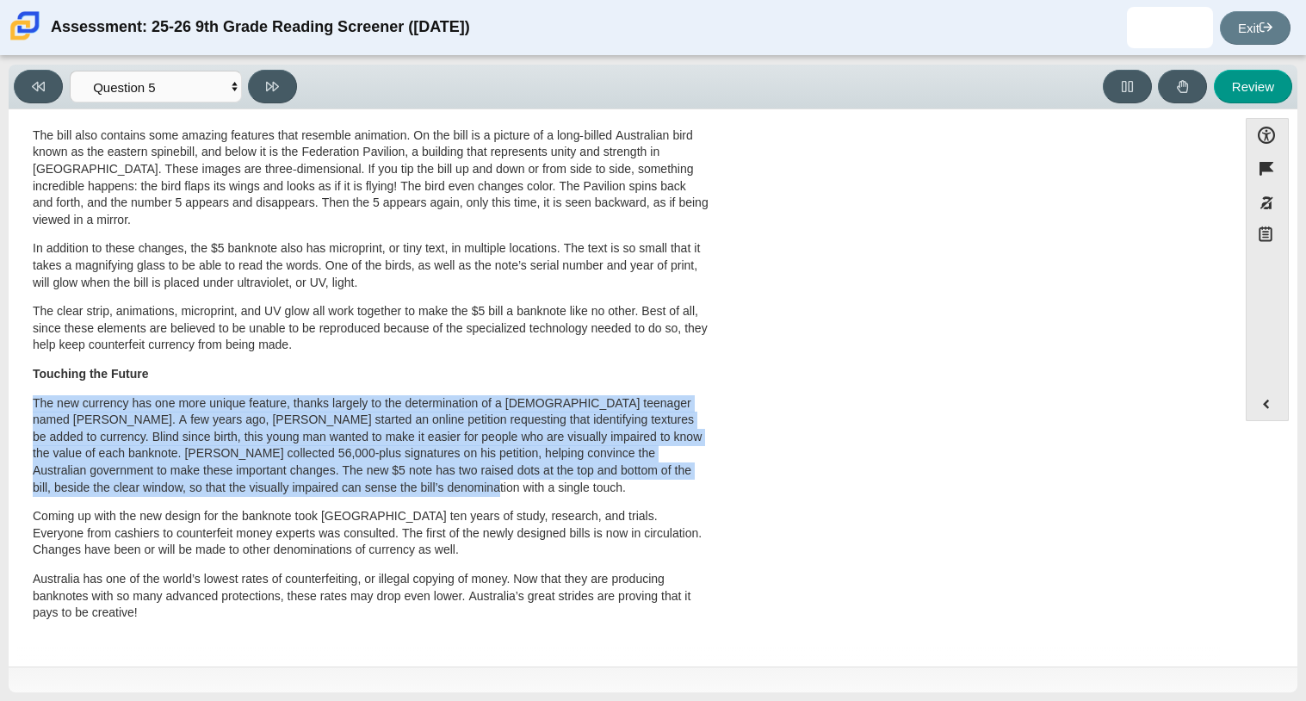
drag, startPoint x: 28, startPoint y: 395, endPoint x: 554, endPoint y: 490, distance: 534.5
click at [554, 490] on div "A New Kind of Banknote A Cool Five Banknotes, or paper money, have been used in…" at bounding box center [370, 151] width 707 height 992
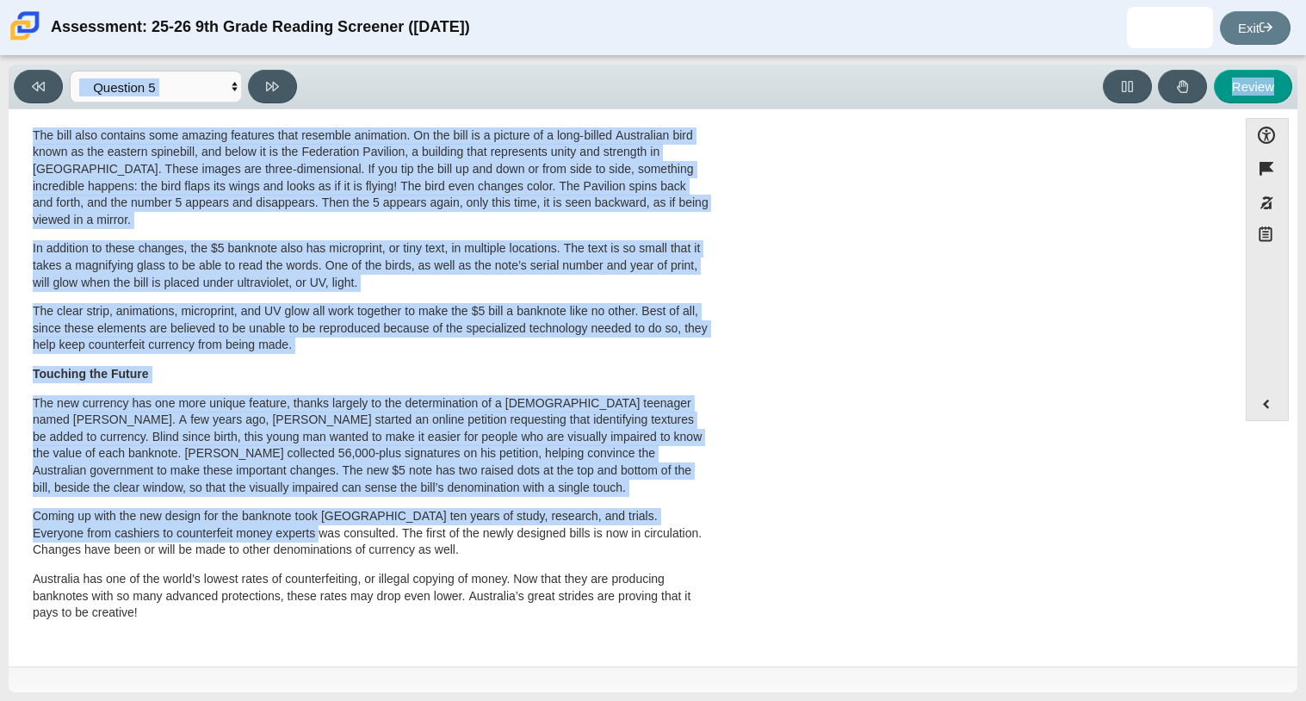
drag, startPoint x: 2, startPoint y: 525, endPoint x: 291, endPoint y: 538, distance: 289.6
click at [291, 538] on div "Viewing Question 5 of 12 in Pacing Mode Questions Question 1 Question 2 Questio…" at bounding box center [653, 378] width 1306 height 645
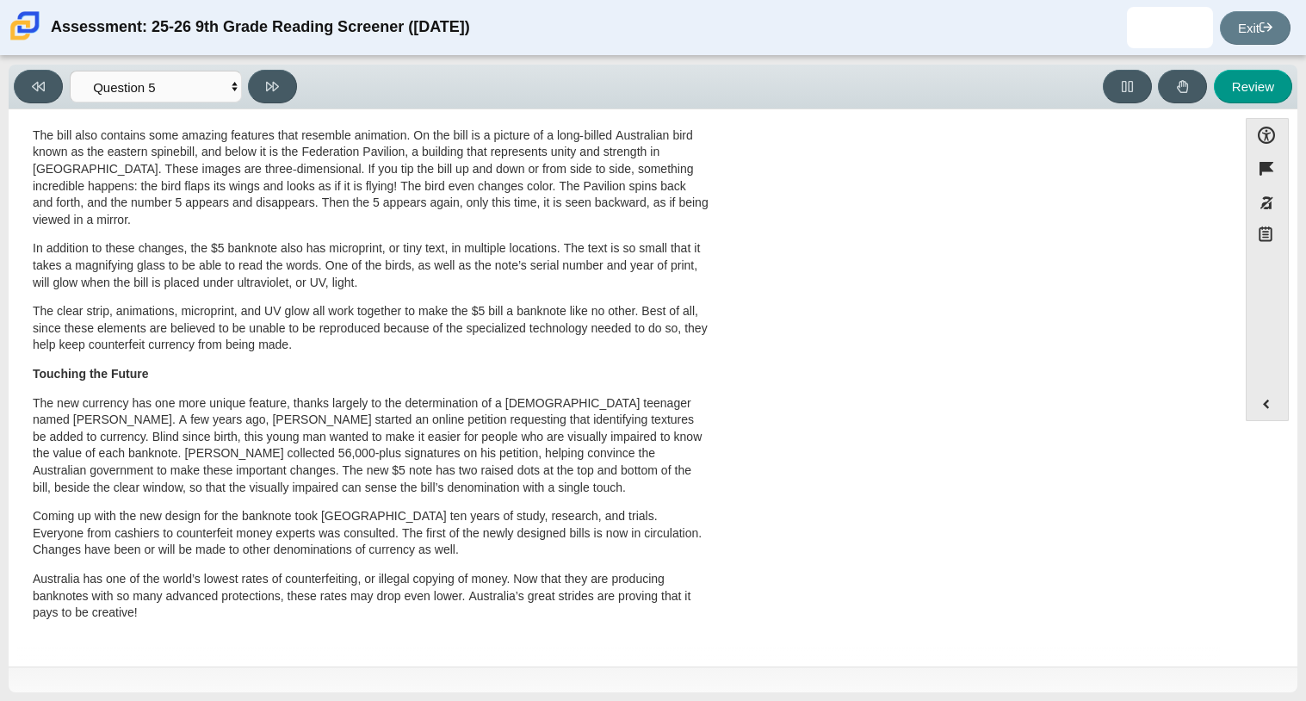
click at [238, 558] on p "Coming up with the new design for the banknote took [GEOGRAPHIC_DATA] ten years…" at bounding box center [371, 533] width 676 height 51
drag, startPoint x: 317, startPoint y: 534, endPoint x: 477, endPoint y: 616, distance: 180.2
click at [477, 616] on div "A Cool Five Banknotes, or paper money, have been used in most countries for man…" at bounding box center [371, 164] width 676 height 940
click at [481, 610] on p "Australia has one of the world’s lowest rates of counterfeiting, or illegal cop…" at bounding box center [371, 596] width 676 height 51
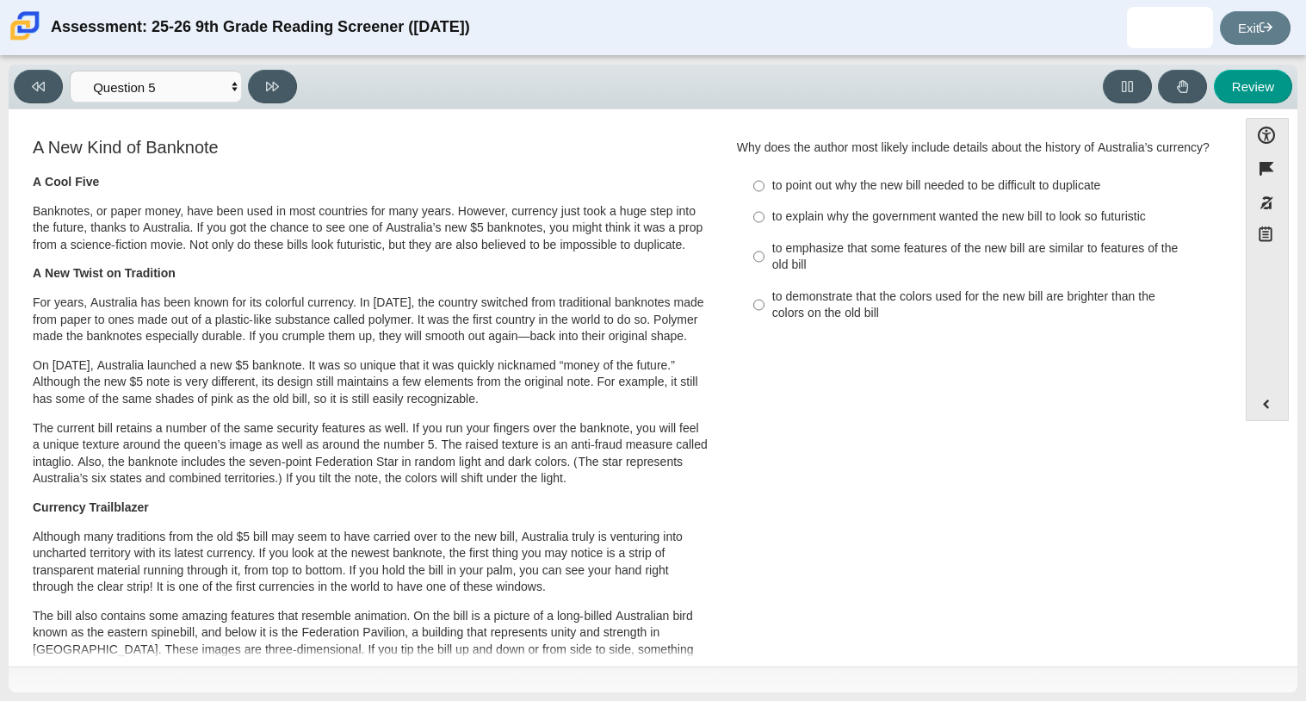
click at [916, 226] on div "to explain why the government wanted the new bill to look so futuristic" at bounding box center [989, 216] width 435 height 17
click at [765, 230] on input "to explain why the government wanted the new bill to look so futuristic to expl…" at bounding box center [758, 216] width 11 height 31
radio input "true"
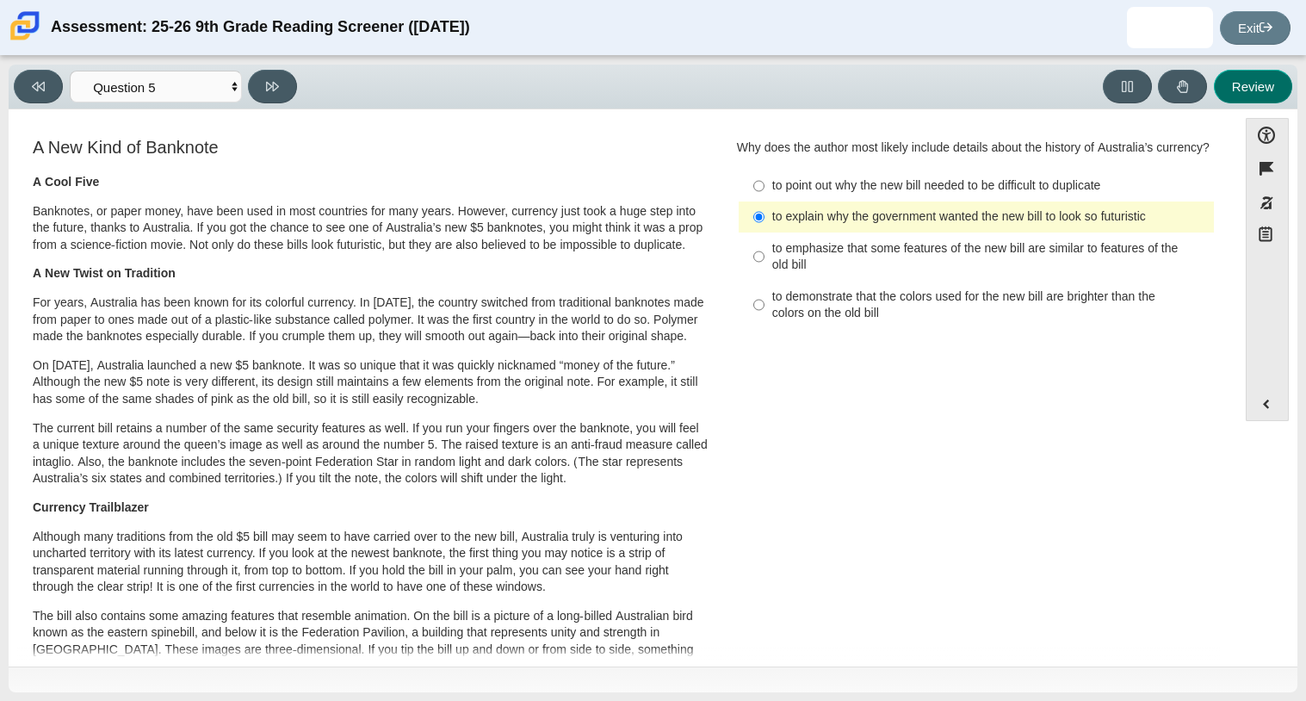
click at [1259, 87] on button "Review" at bounding box center [1253, 87] width 78 height 34
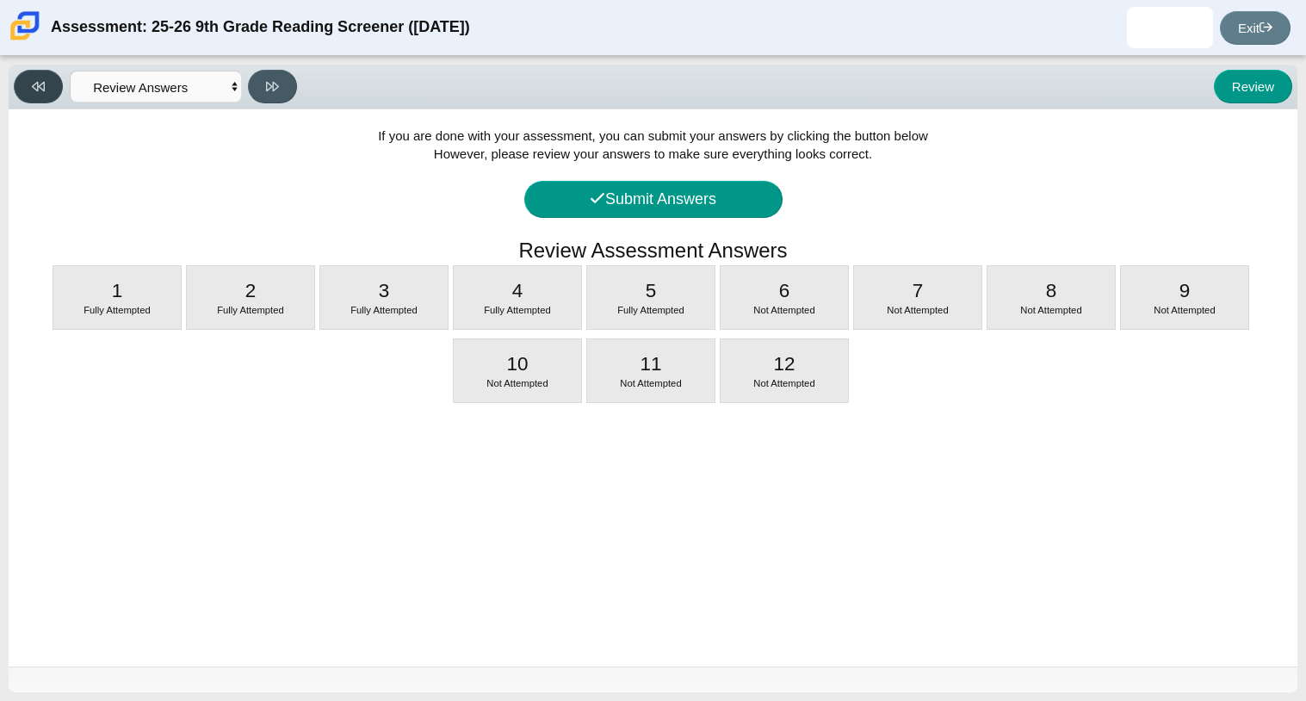
click at [23, 84] on button at bounding box center [38, 87] width 49 height 34
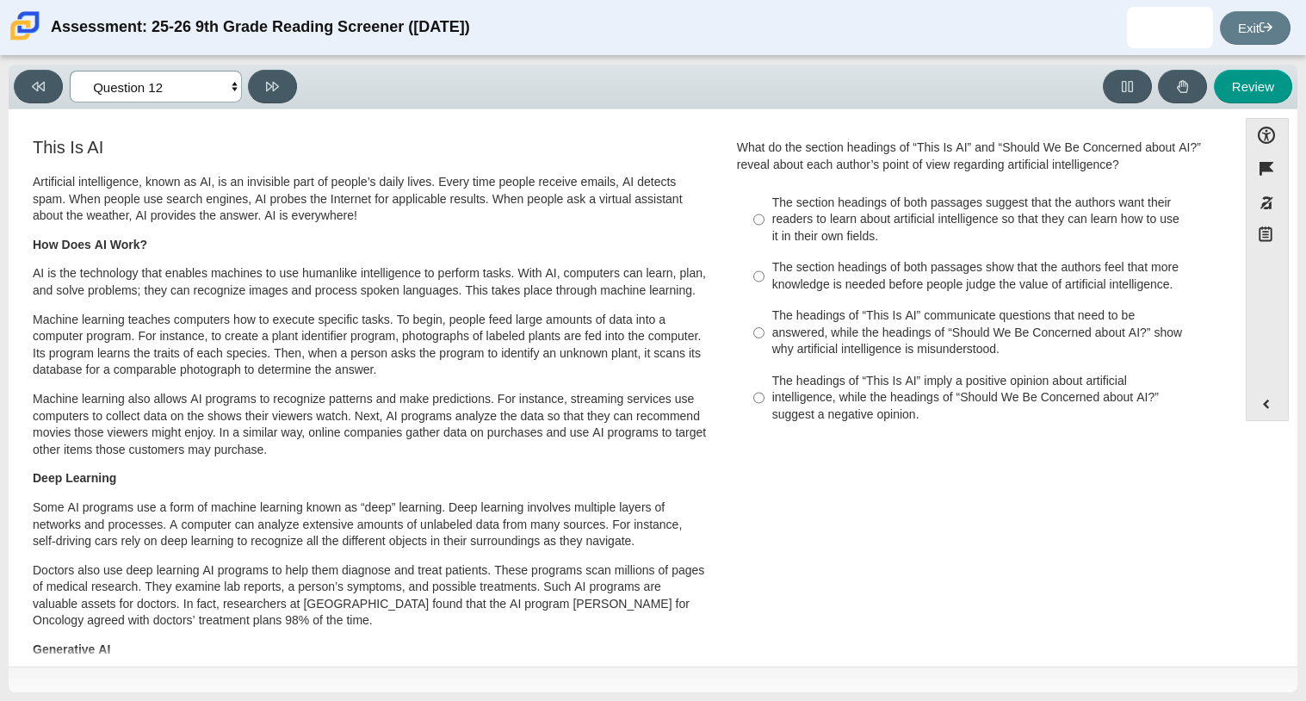
click at [156, 84] on select "Questions Question 1 Question 2 Question 3 Question 4 Question 5 Question 6 Que…" at bounding box center [156, 87] width 172 height 32
click at [70, 71] on select "Questions Question 1 Question 2 Question 3 Question 4 Question 5 Question 6 Que…" at bounding box center [156, 87] width 172 height 32
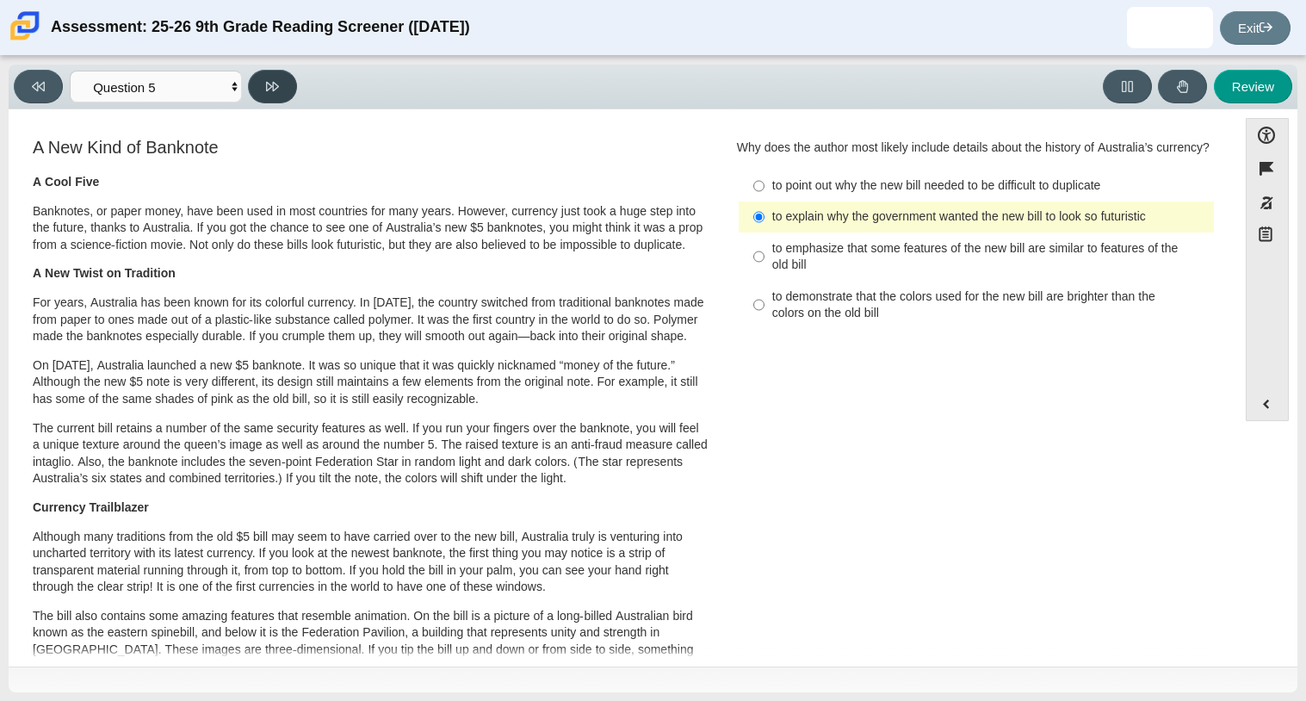
click at [272, 80] on icon at bounding box center [272, 86] width 13 height 13
select select "69146e31-7b3d-4a3e-9ce6-f30c24342ae0"
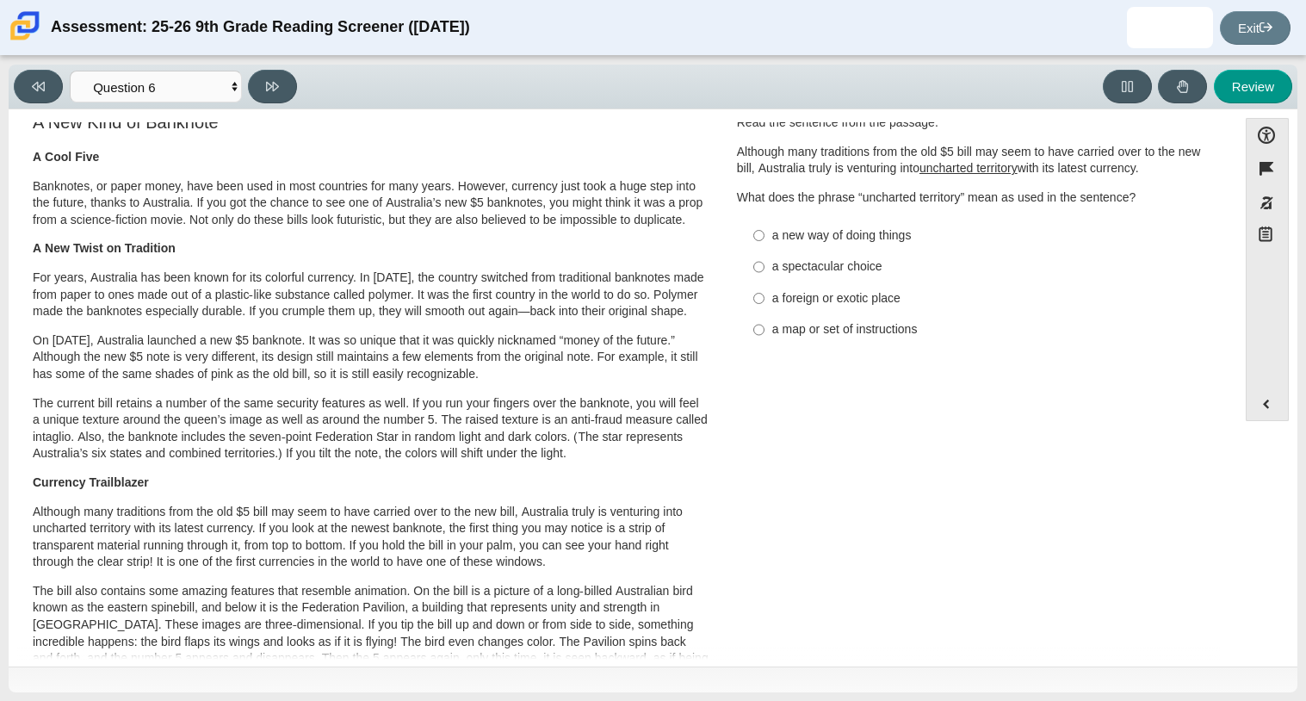
scroll to position [30, 0]
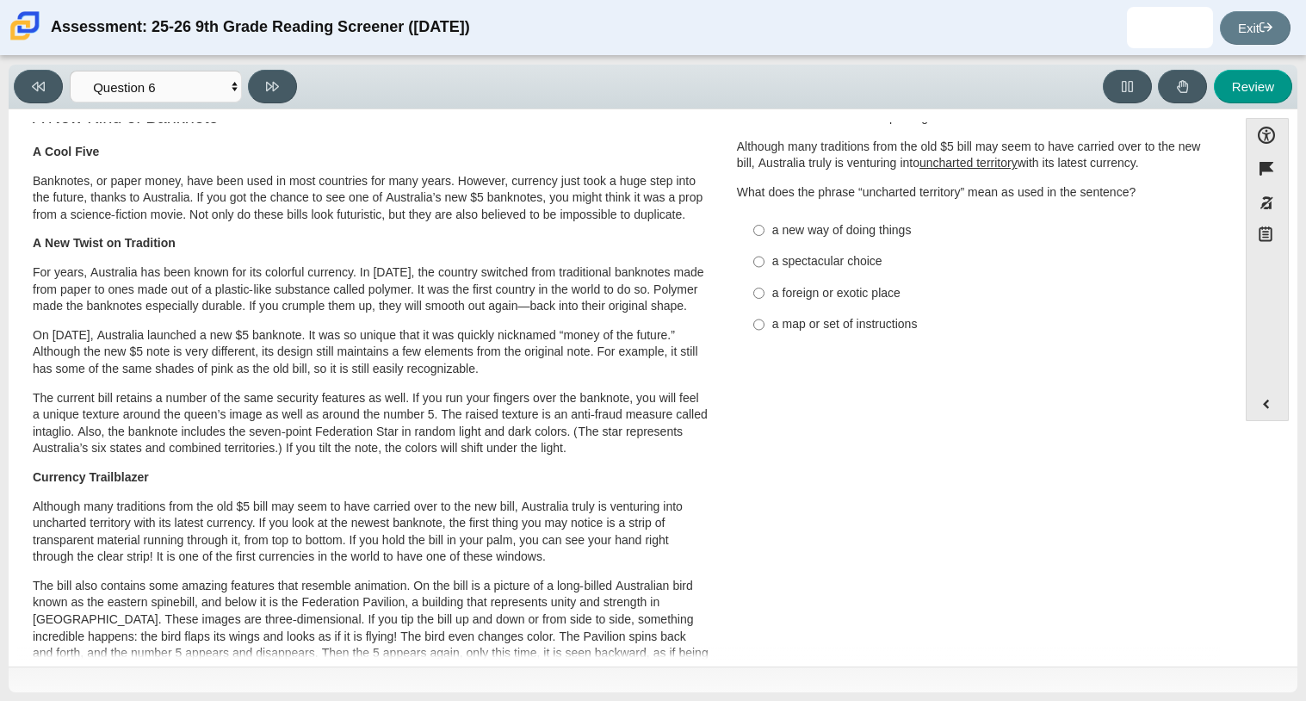
drag, startPoint x: 99, startPoint y: 387, endPoint x: 438, endPoint y: 399, distance: 339.4
click at [438, 378] on p "On [DATE], Australia launched a new $5 banknote. It was so unique that it was q…" at bounding box center [371, 352] width 676 height 51
click at [805, 223] on div "a new way of doing things" at bounding box center [989, 230] width 435 height 17
click at [765, 223] on input "a new way of doing things a new way of doing things" at bounding box center [758, 229] width 11 height 31
radio input "true"
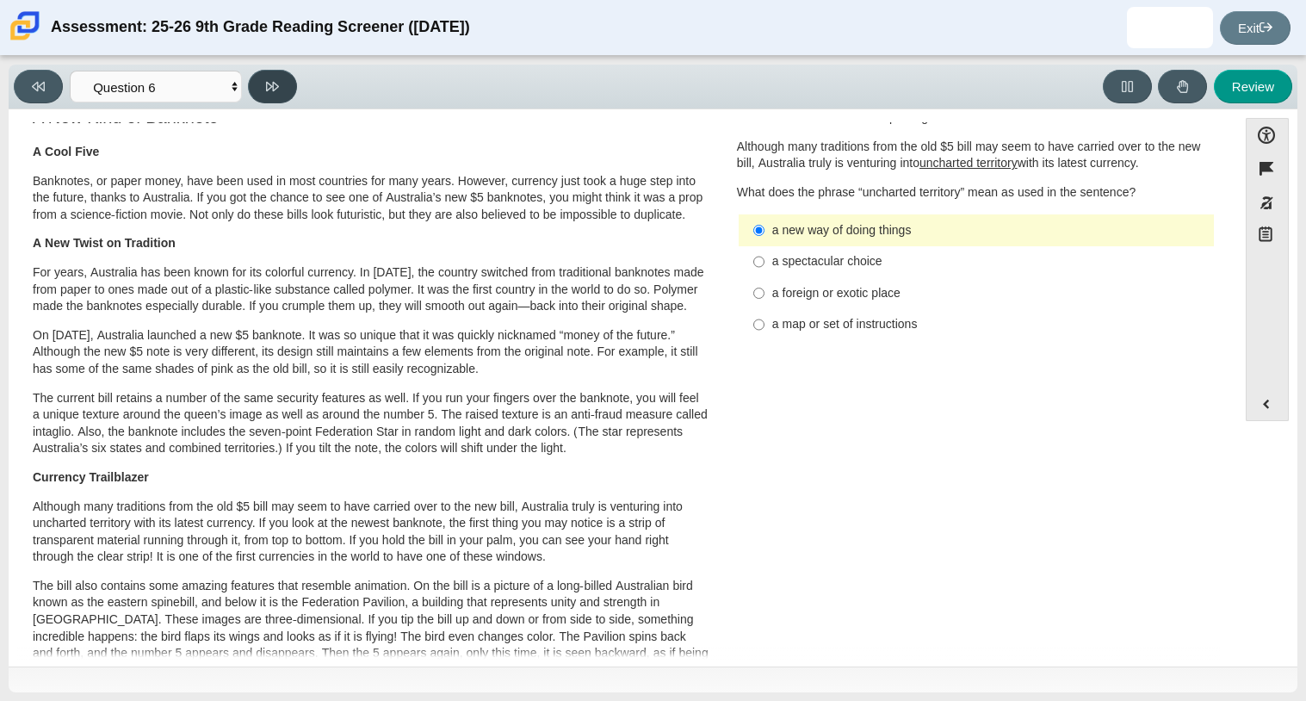
click at [248, 82] on button at bounding box center [272, 87] width 49 height 34
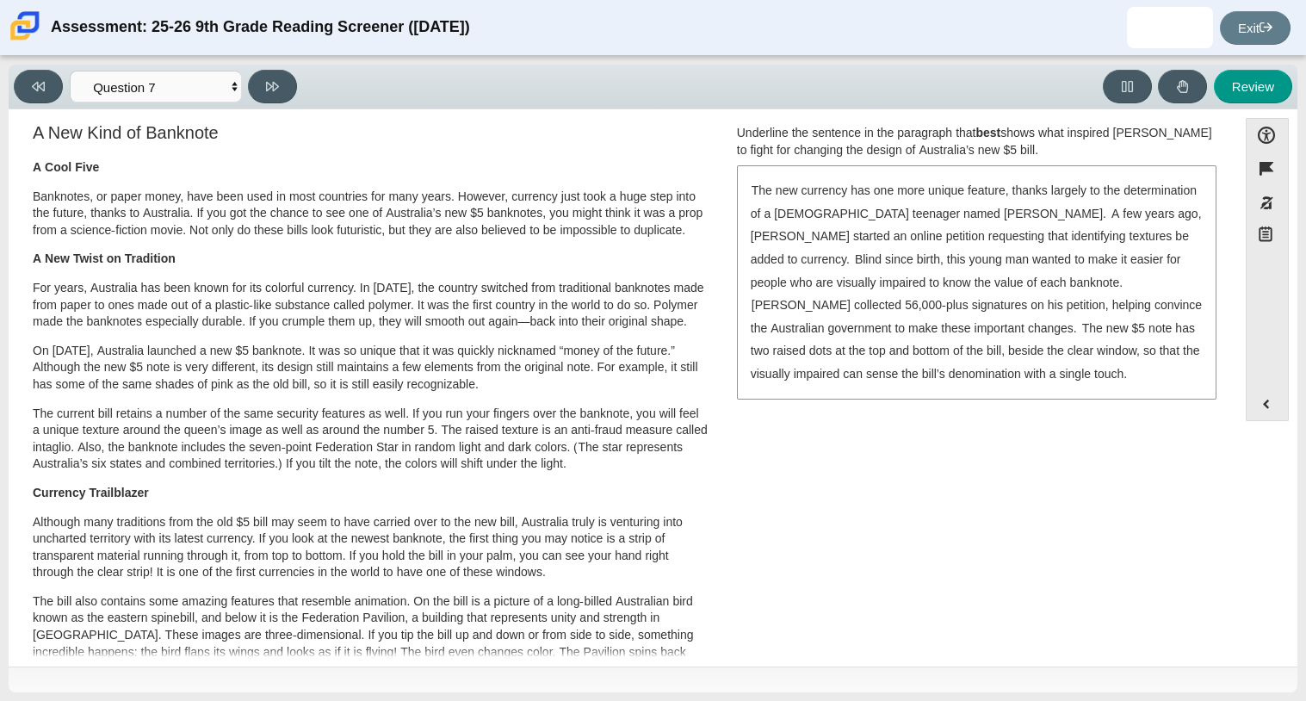
scroll to position [18, 0]
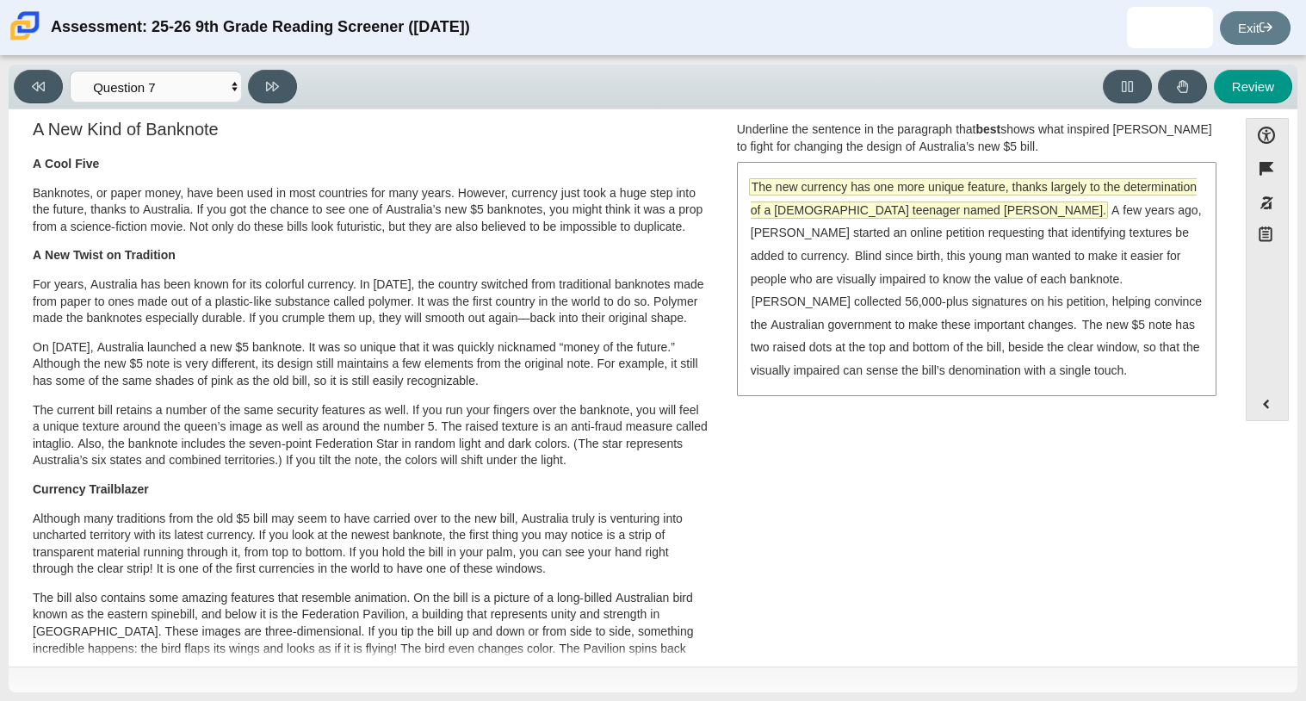
click at [899, 202] on span "The new currency has one more unique feature, thanks largely to the determinati…" at bounding box center [974, 198] width 446 height 39
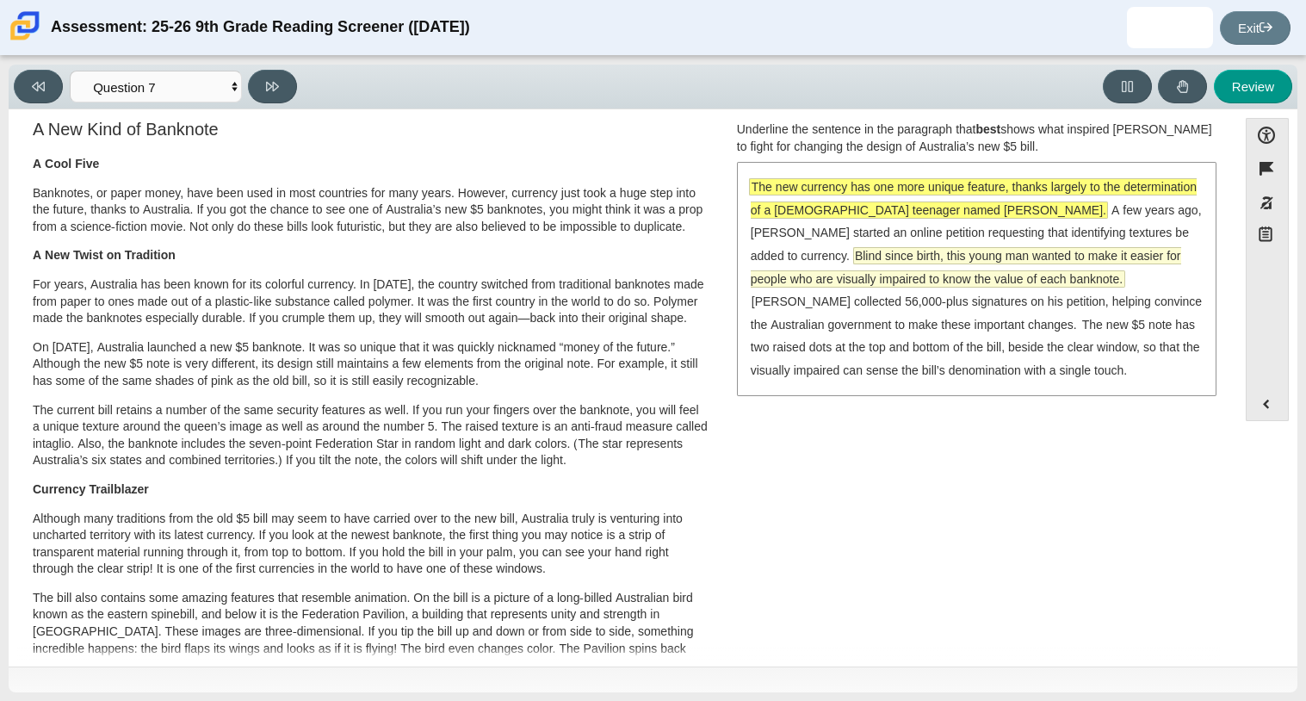
click at [913, 276] on span "Blind since birth, this young man wanted to make it easier for people who are v…" at bounding box center [966, 267] width 430 height 39
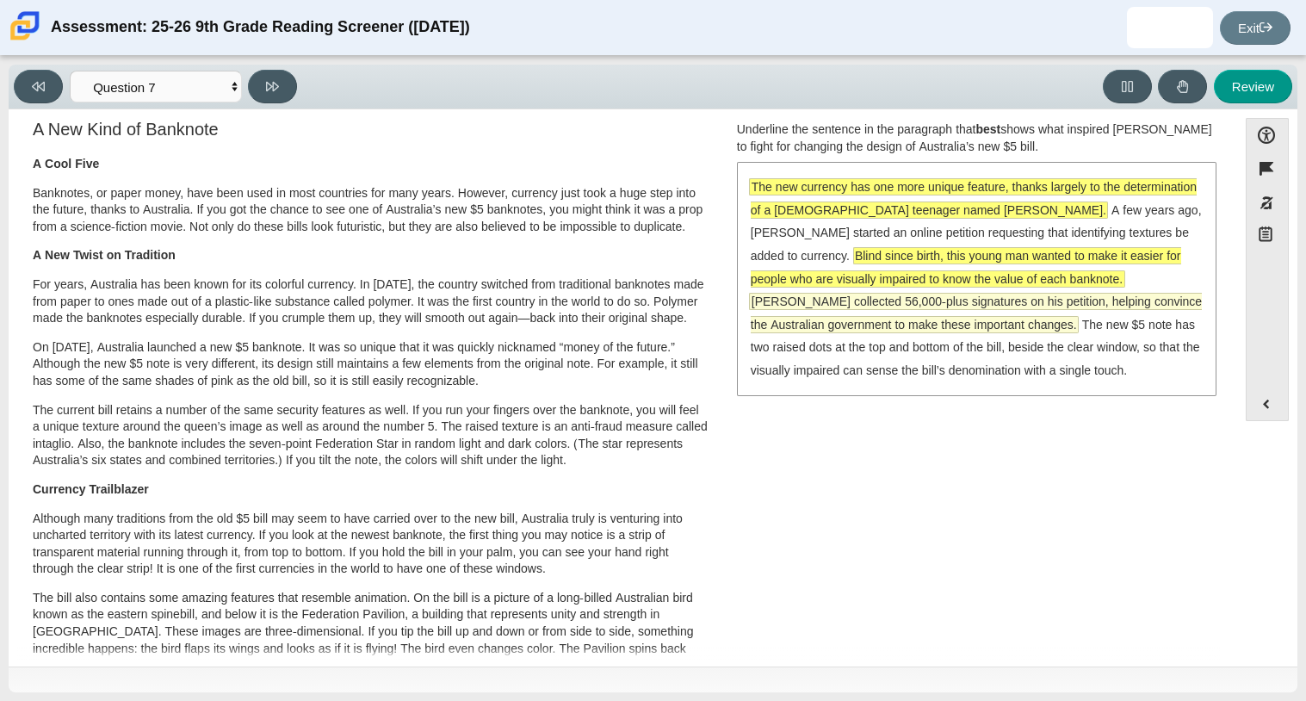
click at [856, 307] on span "[PERSON_NAME] collected 56,000-plus signatures on his petition, helping convinc…" at bounding box center [976, 313] width 451 height 39
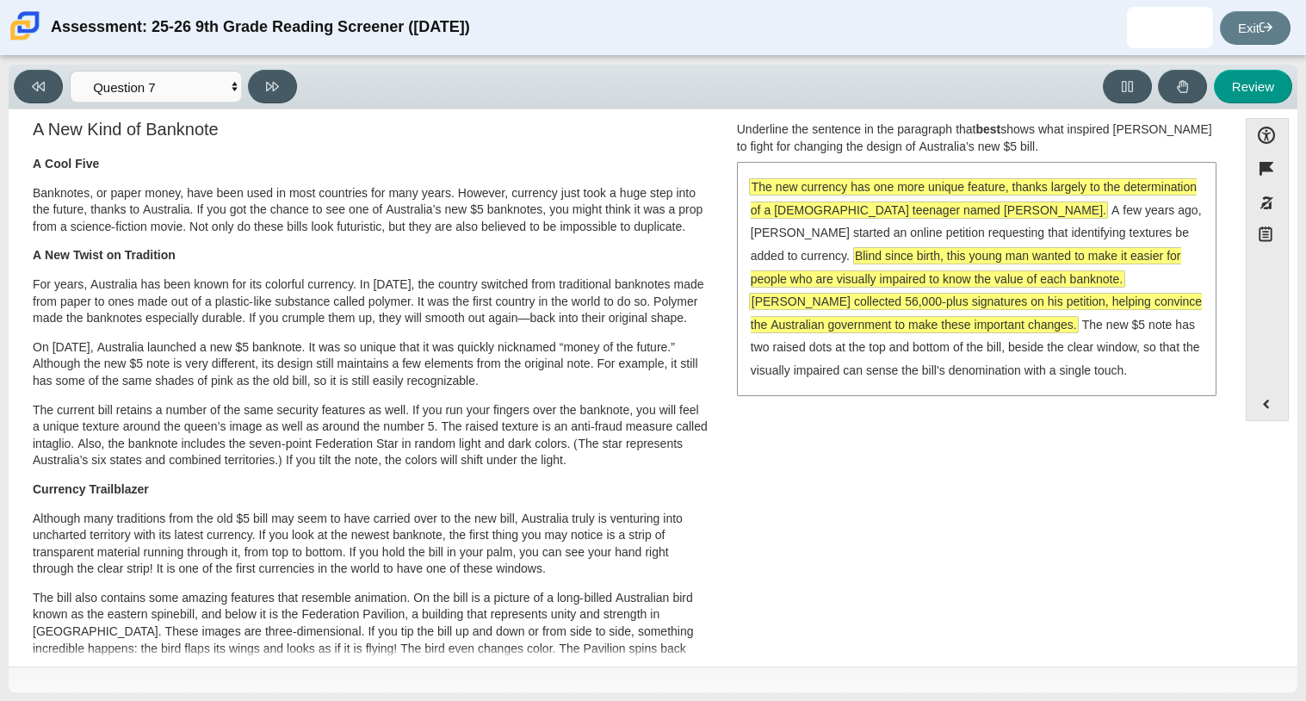
click at [1010, 255] on span "Blind since birth, this young man wanted to make it easier for people who are v…" at bounding box center [966, 267] width 430 height 39
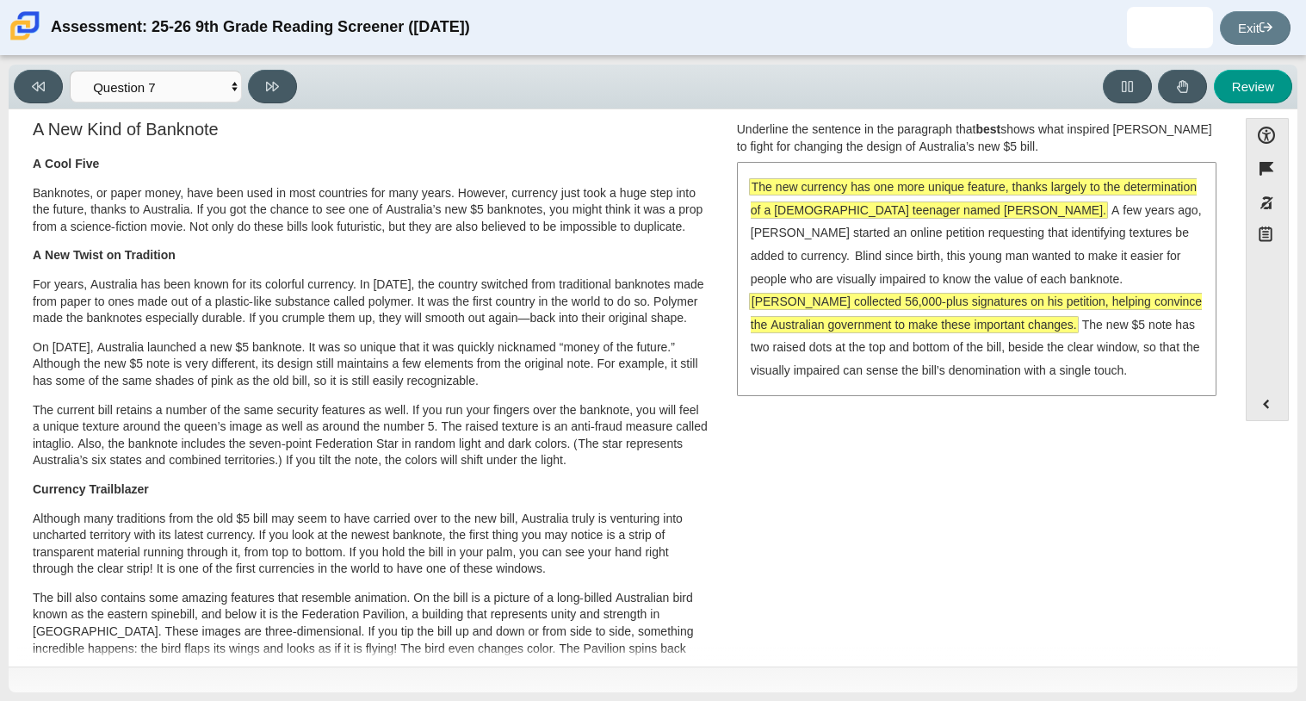
click at [985, 204] on span "The new currency has one more unique feature, thanks largely to the determinati…" at bounding box center [974, 198] width 446 height 39
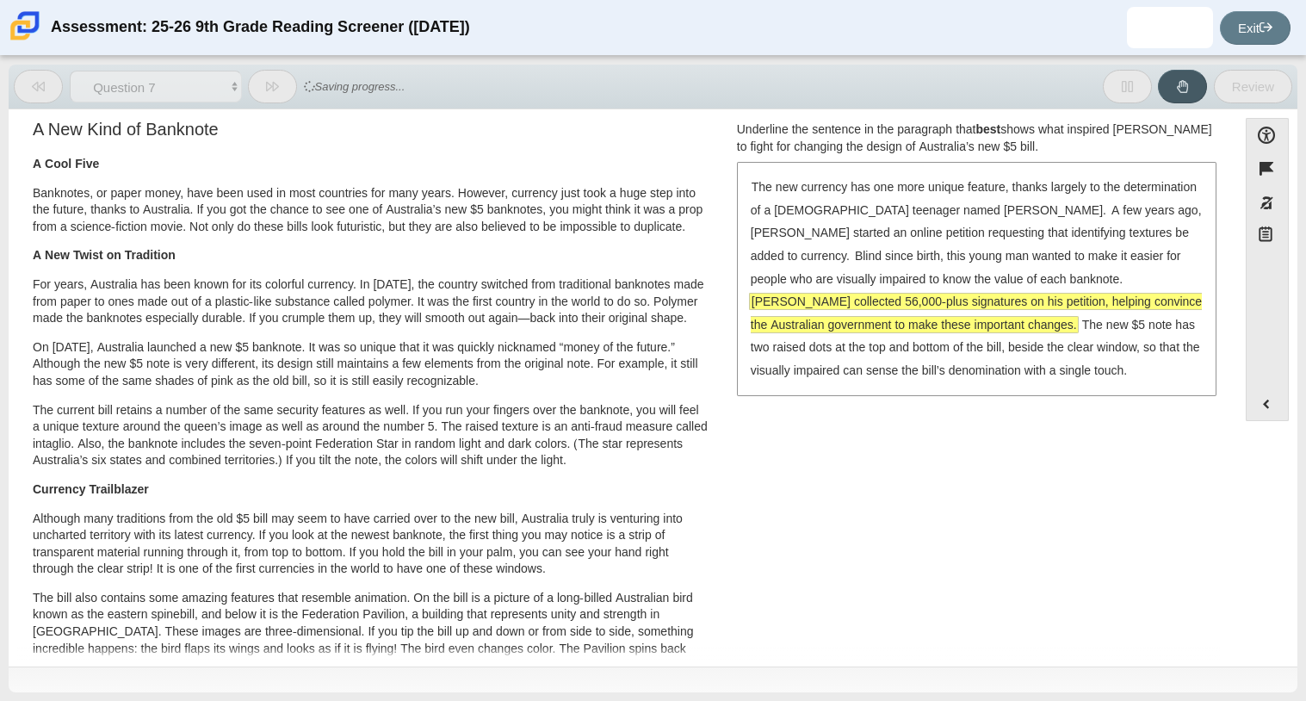
click at [1092, 160] on div "Underline the sentence in the paragraph that best shows what inspired [PERSON_N…" at bounding box center [976, 258] width 479 height 274
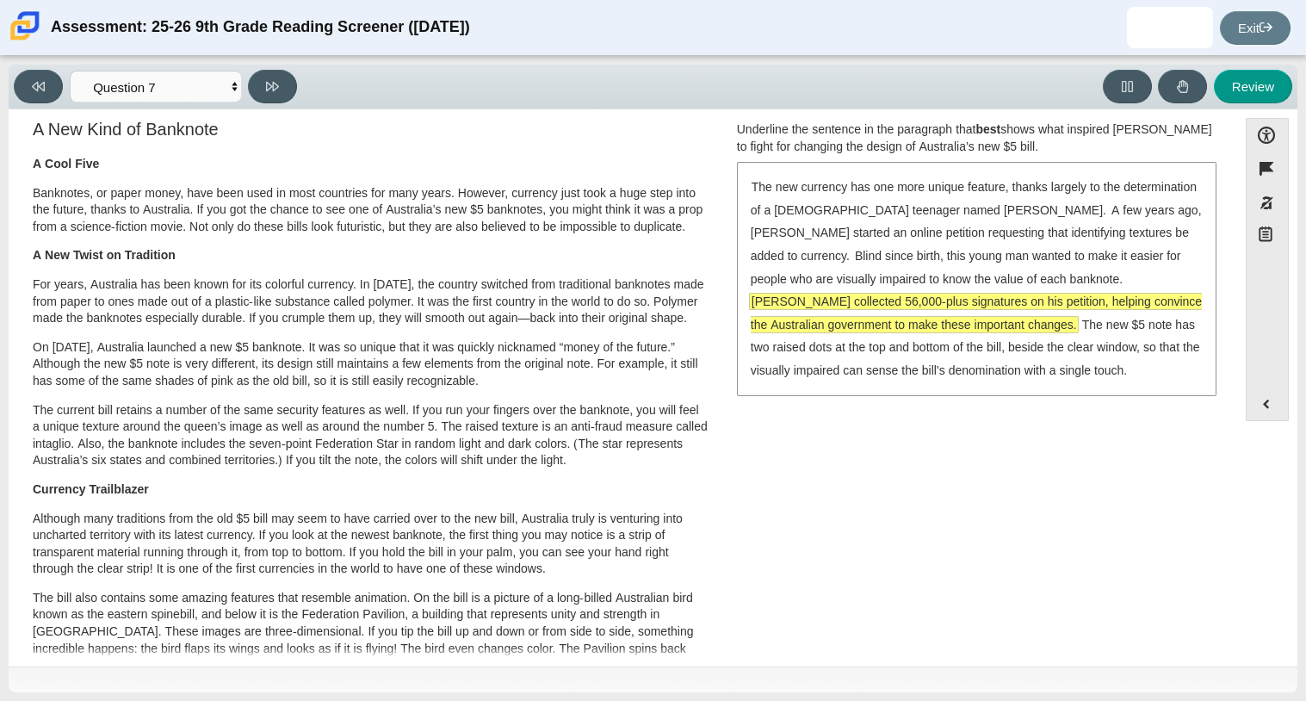
click at [990, 303] on span "[PERSON_NAME] collected 56,000-plus signatures on his petition, helping convinc…" at bounding box center [976, 313] width 451 height 39
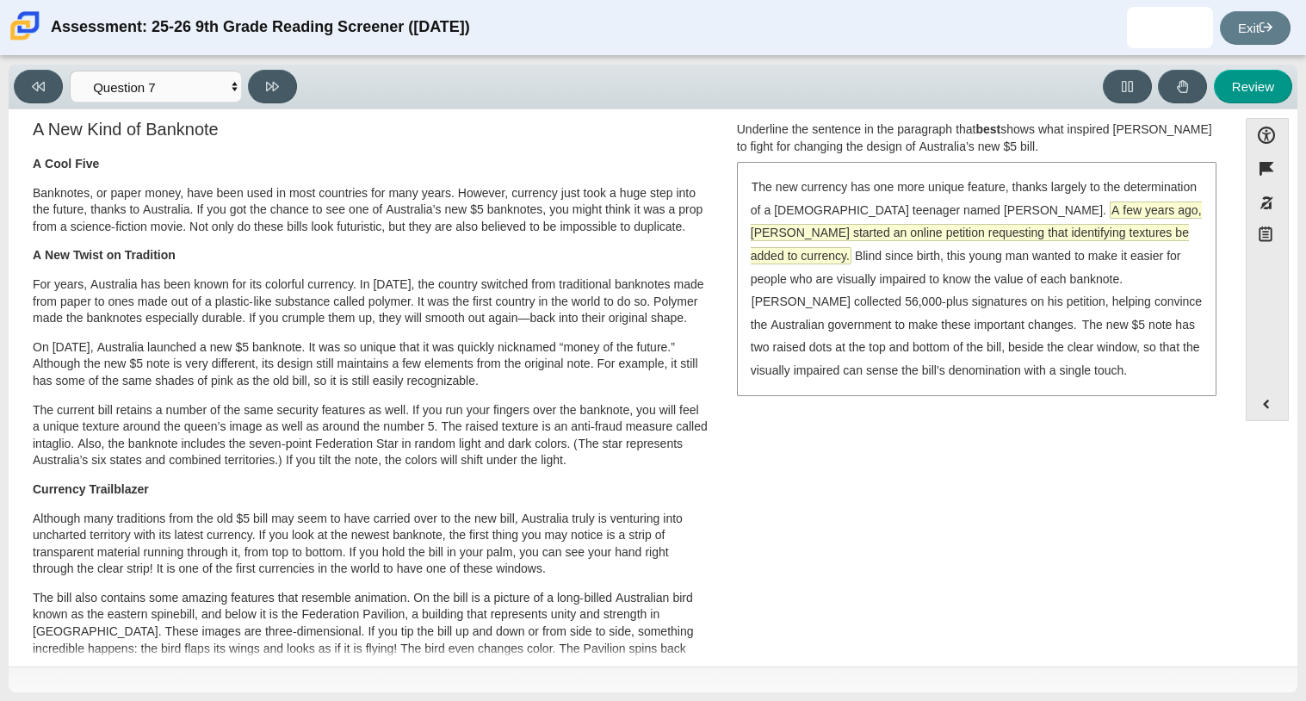
click at [948, 234] on span "A few years ago, [PERSON_NAME] started an online petition requesting that ident…" at bounding box center [976, 232] width 451 height 61
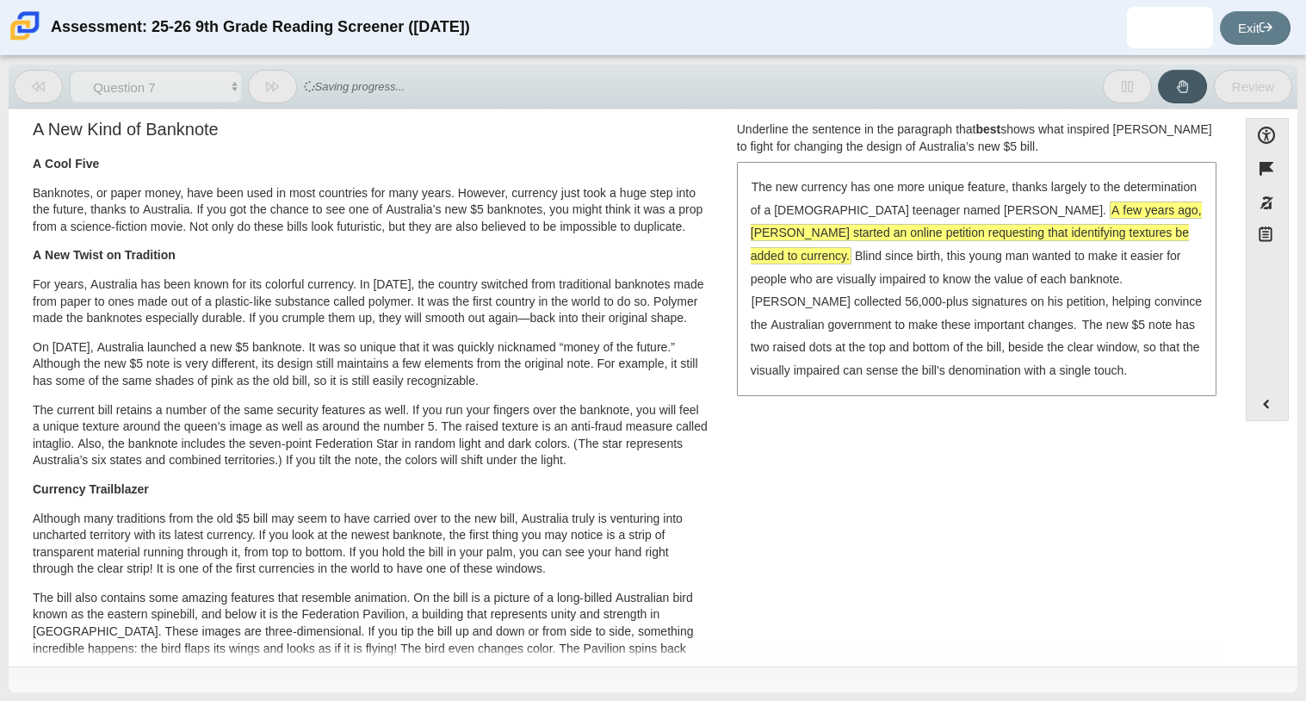
click at [935, 235] on span "A few years ago, [PERSON_NAME] started an online petition requesting that ident…" at bounding box center [976, 232] width 451 height 61
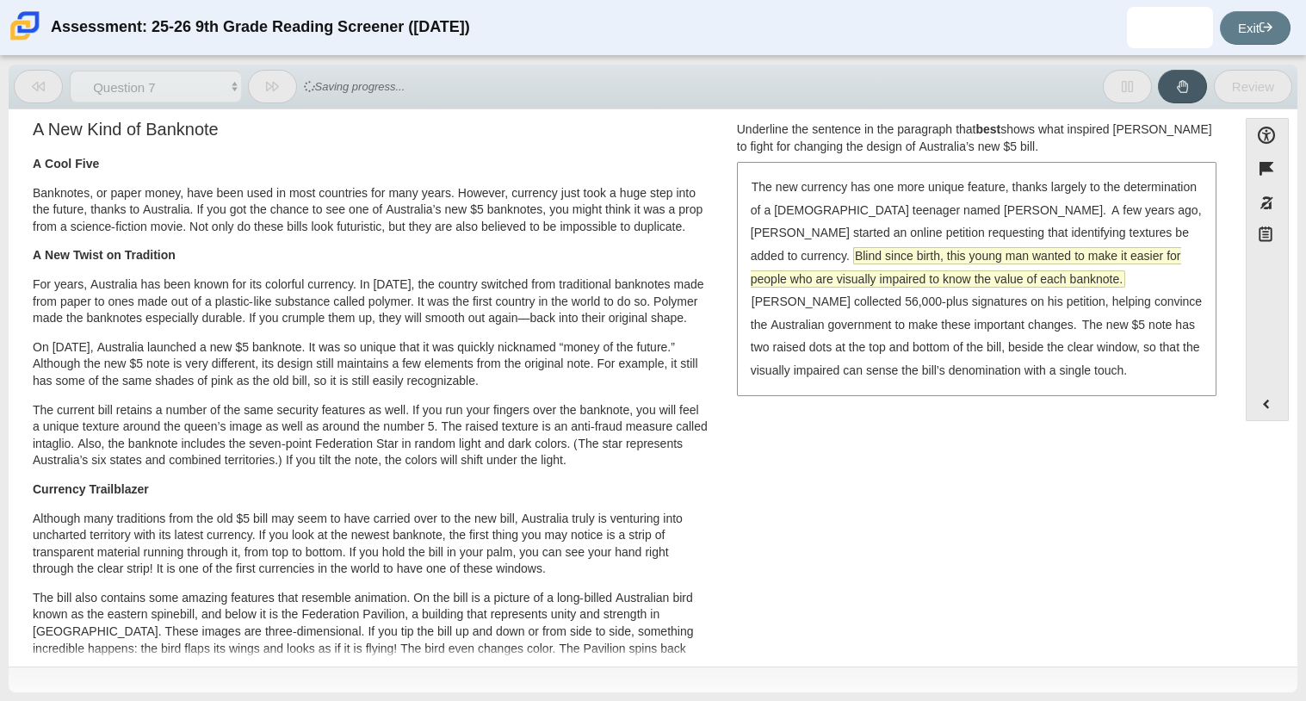
click at [942, 260] on span "Blind since birth, this young man wanted to make it easier for people who are v…" at bounding box center [966, 267] width 430 height 39
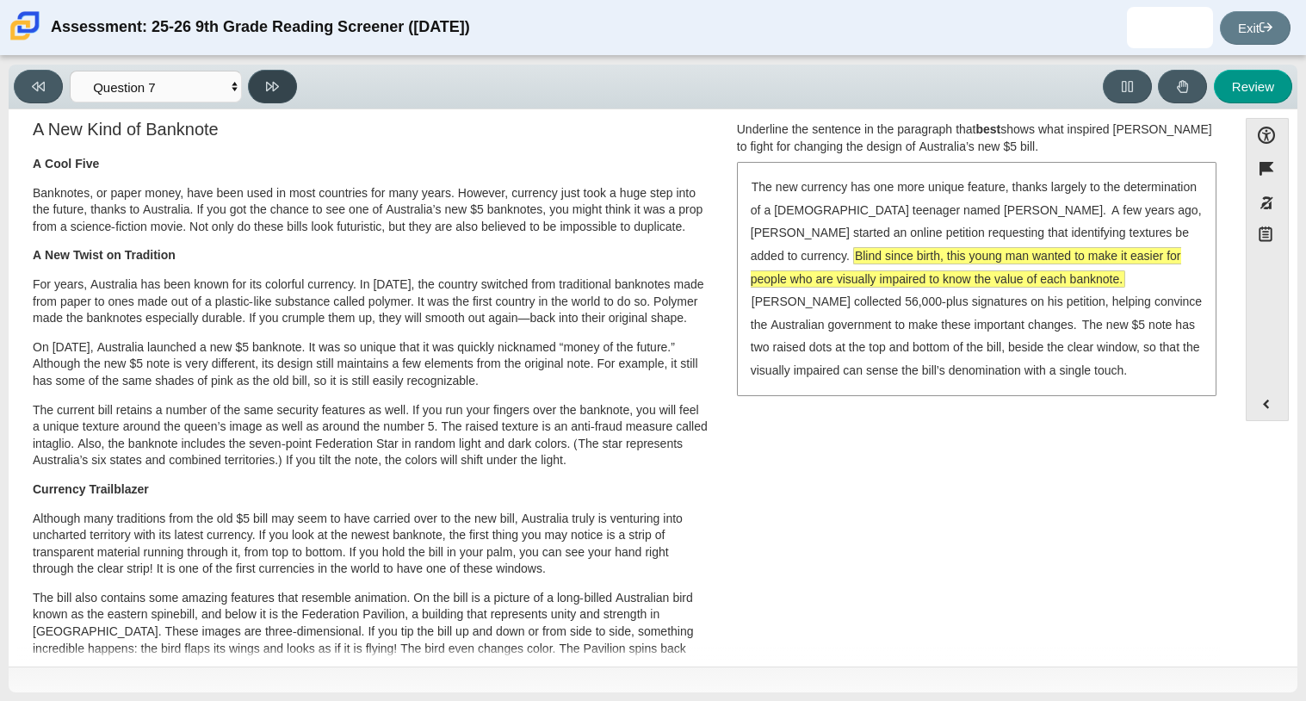
click at [294, 90] on button at bounding box center [272, 87] width 49 height 34
select select "ea8338c2-a6a3-418e-a305-2b963b54a290"
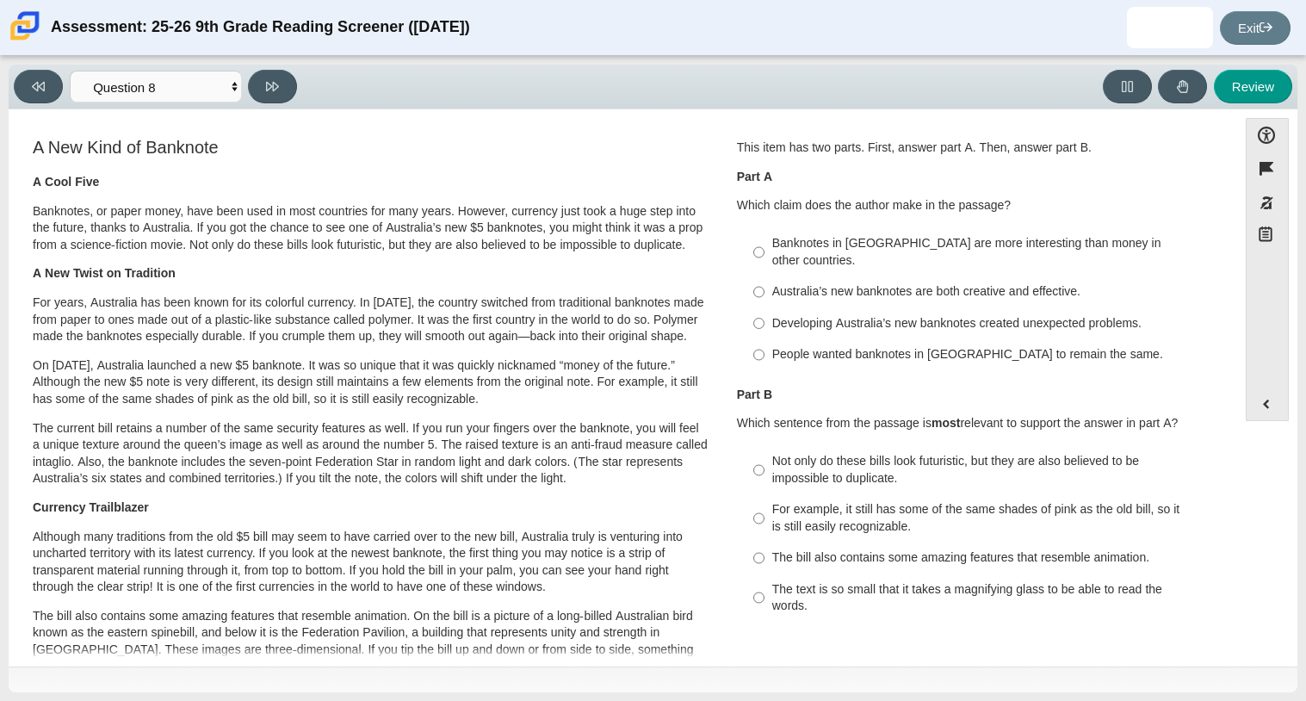
click at [901, 288] on label "Australia’s new banknotes are both creative and effective. Australia’s new bank…" at bounding box center [977, 291] width 473 height 31
click at [765, 288] on input "Australia’s new banknotes are both creative and effective. Australia’s new bank…" at bounding box center [758, 291] width 11 height 31
radio input "true"
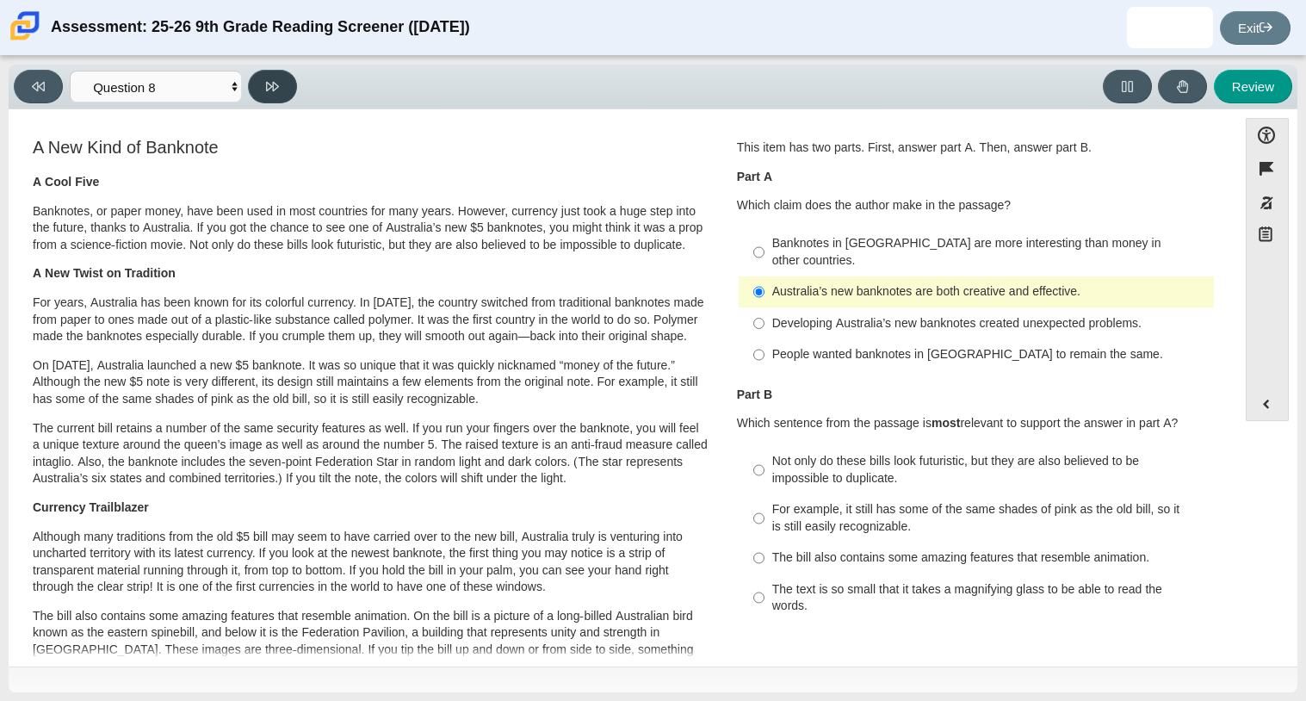
click at [276, 94] on button at bounding box center [272, 87] width 49 height 34
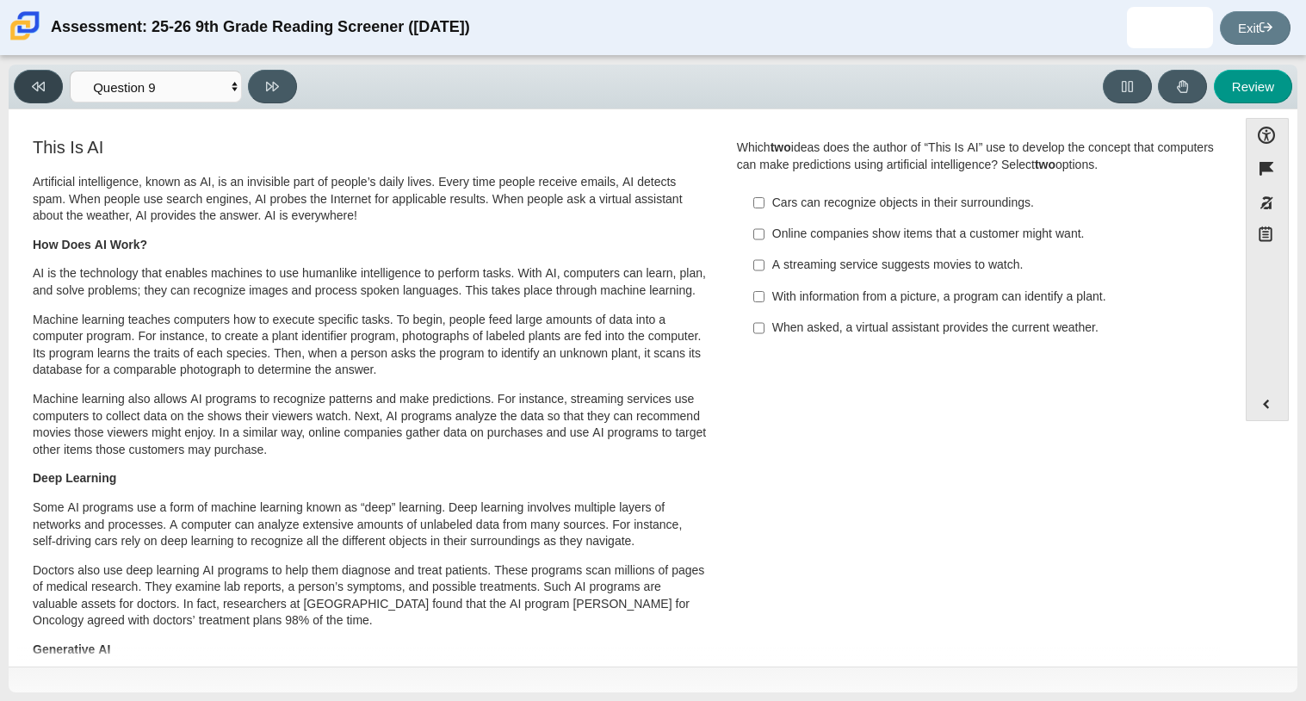
click at [53, 77] on button at bounding box center [38, 87] width 49 height 34
select select "ea8338c2-a6a3-418e-a305-2b963b54a290"
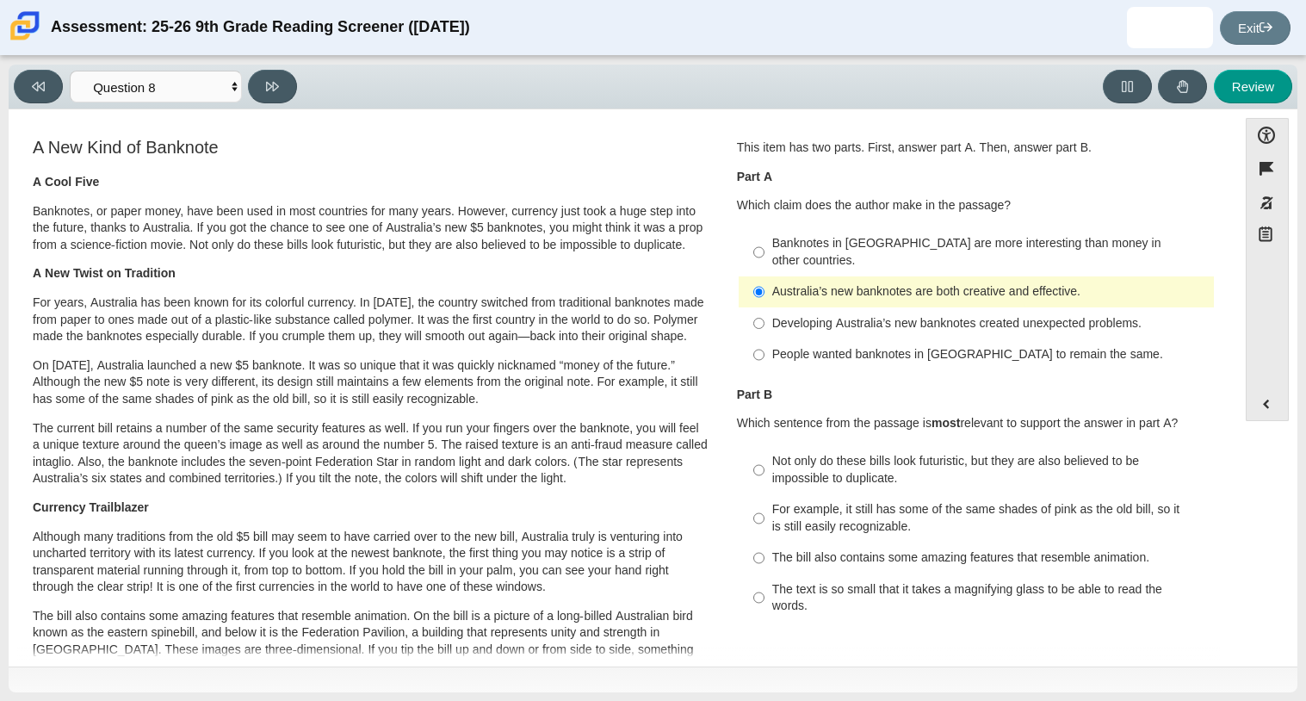
scroll to position [2, 0]
click at [900, 466] on div "Not only do these bills look futuristic, but they are also believed to be impos…" at bounding box center [989, 468] width 435 height 34
click at [765, 466] on input "Not only do these bills look futuristic, but they are also believed to be impos…" at bounding box center [758, 468] width 11 height 48
radio input "true"
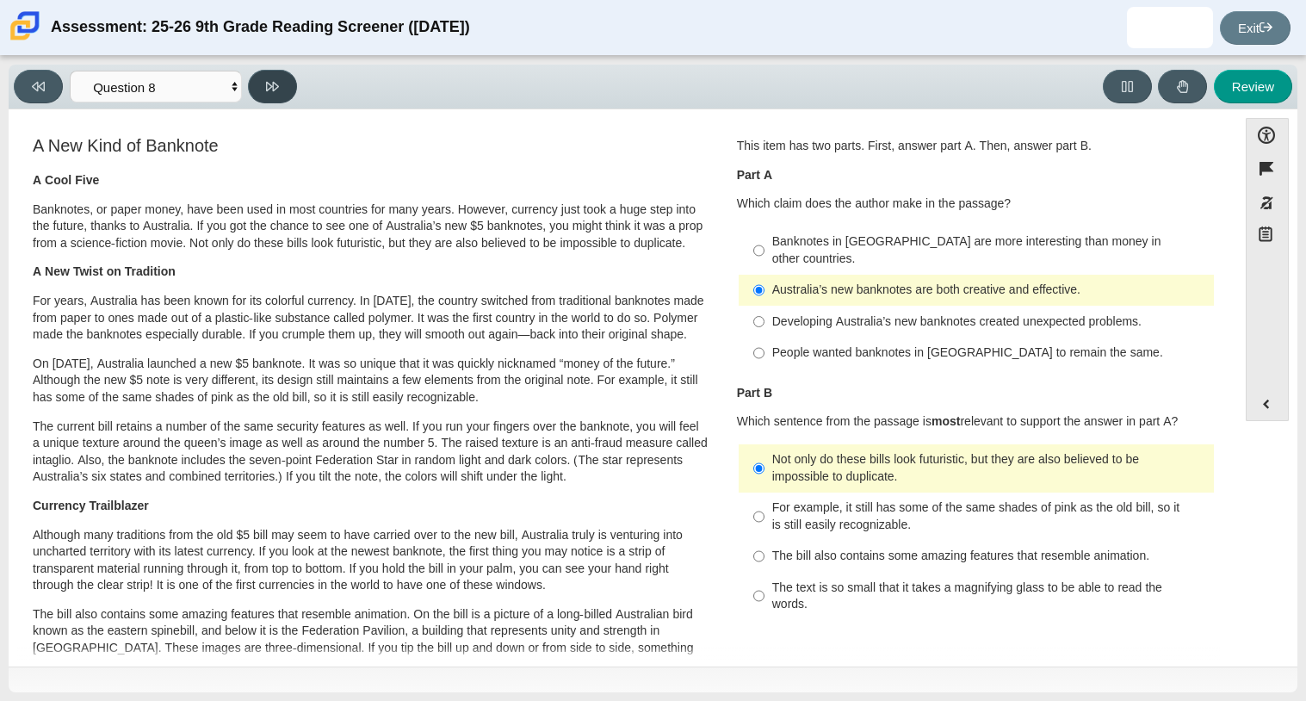
click at [263, 93] on button at bounding box center [272, 87] width 49 height 34
select select "89f058d6-b15c-4ef5-a4b3-fdaffb8868b6"
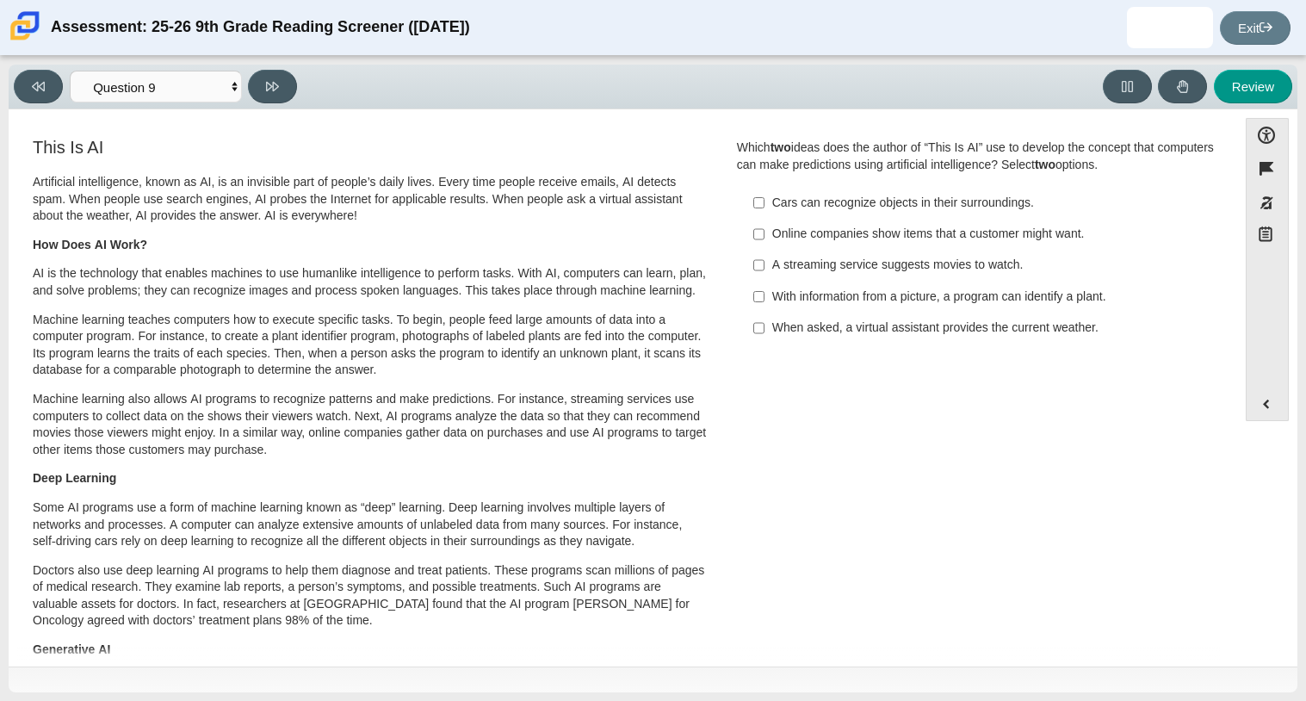
click at [870, 303] on div "With information from a picture, a program can identify a plant." at bounding box center [989, 296] width 435 height 17
click at [765, 303] on input "With information from a picture, a program can identify a plant. With informati…" at bounding box center [758, 296] width 11 height 31
checkbox input "true"
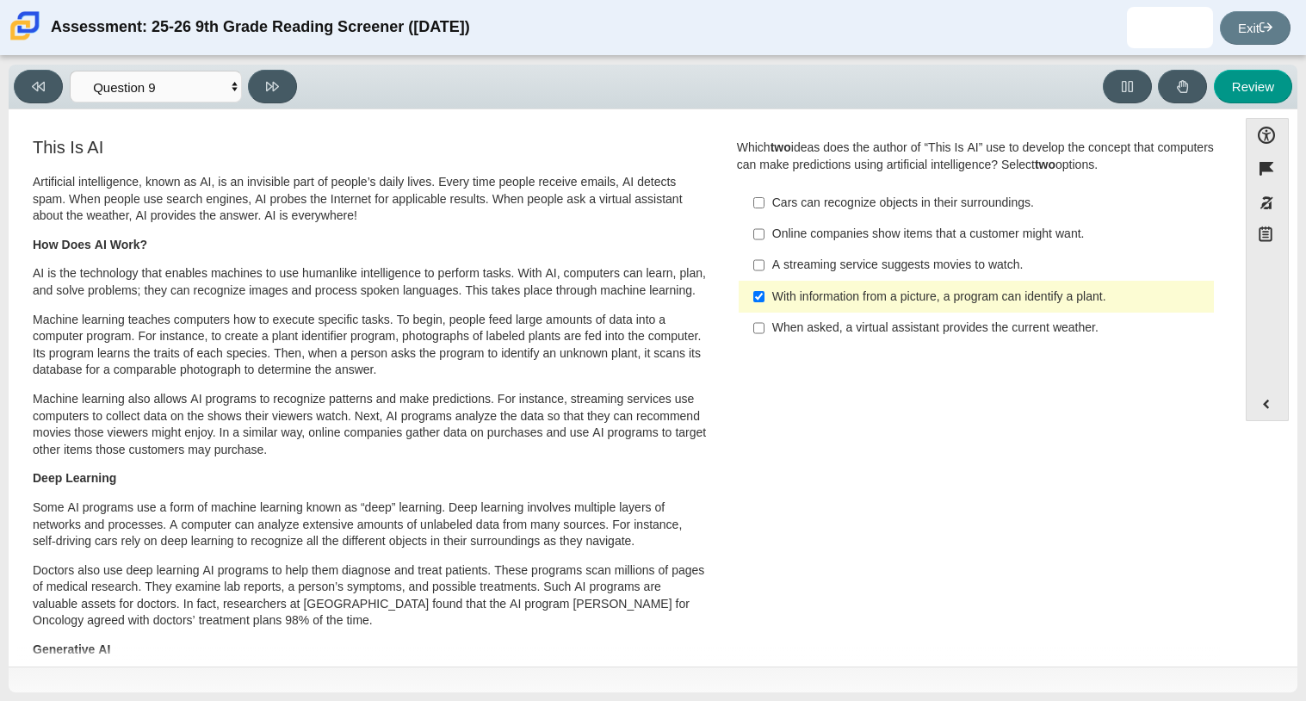
click at [846, 333] on div "When asked, a virtual assistant provides the current weather." at bounding box center [989, 327] width 435 height 17
click at [765, 333] on input "When asked, a virtual assistant provides the current weather. When asked, a vir…" at bounding box center [758, 328] width 11 height 31
checkbox input "true"
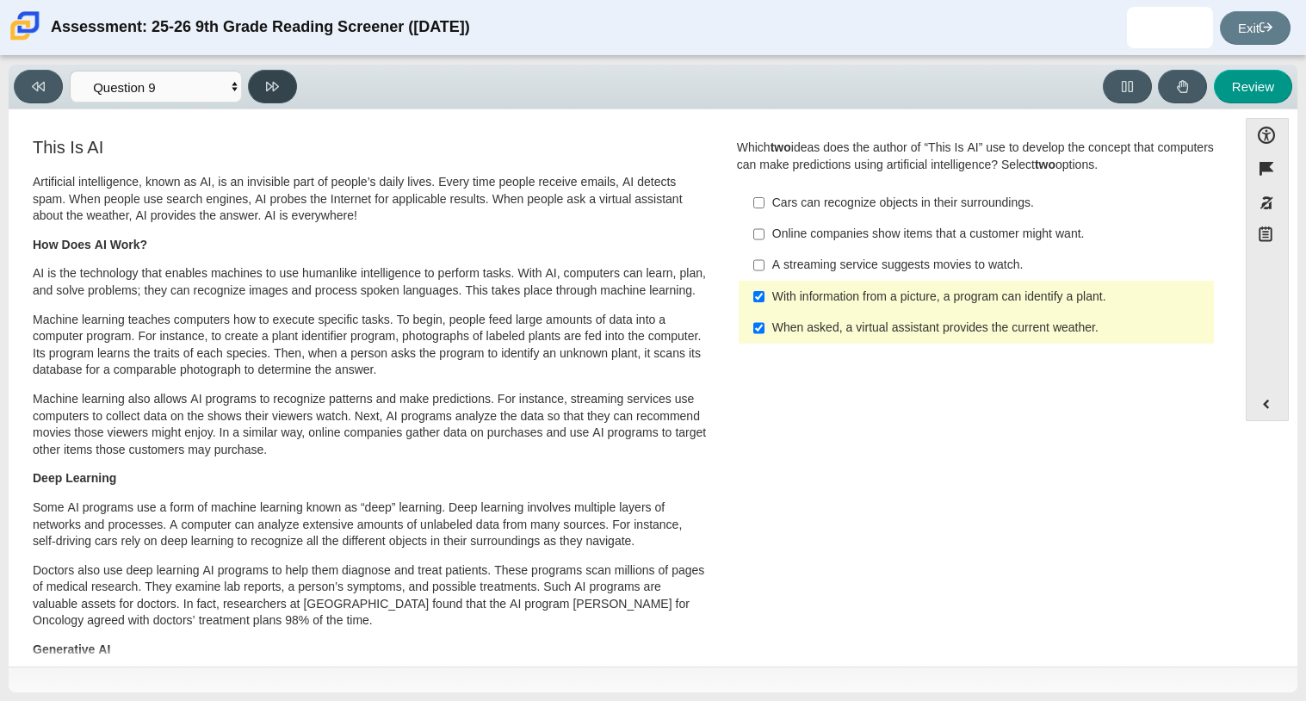
click at [288, 88] on button at bounding box center [272, 87] width 49 height 34
select select "cdf3c14e-a918-44d1-9b63-3db0fa81641e"
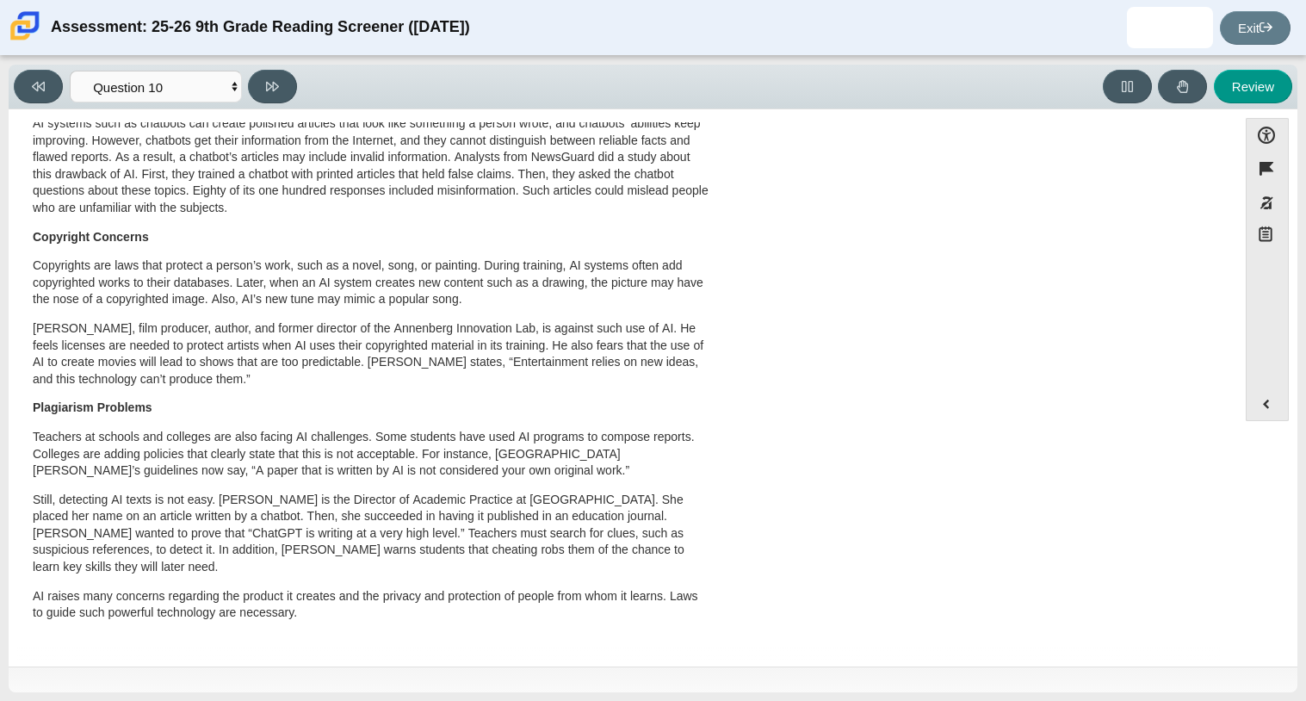
scroll to position [0, 0]
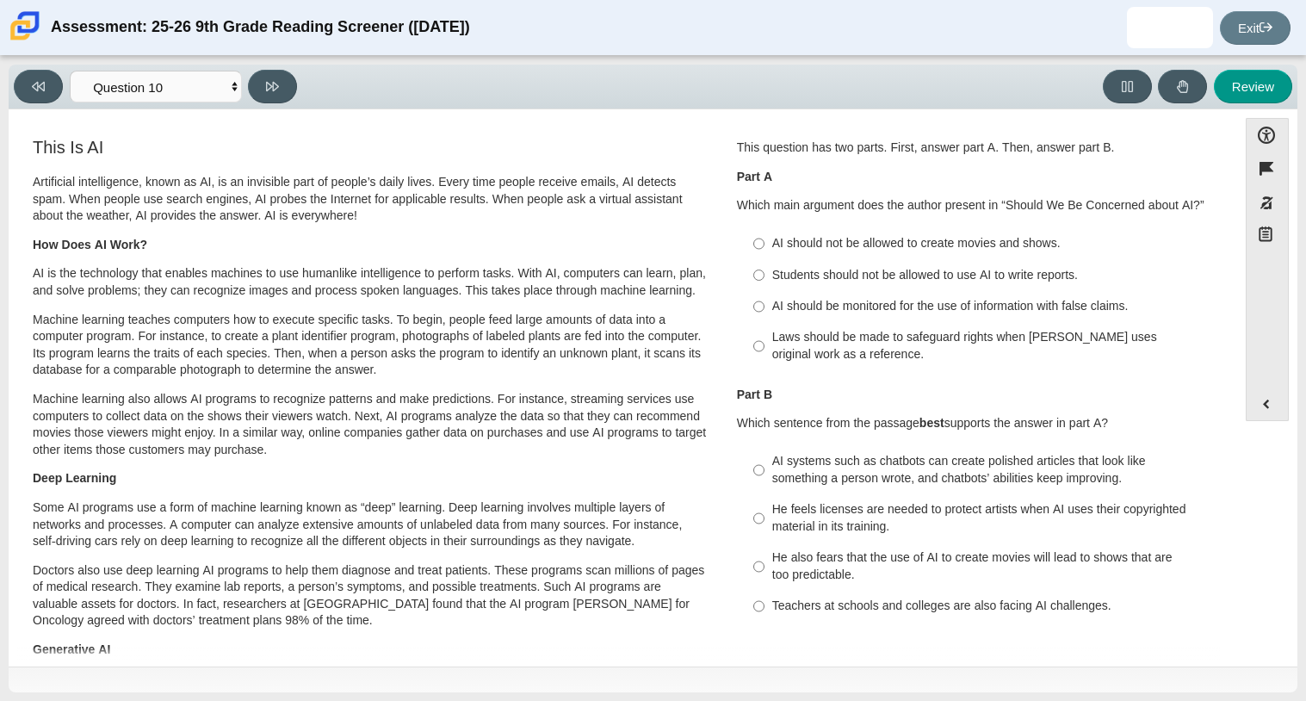
click at [863, 342] on div "Laws should be made to safeguard rights when [PERSON_NAME] uses original work a…" at bounding box center [989, 346] width 435 height 34
click at [765, 342] on input "Laws should be made to safeguard rights when [PERSON_NAME] uses original work a…" at bounding box center [758, 346] width 11 height 48
radio input "true"
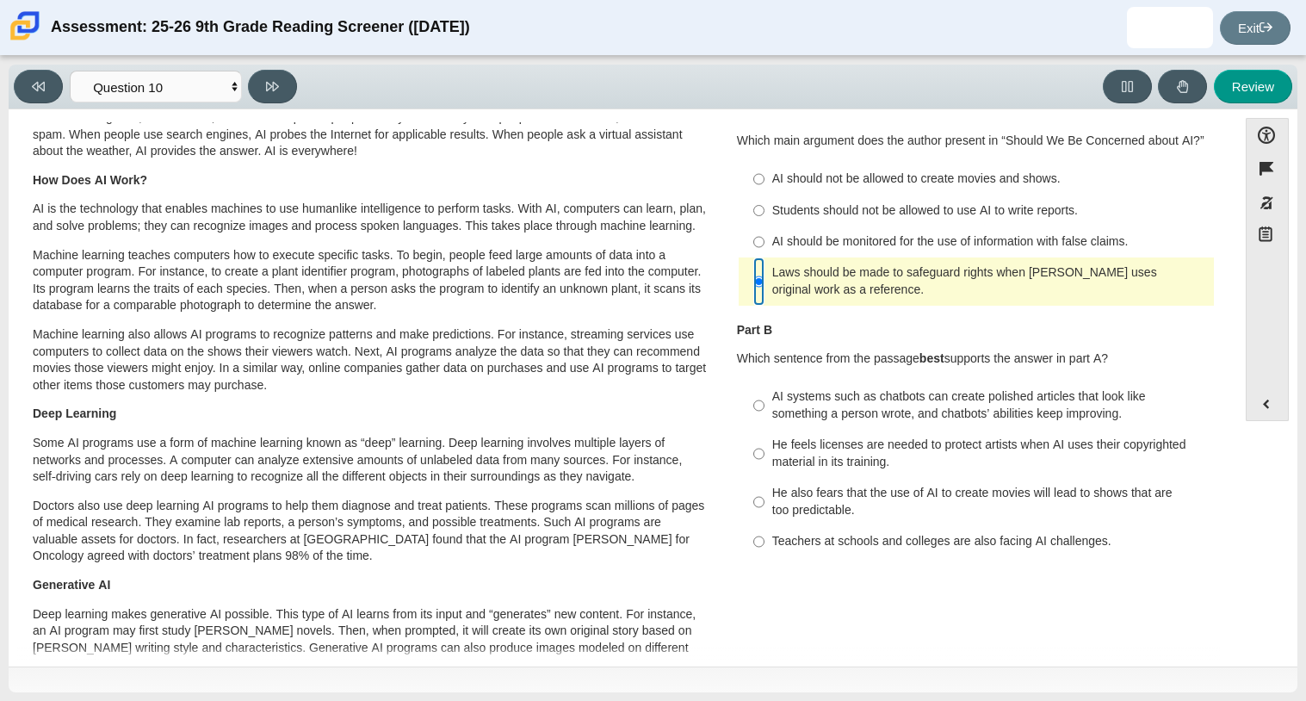
scroll to position [54, 0]
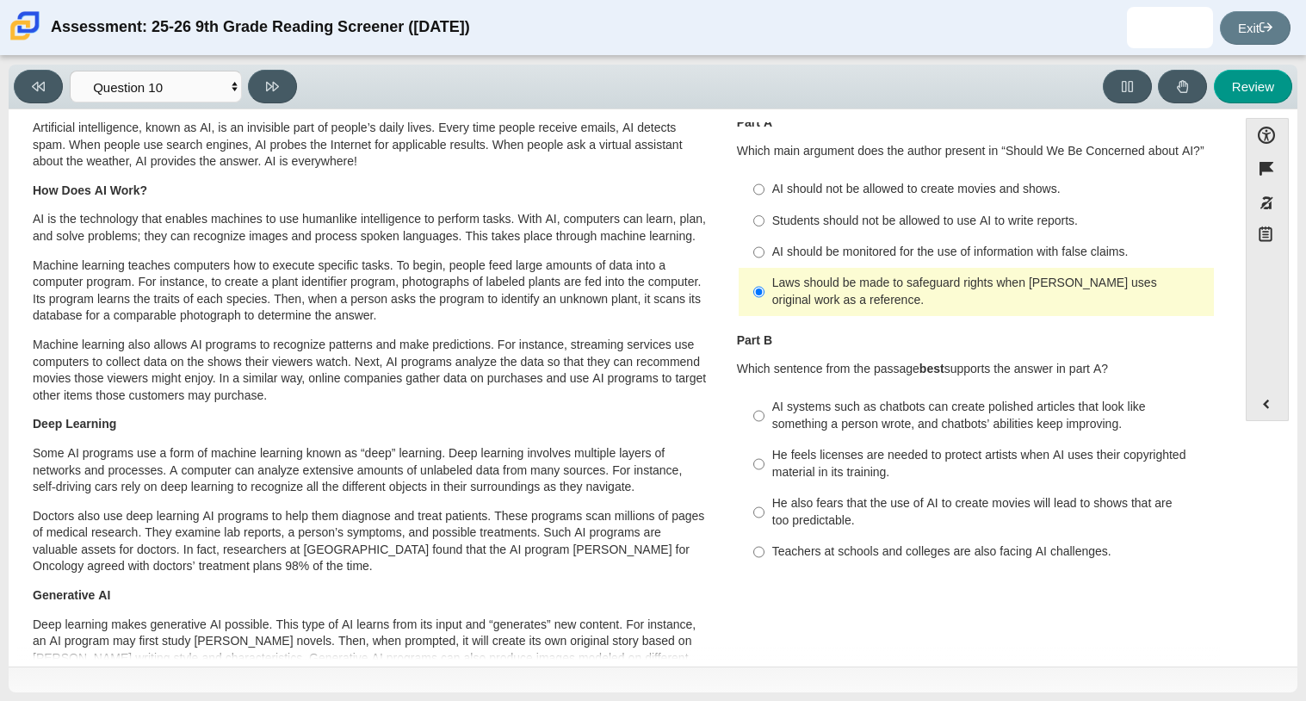
click at [876, 248] on div "AI should be monitored for the use of information with false claims." at bounding box center [989, 252] width 435 height 17
click at [765, 248] on input "AI should be monitored for the use of information with false claims. AI should …" at bounding box center [758, 252] width 11 height 31
radio input "true"
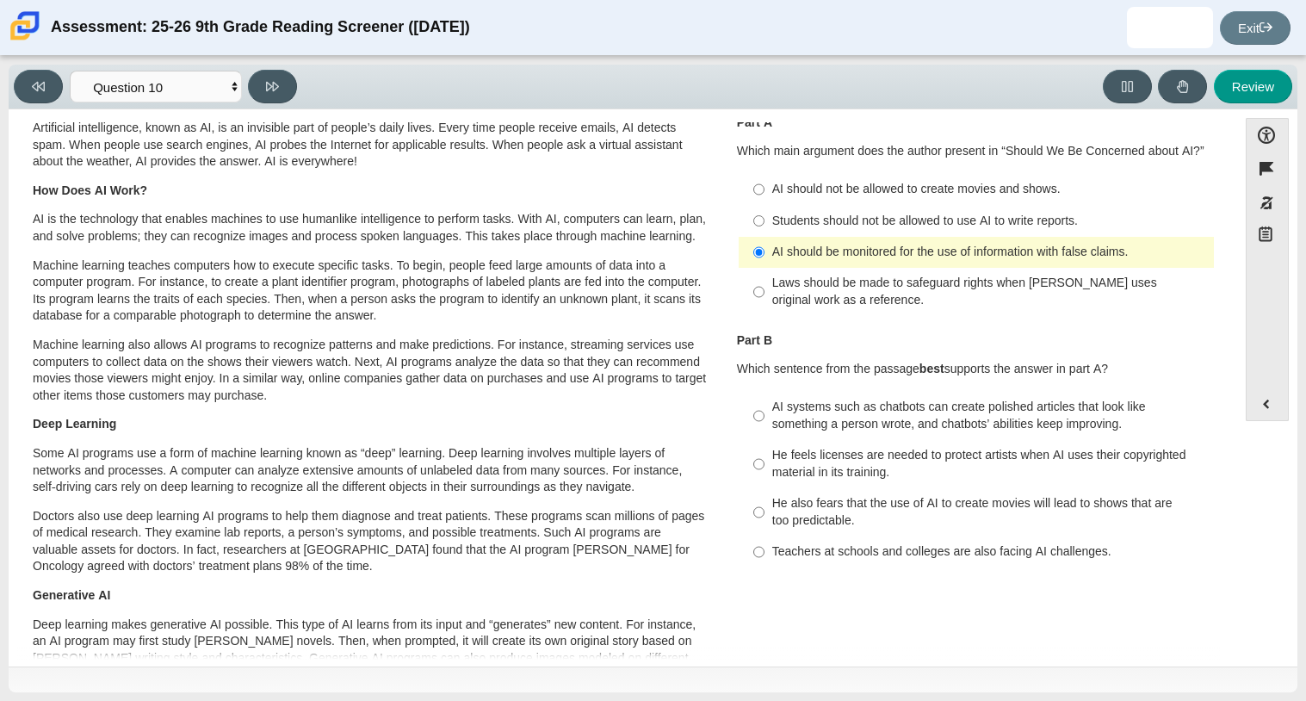
click at [889, 223] on div "Students should not be allowed to use AI to write reports." at bounding box center [989, 221] width 435 height 17
click at [765, 223] on input "Students should not be allowed to use AI to write reports. Students should not …" at bounding box center [758, 220] width 11 height 31
radio input "true"
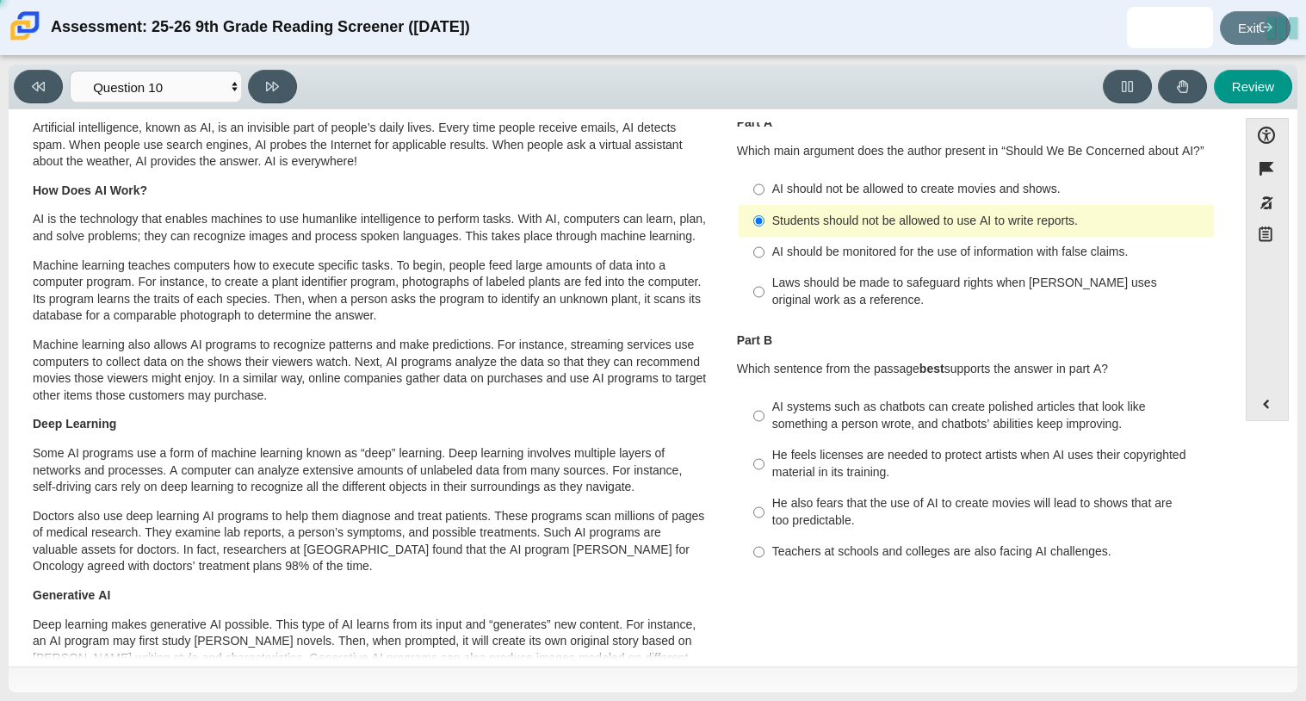
click at [990, 413] on div "AI systems such as chatbots can create polished articles that look like somethi…" at bounding box center [989, 416] width 435 height 34
click at [765, 413] on input "AI systems such as chatbots can create polished articles that look like somethi…" at bounding box center [758, 416] width 11 height 48
radio input "true"
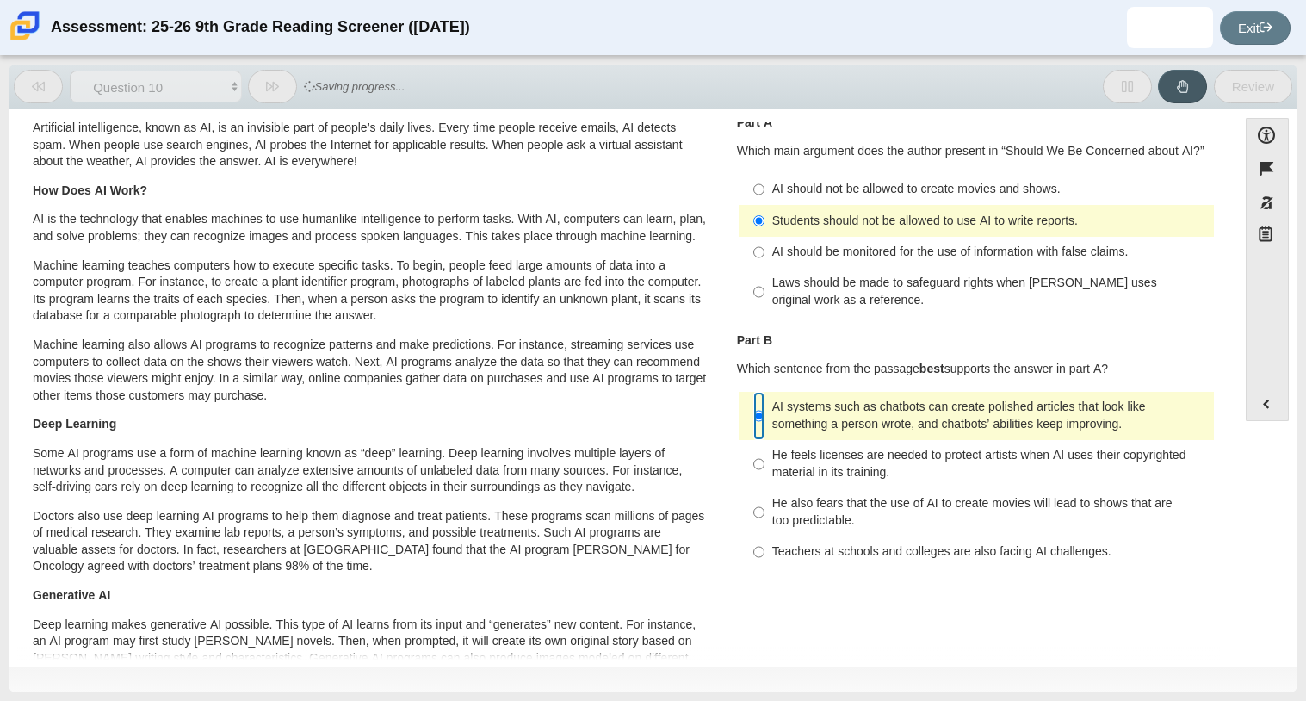
scroll to position [67, 0]
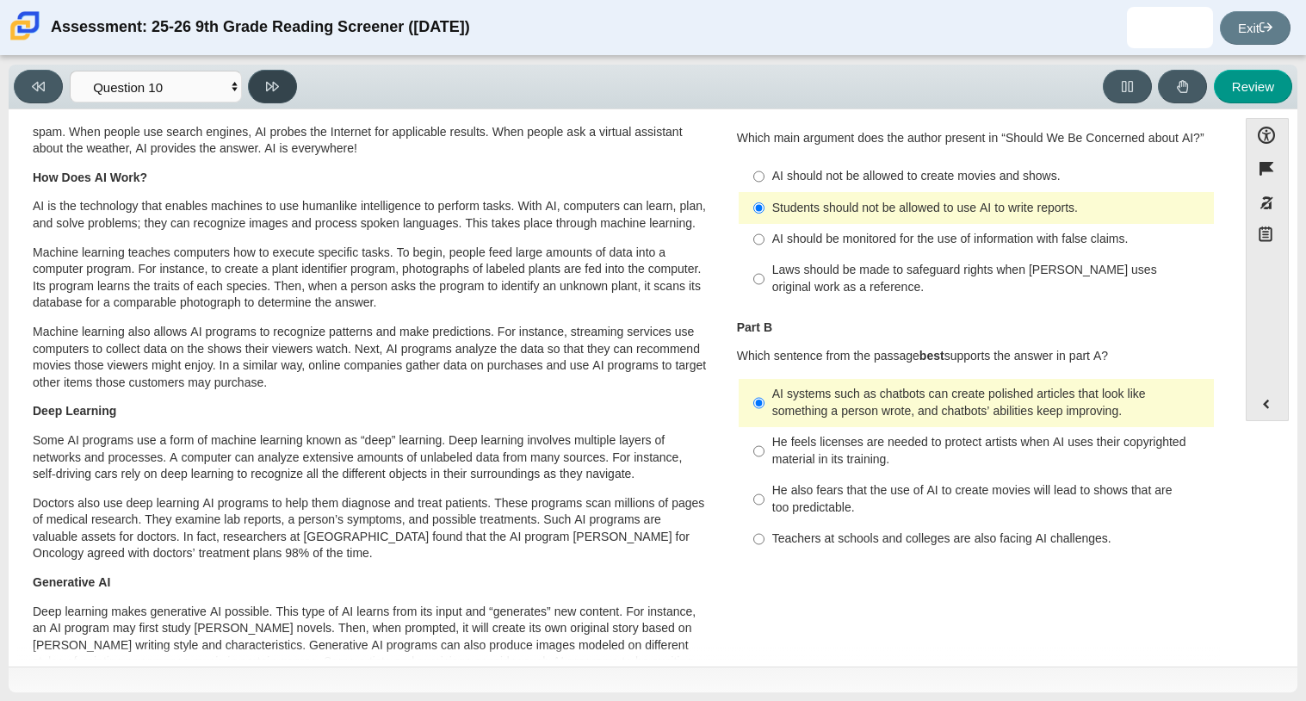
click at [271, 82] on icon at bounding box center [272, 86] width 13 height 13
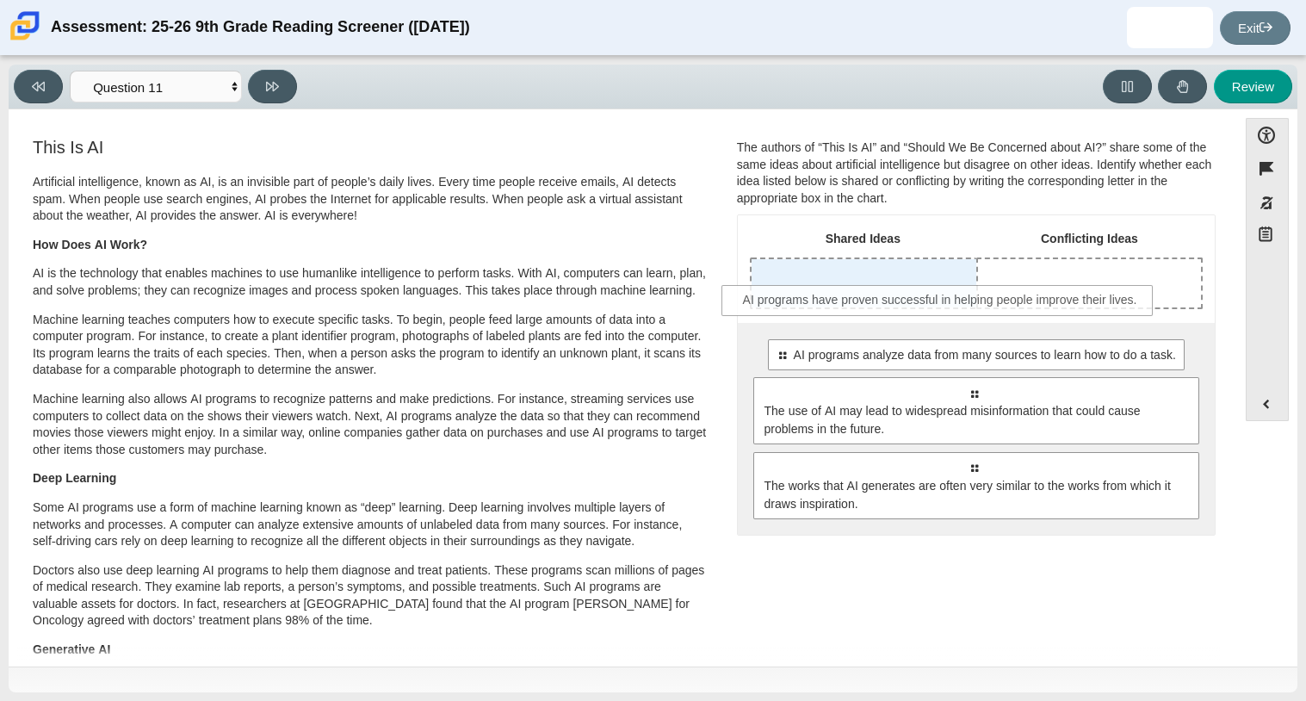
drag, startPoint x: 826, startPoint y: 344, endPoint x: 794, endPoint y: 288, distance: 64.4
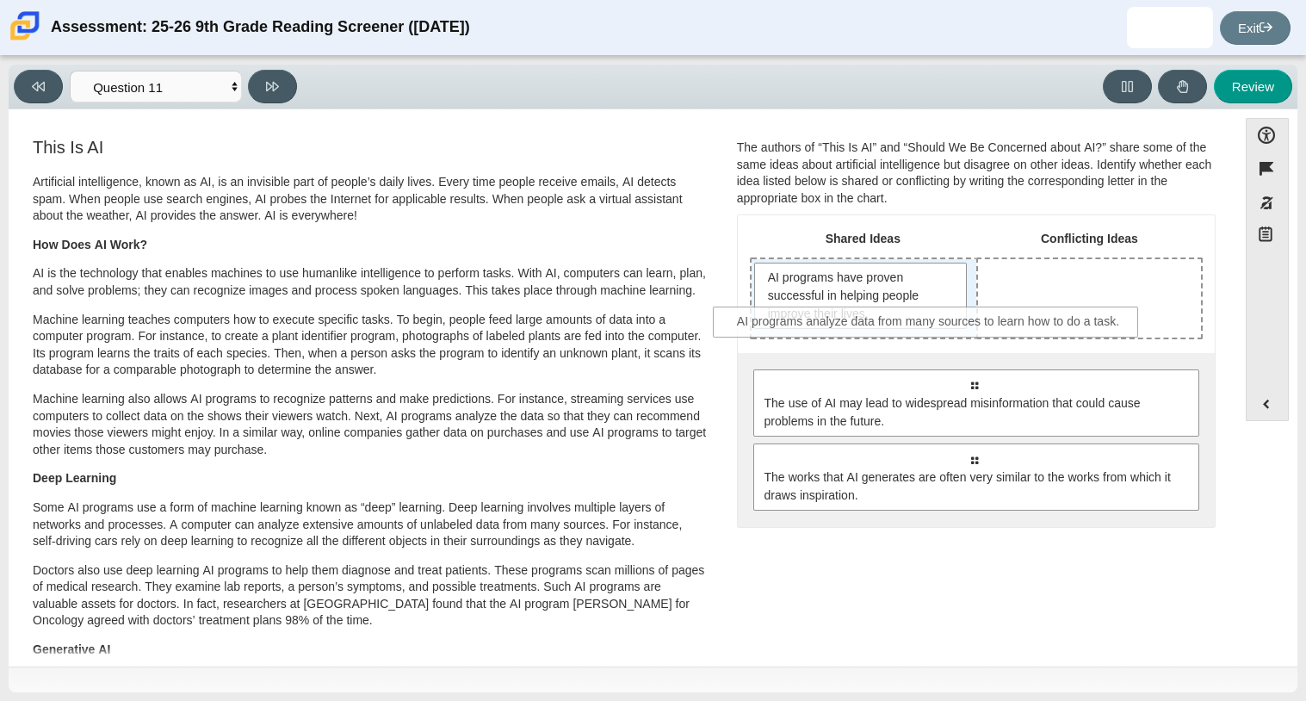
drag, startPoint x: 922, startPoint y: 394, endPoint x: 877, endPoint y: 332, distance: 76.5
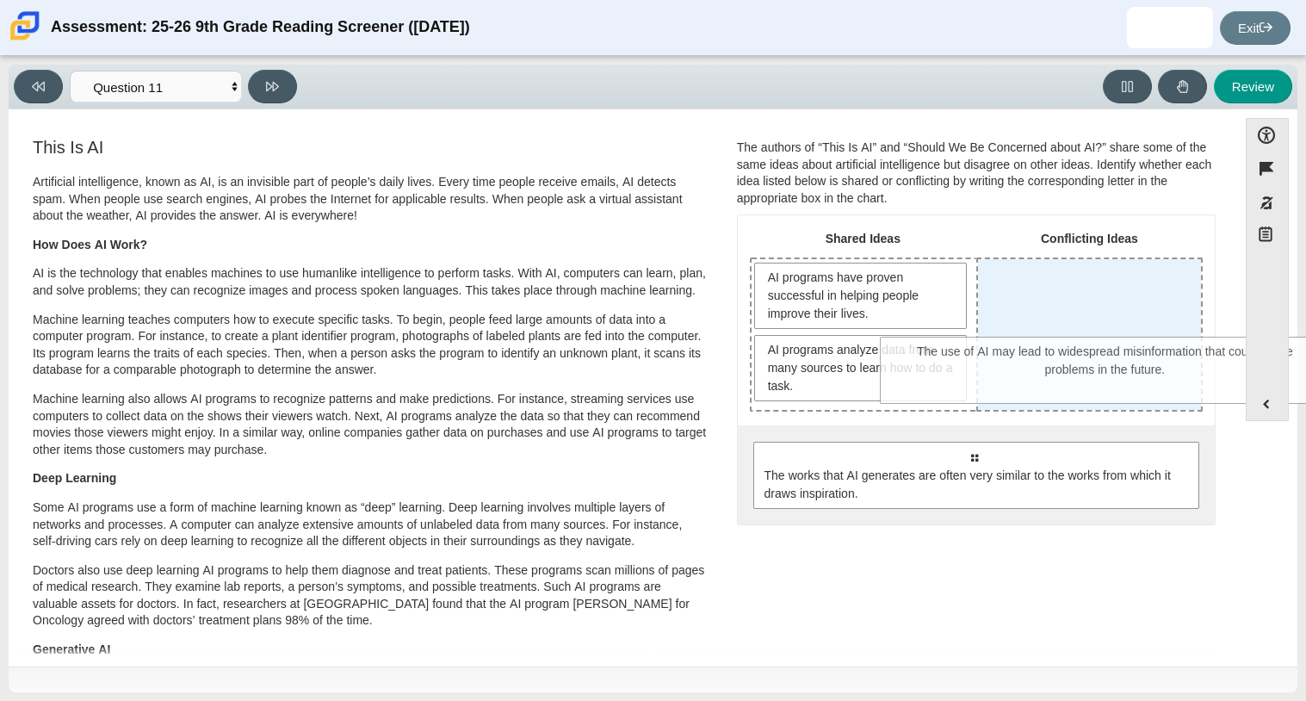
drag, startPoint x: 904, startPoint y: 474, endPoint x: 1034, endPoint y: 368, distance: 167.1
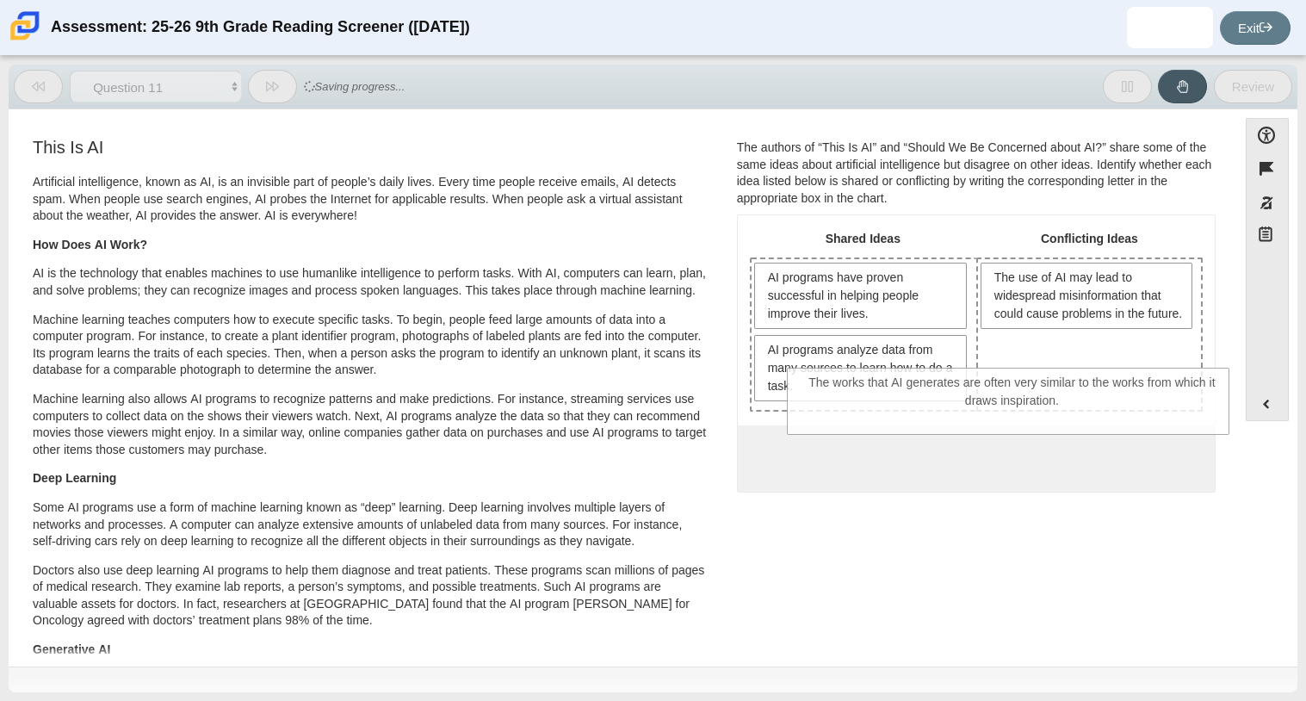
drag, startPoint x: 1066, startPoint y: 483, endPoint x: 1086, endPoint y: 415, distance: 71.1
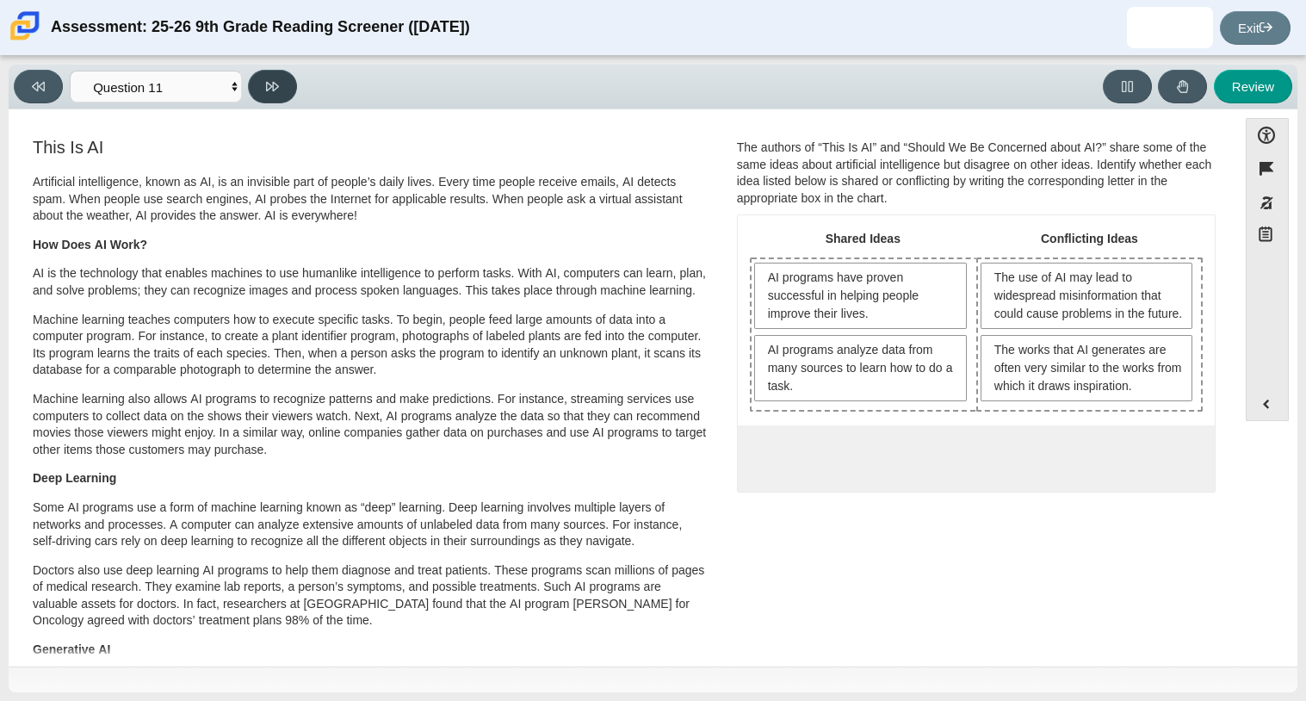
click at [275, 90] on icon at bounding box center [272, 86] width 13 height 13
select select "c3effed4-44ce-4a19-bd96-1787f34e9b4c"
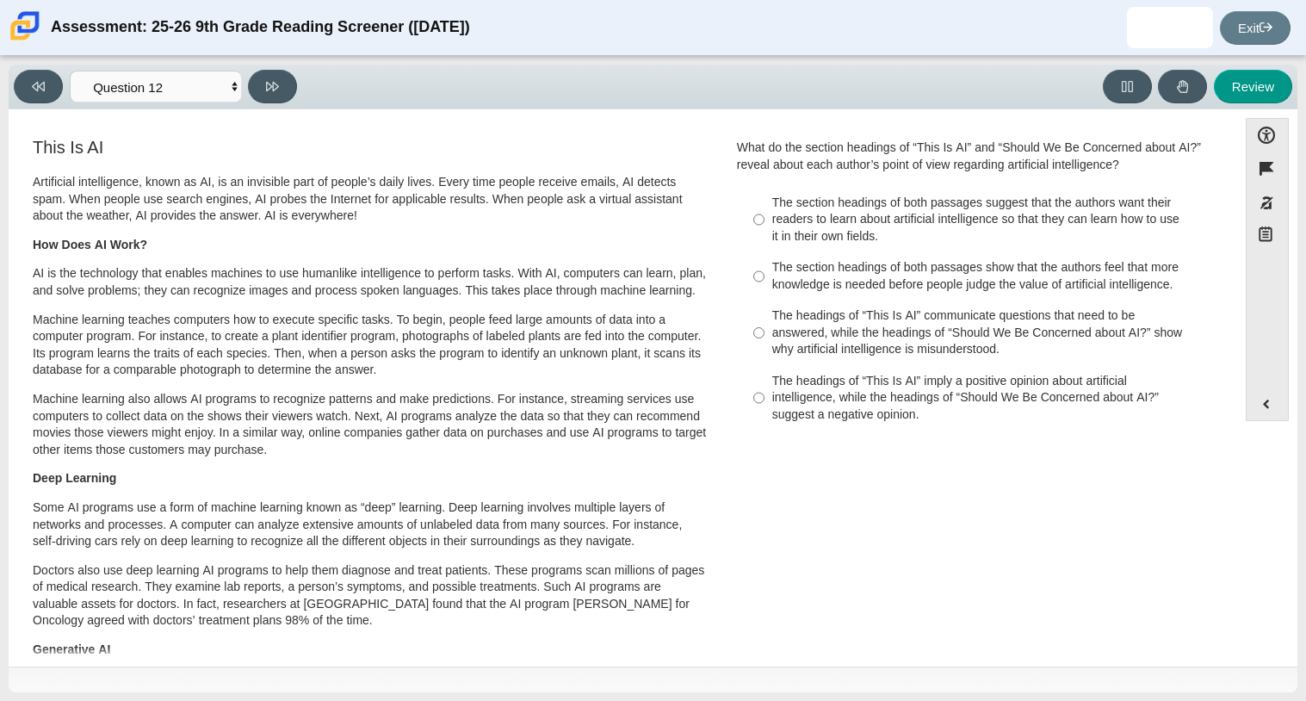
click at [992, 229] on div "The section headings of both passages suggest that the authors want their reade…" at bounding box center [989, 220] width 435 height 51
click at [765, 229] on input "The section headings of both passages suggest that the authors want their reade…" at bounding box center [758, 219] width 11 height 65
radio input "true"
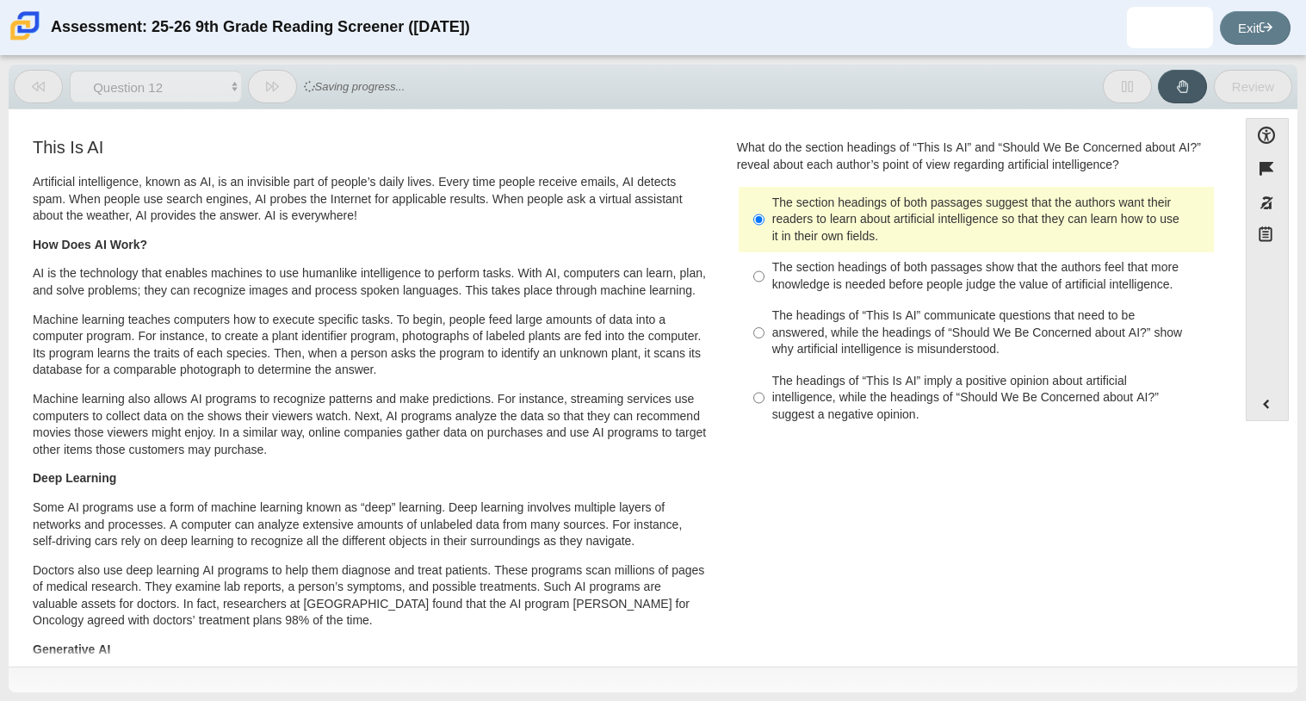
click at [285, 83] on button at bounding box center [272, 87] width 49 height 34
select select "review"
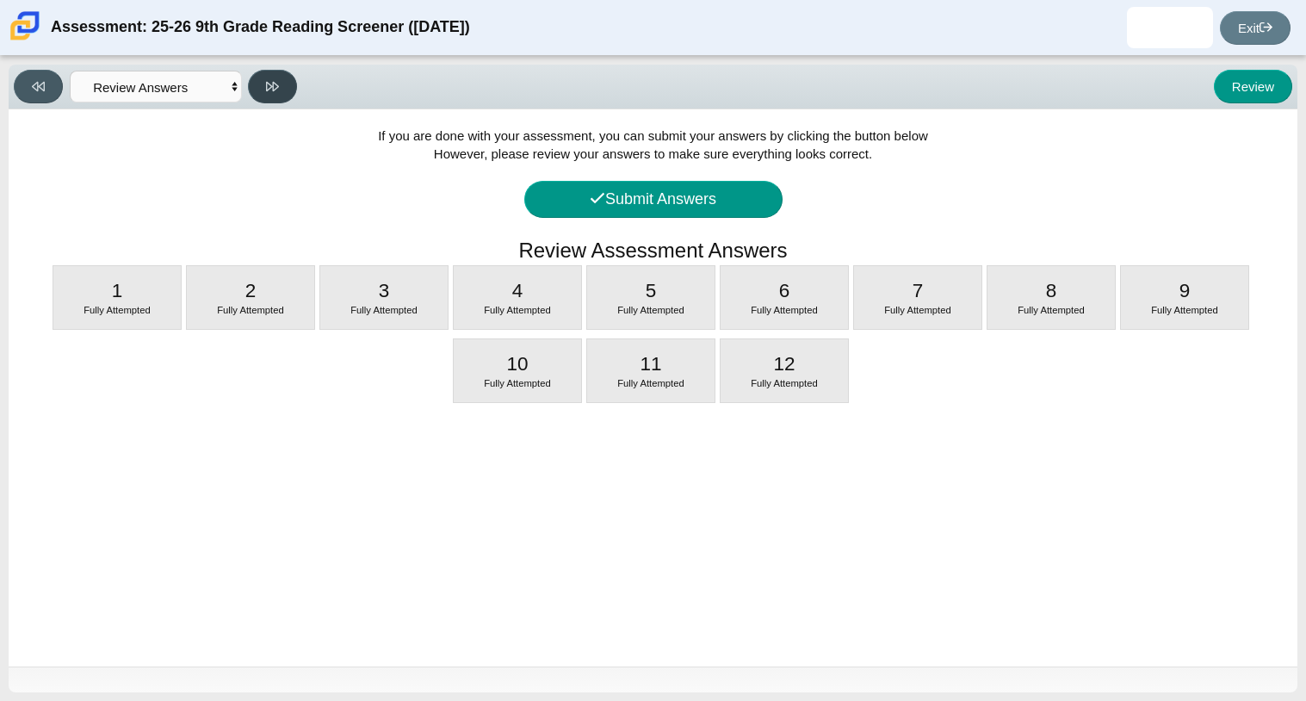
click at [285, 83] on button at bounding box center [272, 87] width 49 height 34
click at [290, 82] on button at bounding box center [272, 87] width 49 height 34
click at [639, 202] on button "Submit Answers" at bounding box center [653, 199] width 258 height 37
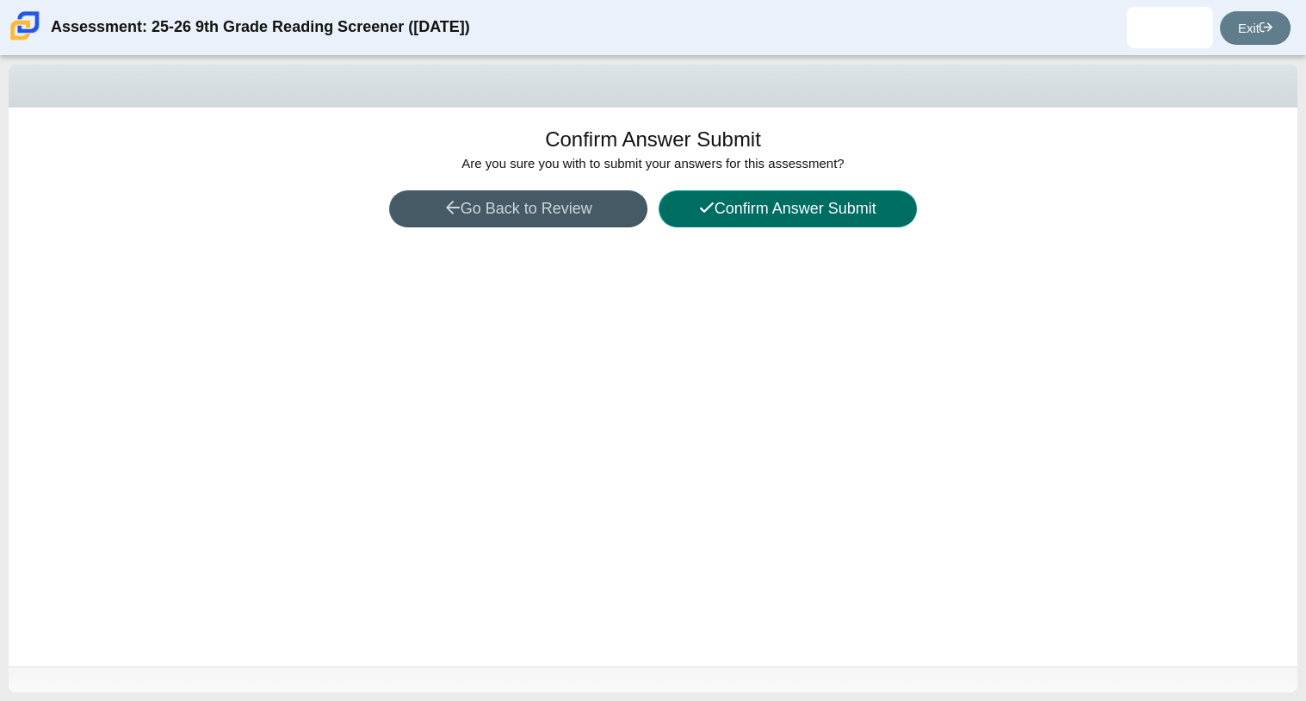
click at [825, 207] on button "Confirm Answer Submit" at bounding box center [788, 208] width 258 height 37
